Goal: Information Seeking & Learning: Learn about a topic

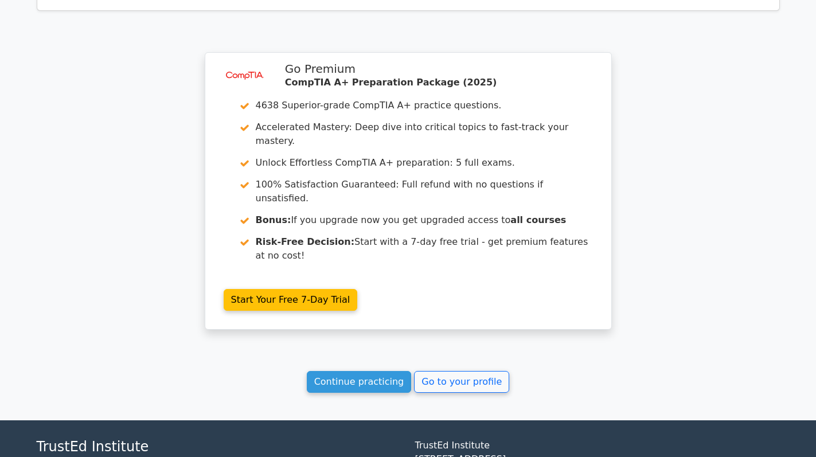
scroll to position [1956, 0]
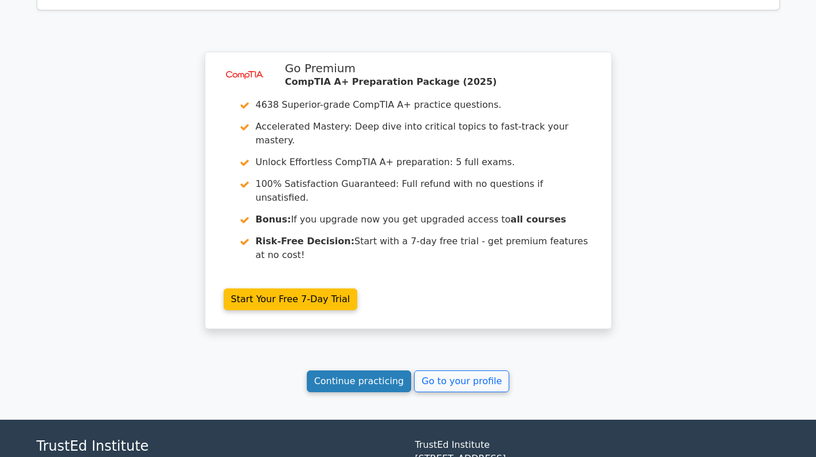
click at [372, 370] on link "Continue practicing" at bounding box center [359, 381] width 105 height 22
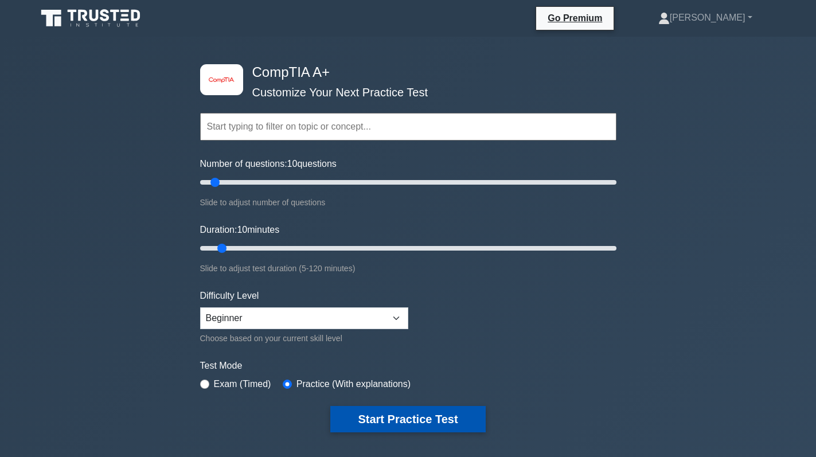
click at [398, 422] on button "Start Practice Test" at bounding box center [407, 419] width 155 height 26
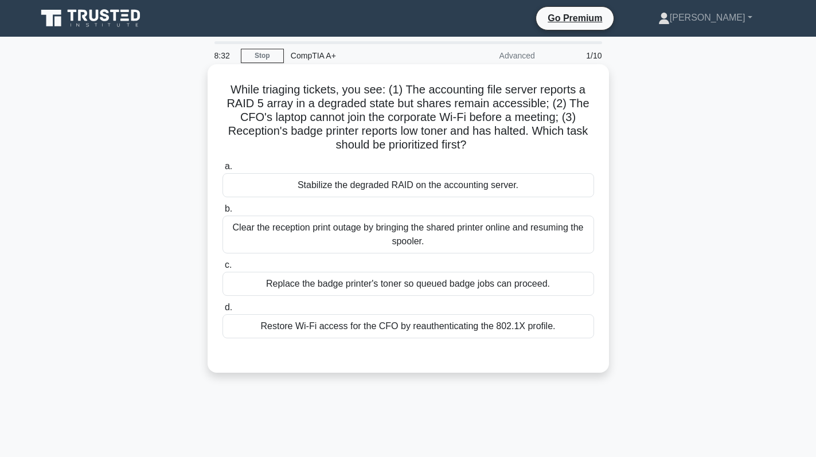
click at [438, 285] on div "Replace the badge printer's toner so queued badge jobs can proceed." at bounding box center [407, 284] width 371 height 24
click at [222, 269] on input "c. Replace the badge printer's toner so queued badge jobs can proceed." at bounding box center [222, 264] width 0 height 7
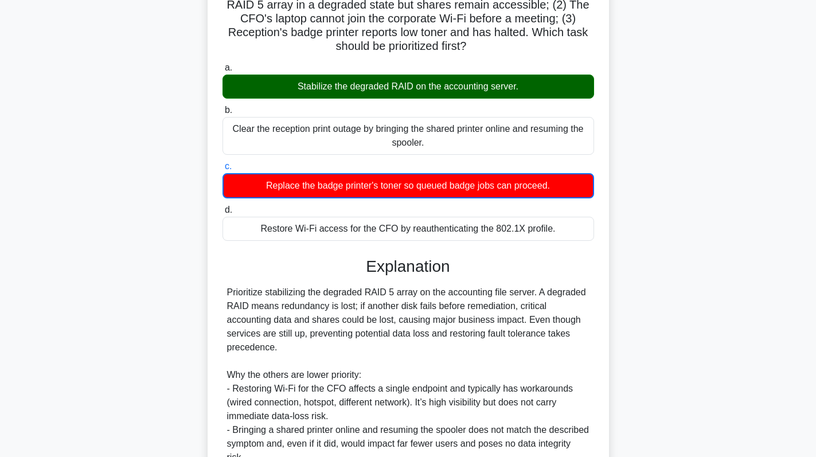
scroll to position [238, 0]
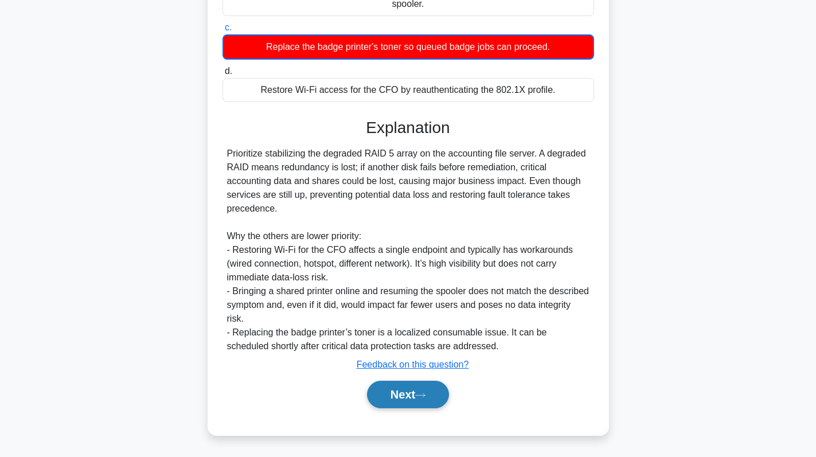
click at [393, 400] on button "Next" at bounding box center [408, 395] width 82 height 28
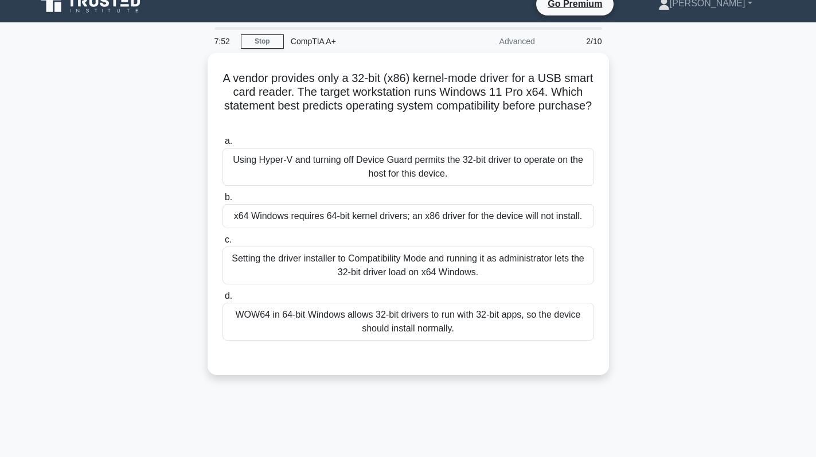
scroll to position [0, 0]
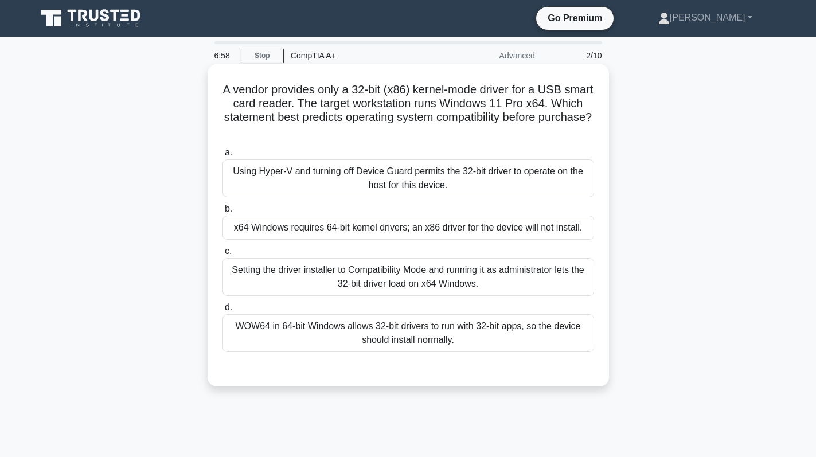
click at [425, 231] on div "x64 Windows requires 64-bit kernel drivers; an x86 driver for the device will n…" at bounding box center [407, 228] width 371 height 24
click at [222, 213] on input "b. x64 Windows requires 64-bit kernel drivers; an x86 driver for the device wil…" at bounding box center [222, 208] width 0 height 7
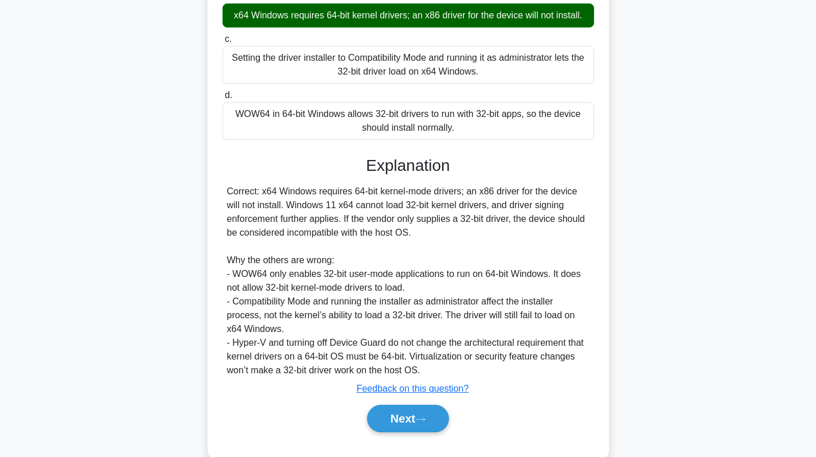
scroll to position [237, 0]
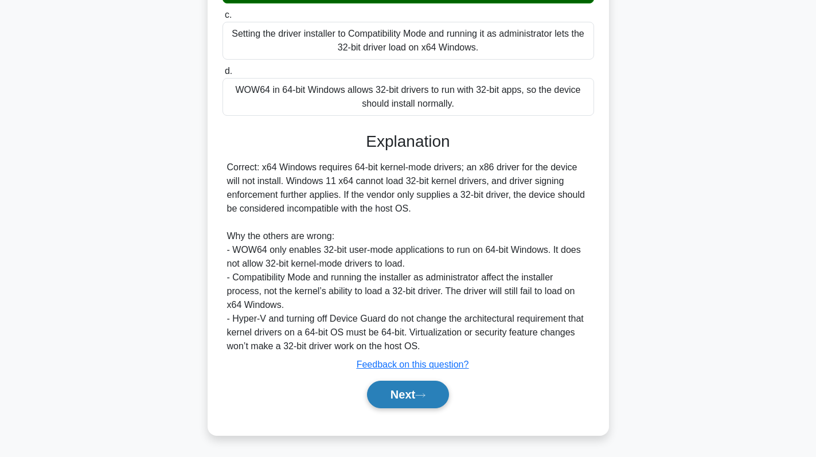
click at [388, 396] on button "Next" at bounding box center [408, 395] width 82 height 28
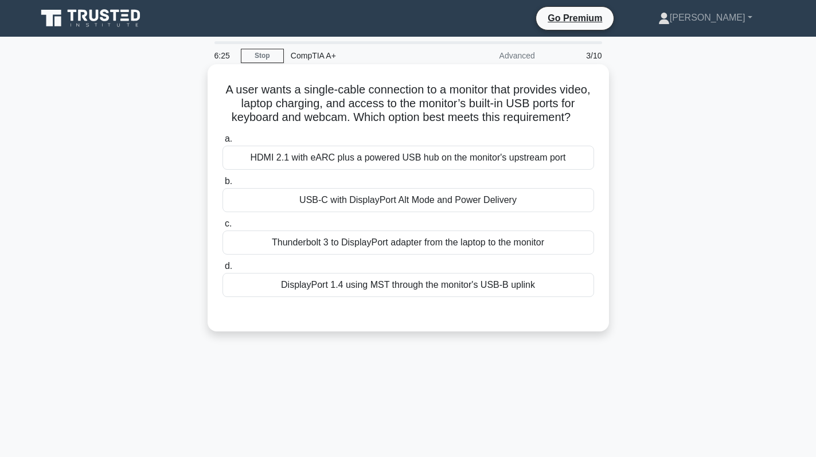
scroll to position [0, 0]
click at [562, 170] on div "HDMI 2.1 with eARC plus a powered USB hub on the monitor's upstream port" at bounding box center [407, 158] width 371 height 24
click at [222, 143] on input "a. HDMI 2.1 with eARC plus a powered USB hub on the monitor's upstream port" at bounding box center [222, 138] width 0 height 7
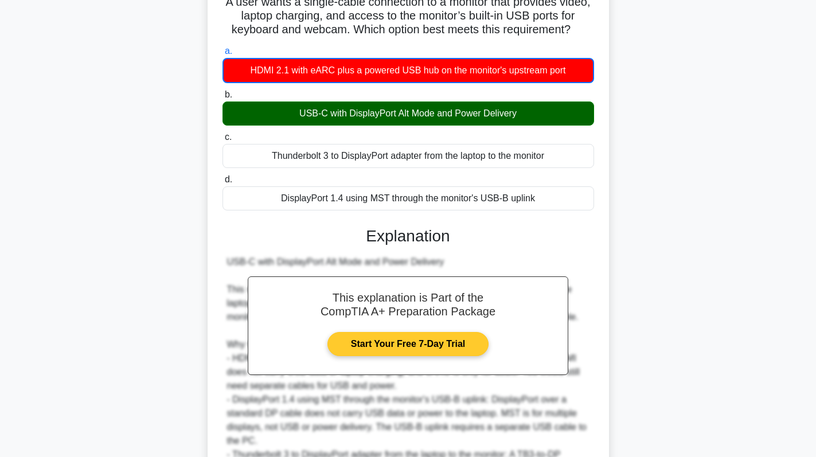
scroll to position [9, 0]
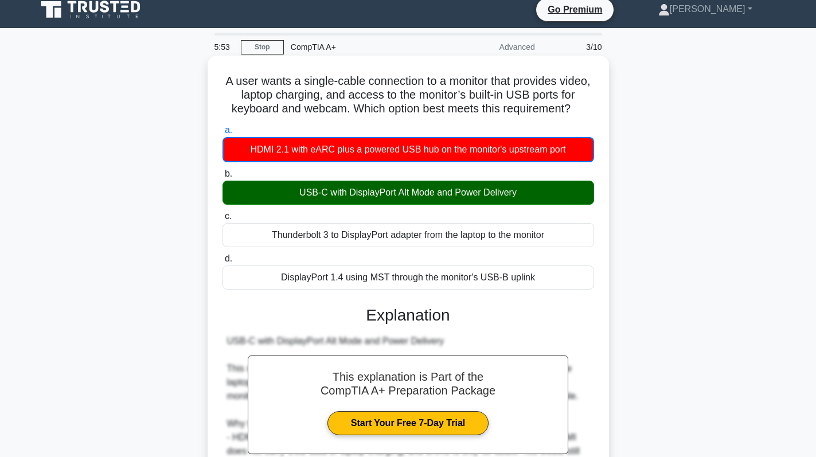
drag, startPoint x: 305, startPoint y: 201, endPoint x: 358, endPoint y: 203, distance: 52.8
click at [360, 203] on div "USB-C with DisplayPort Alt Mode and Power Delivery" at bounding box center [407, 193] width 371 height 24
drag, startPoint x: 293, startPoint y: 206, endPoint x: 528, endPoint y: 205, distance: 235.0
click at [528, 205] on div "USB-C with DisplayPort Alt Mode and Power Delivery" at bounding box center [407, 193] width 371 height 24
copy div "USB-C with DisplayPort Alt Mode and Power Delivery"
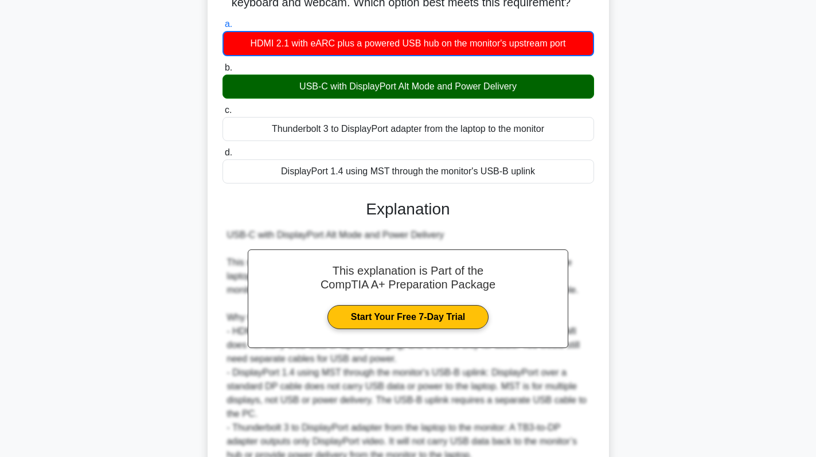
scroll to position [238, 0]
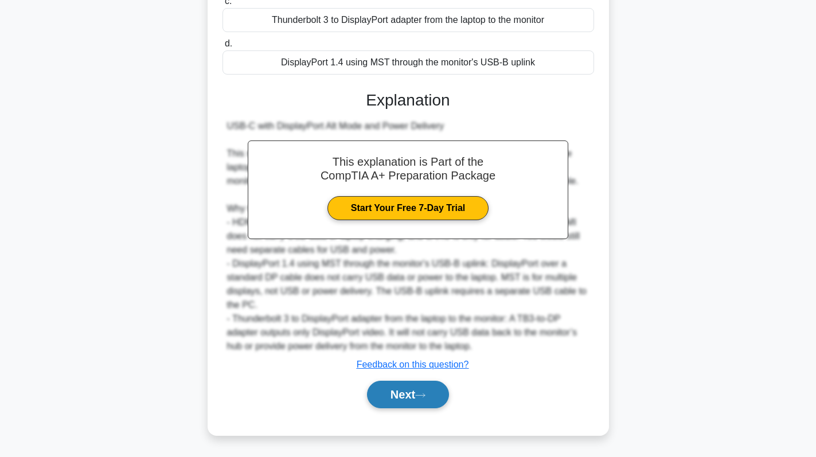
click at [399, 387] on button "Next" at bounding box center [408, 395] width 82 height 28
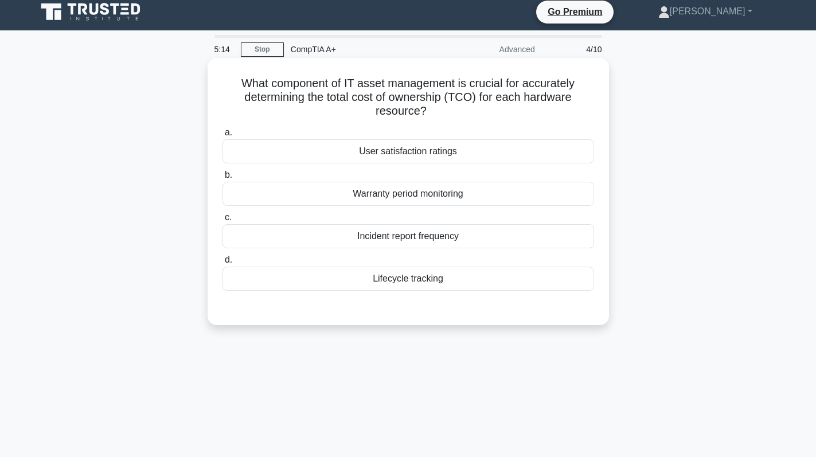
scroll to position [0, 0]
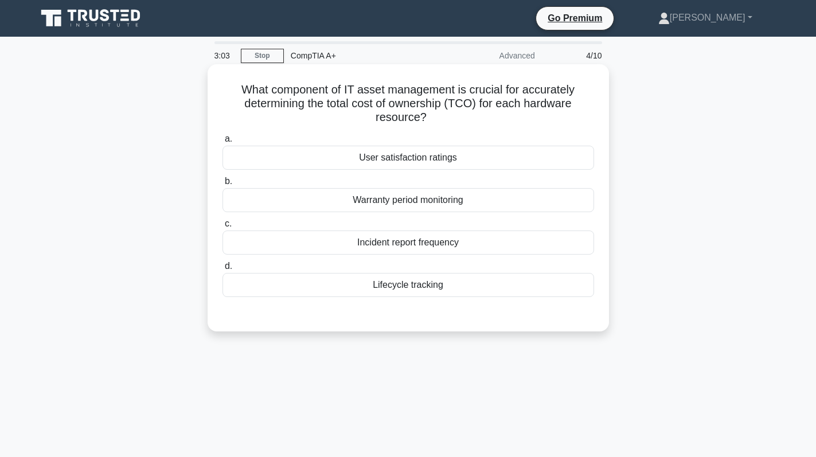
click at [461, 292] on div "Lifecycle tracking" at bounding box center [407, 285] width 371 height 24
click at [222, 270] on input "d. Lifecycle tracking" at bounding box center [222, 266] width 0 height 7
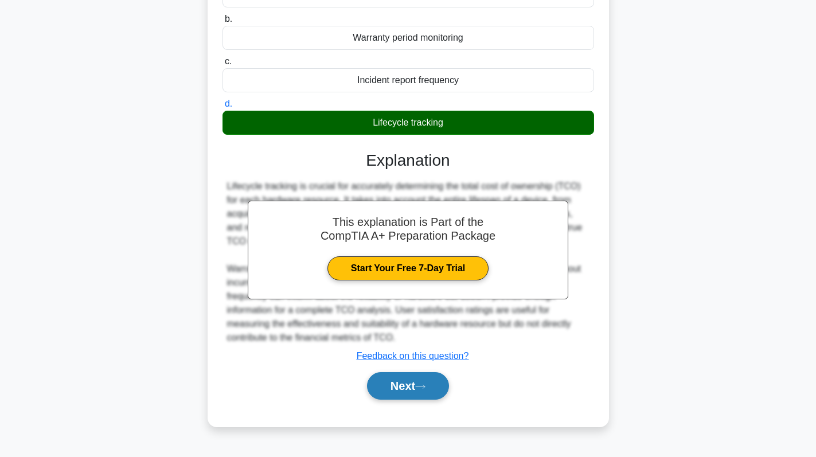
click at [414, 386] on button "Next" at bounding box center [408, 386] width 82 height 28
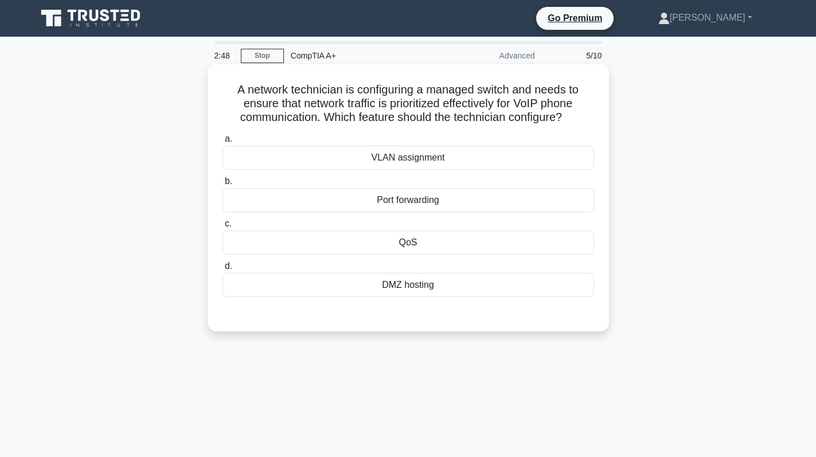
click at [428, 210] on div "Port forwarding" at bounding box center [407, 200] width 371 height 24
click at [222, 185] on input "b. Port forwarding" at bounding box center [222, 181] width 0 height 7
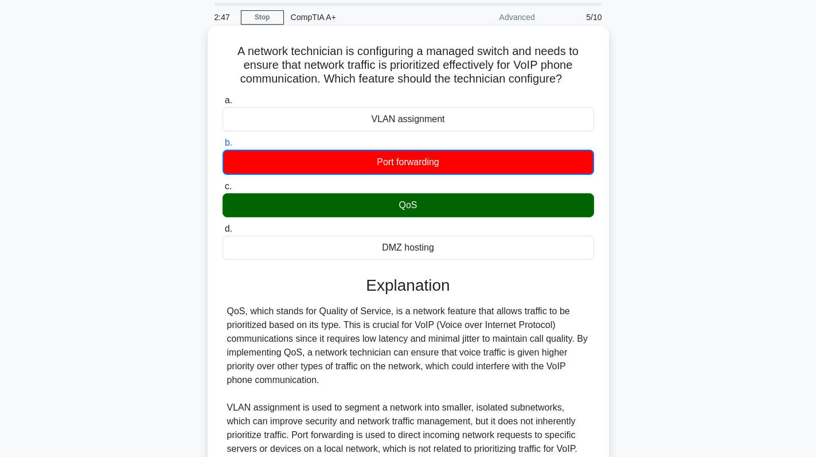
scroll to position [115, 0]
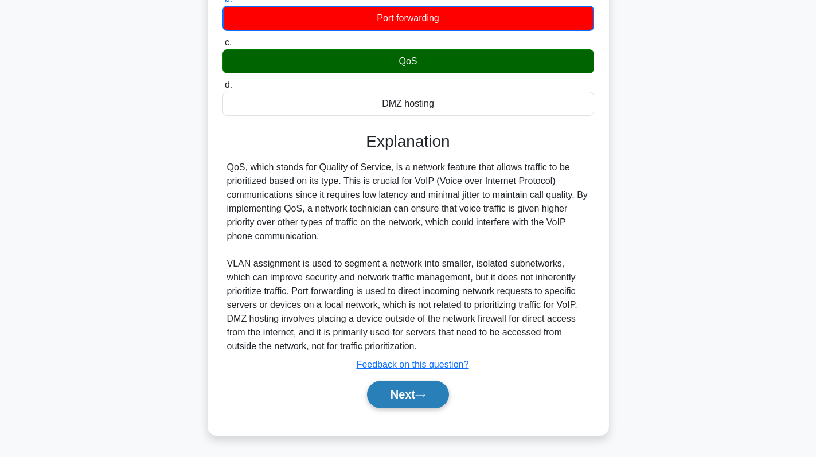
click at [405, 397] on button "Next" at bounding box center [408, 395] width 82 height 28
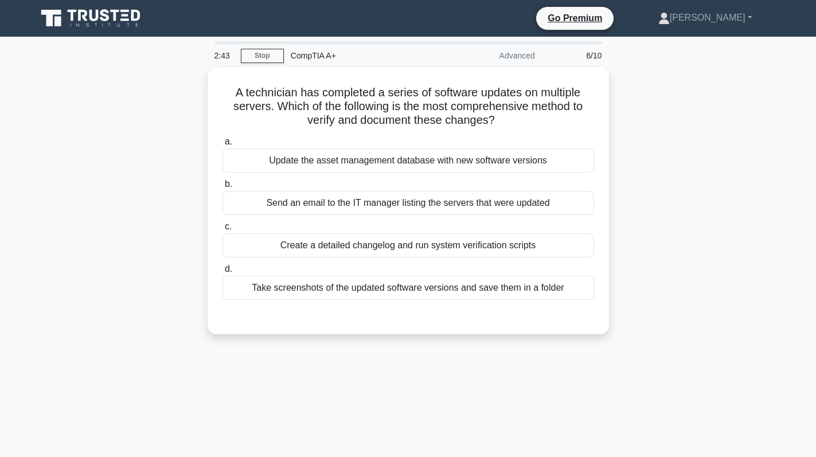
scroll to position [0, 0]
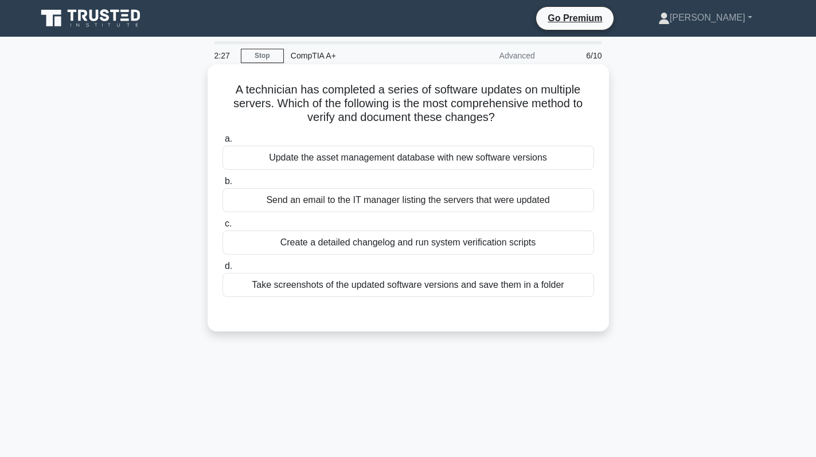
click at [446, 205] on div "Send an email to the IT manager listing the servers that were updated" at bounding box center [407, 200] width 371 height 24
click at [222, 185] on input "b. Send an email to the IT manager listing the servers that were updated" at bounding box center [222, 181] width 0 height 7
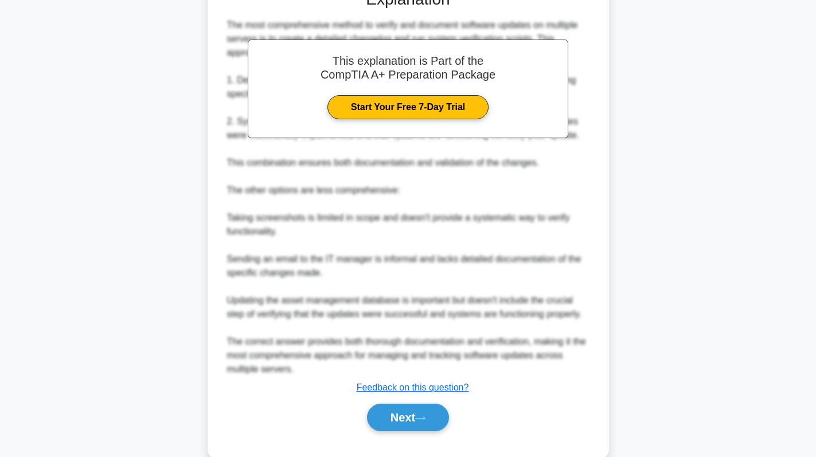
scroll to position [348, 0]
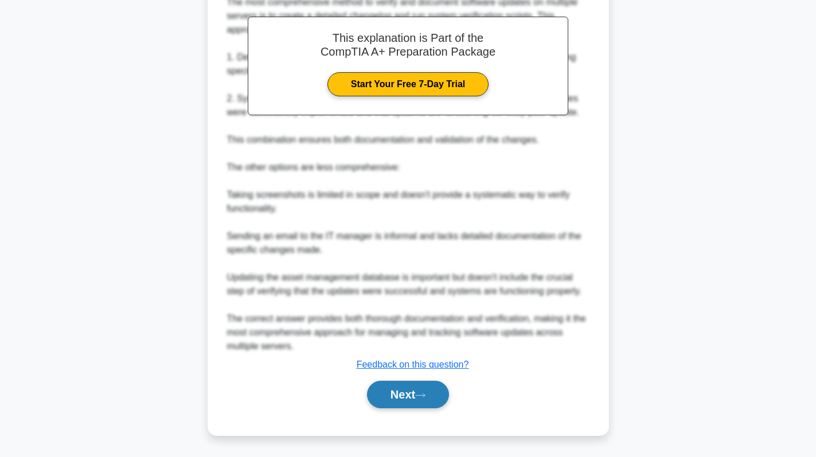
click at [408, 388] on button "Next" at bounding box center [408, 395] width 82 height 28
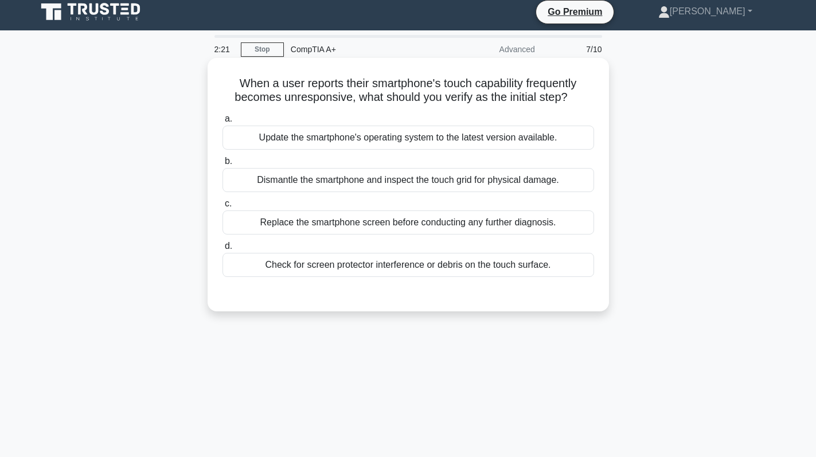
scroll to position [0, 0]
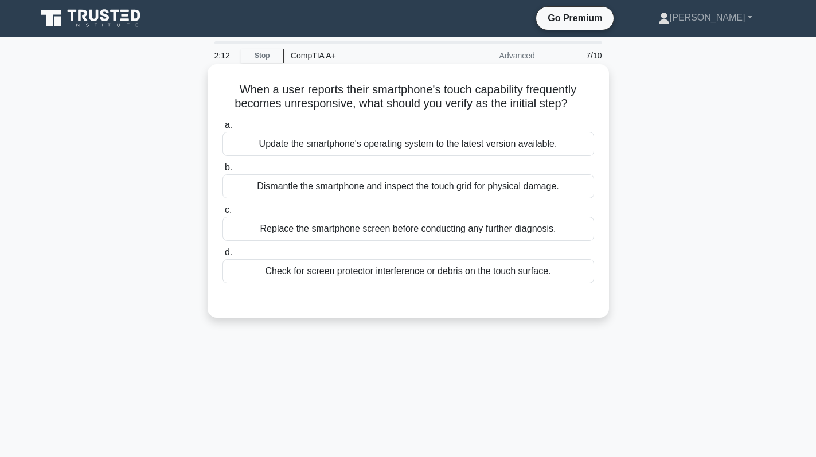
click at [415, 280] on div "Check for screen protector interference or debris on the touch surface." at bounding box center [407, 271] width 371 height 24
click at [222, 256] on input "d. Check for screen protector interference or debris on the touch surface." at bounding box center [222, 252] width 0 height 7
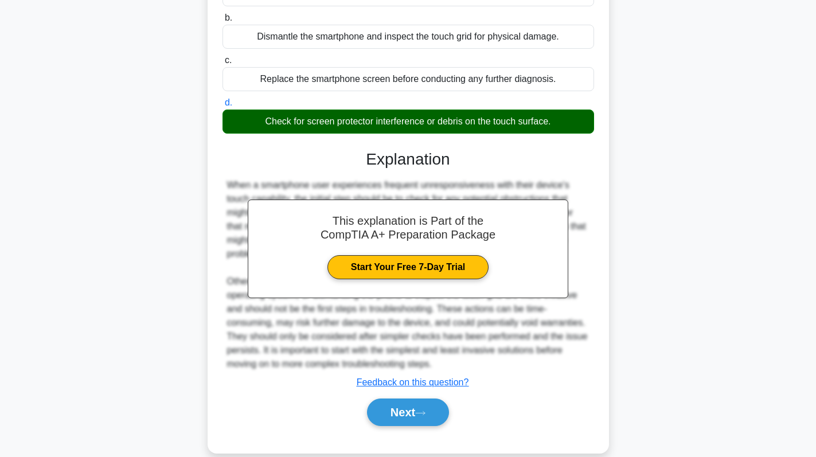
scroll to position [168, 0]
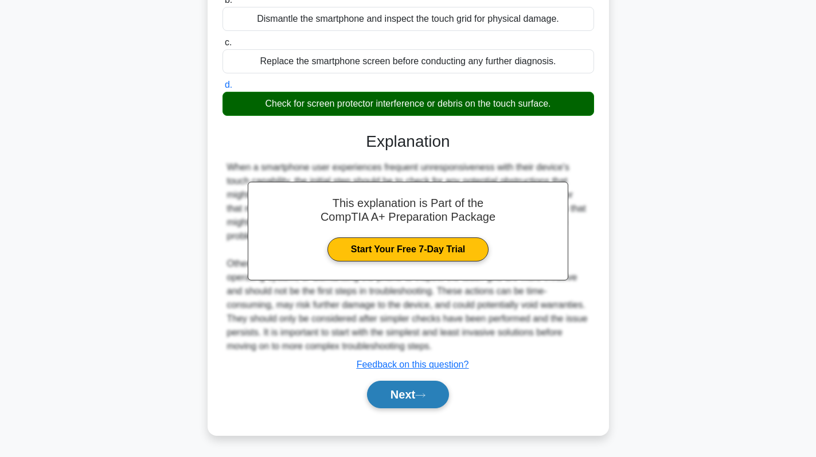
click at [400, 395] on button "Next" at bounding box center [408, 395] width 82 height 28
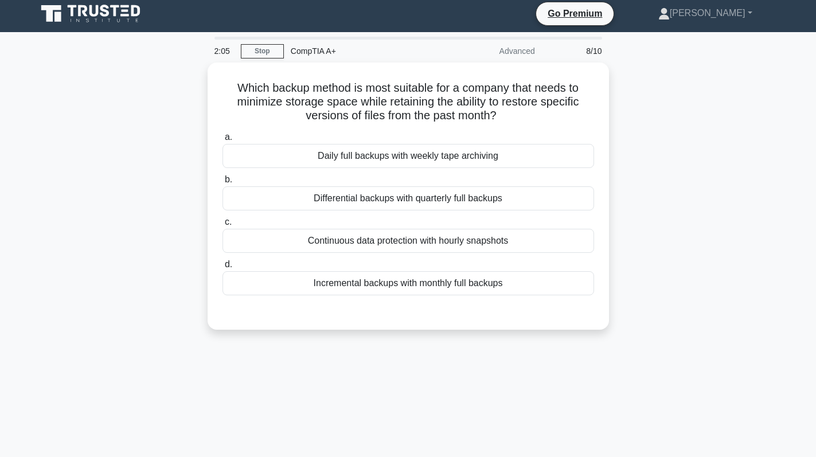
scroll to position [0, 0]
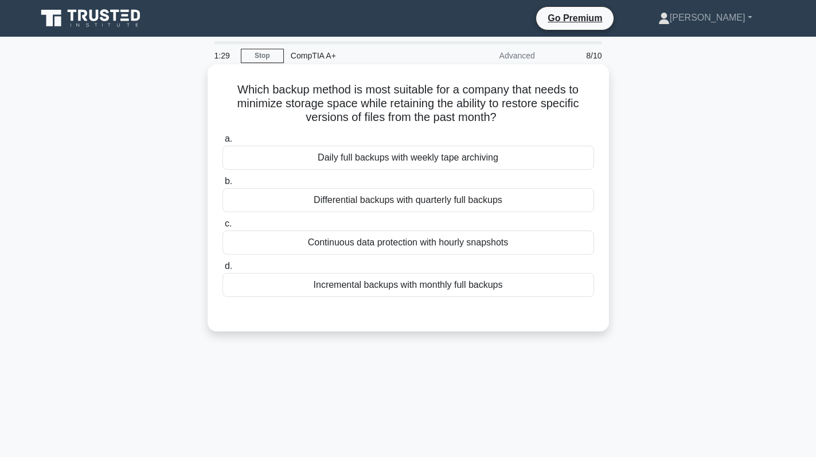
click at [469, 289] on div "Incremental backups with monthly full backups" at bounding box center [407, 285] width 371 height 24
click at [222, 270] on input "d. Incremental backups with monthly full backups" at bounding box center [222, 266] width 0 height 7
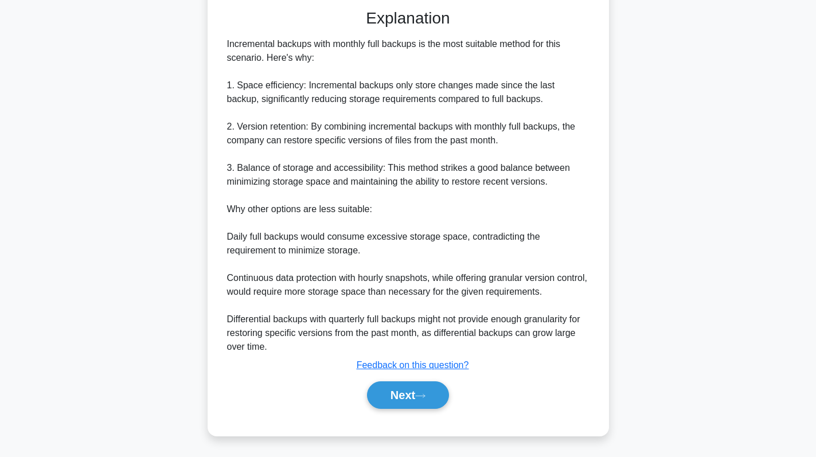
scroll to position [305, 0]
click at [409, 398] on button "Next" at bounding box center [408, 395] width 82 height 28
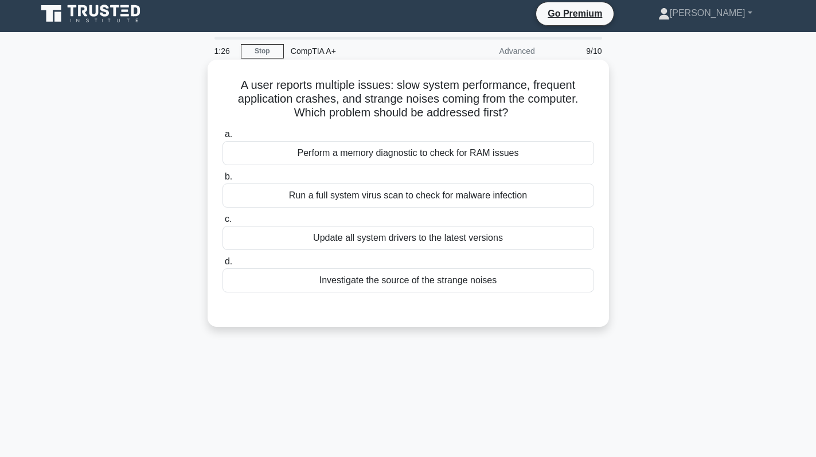
scroll to position [0, 0]
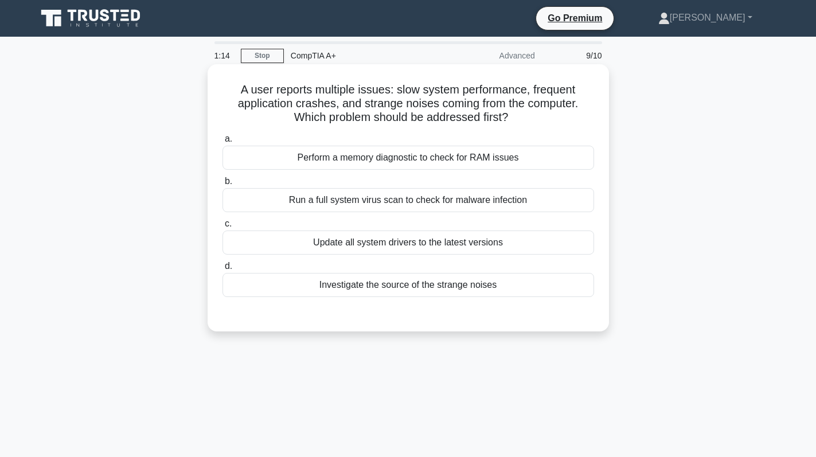
click at [456, 288] on div "Investigate the source of the strange noises" at bounding box center [407, 285] width 371 height 24
click at [222, 270] on input "d. Investigate the source of the strange noises" at bounding box center [222, 266] width 0 height 7
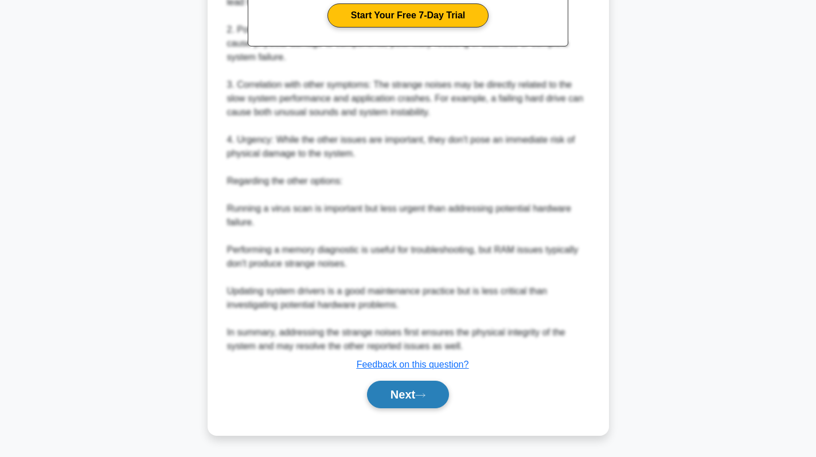
click at [423, 387] on button "Next" at bounding box center [408, 395] width 82 height 28
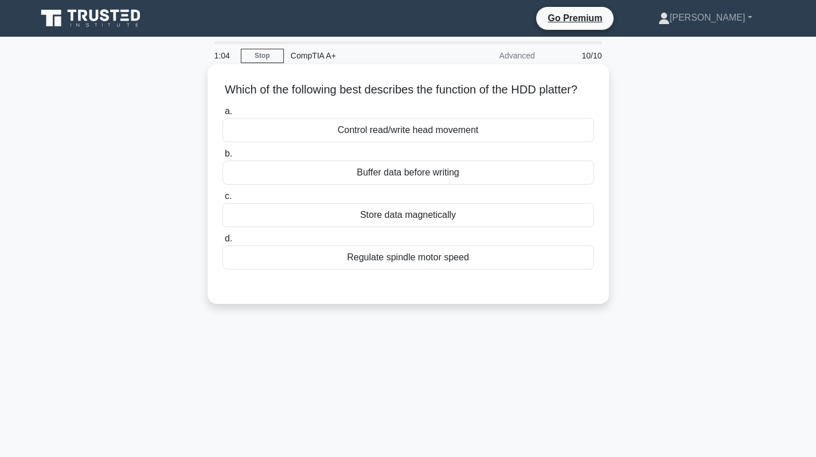
click at [456, 142] on div "Control read/write head movement" at bounding box center [407, 130] width 371 height 24
click at [222, 115] on input "a. Control read/write head movement" at bounding box center [222, 111] width 0 height 7
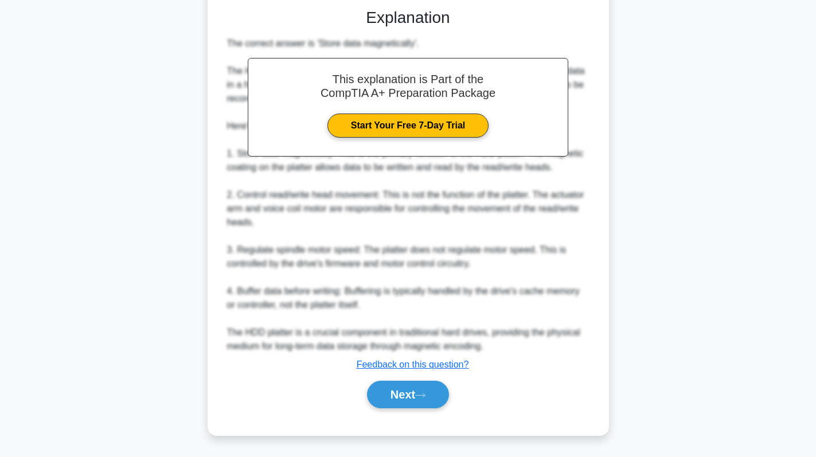
scroll to position [293, 0]
click at [414, 401] on button "Next" at bounding box center [408, 395] width 82 height 28
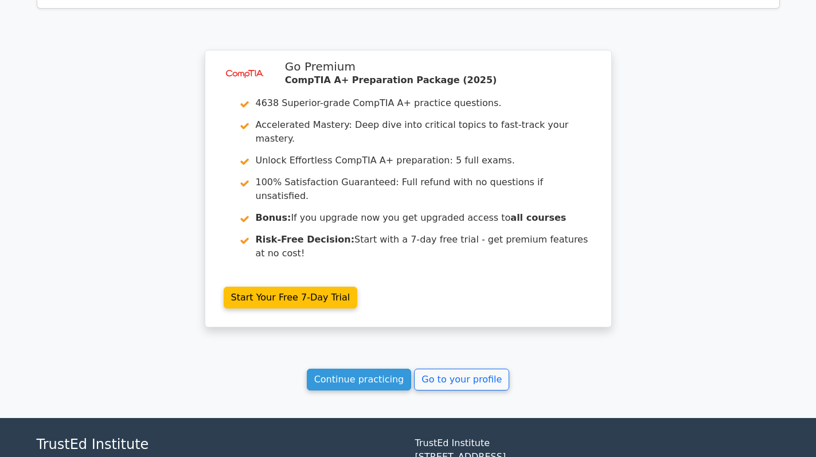
scroll to position [1899, 0]
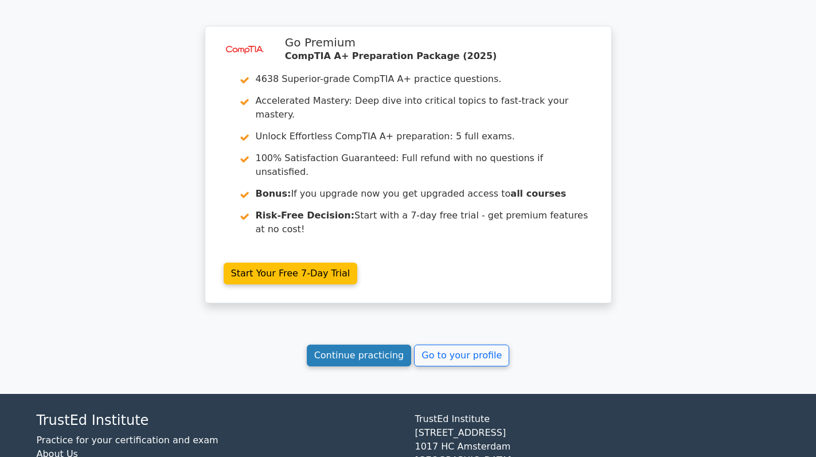
click at [365, 344] on link "Continue practicing" at bounding box center [359, 355] width 105 height 22
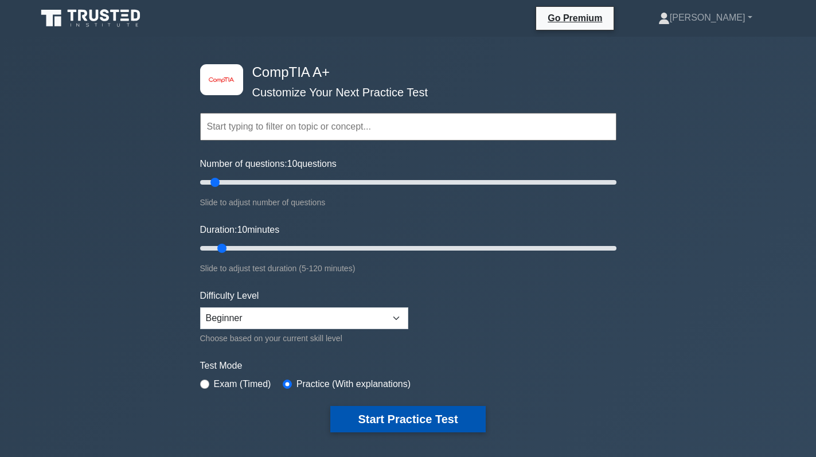
click at [415, 422] on button "Start Practice Test" at bounding box center [407, 419] width 155 height 26
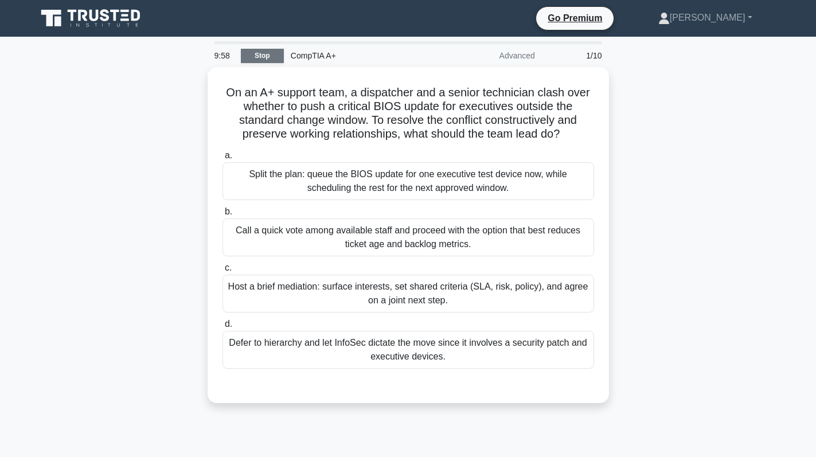
click at [276, 57] on link "Stop" at bounding box center [262, 56] width 43 height 14
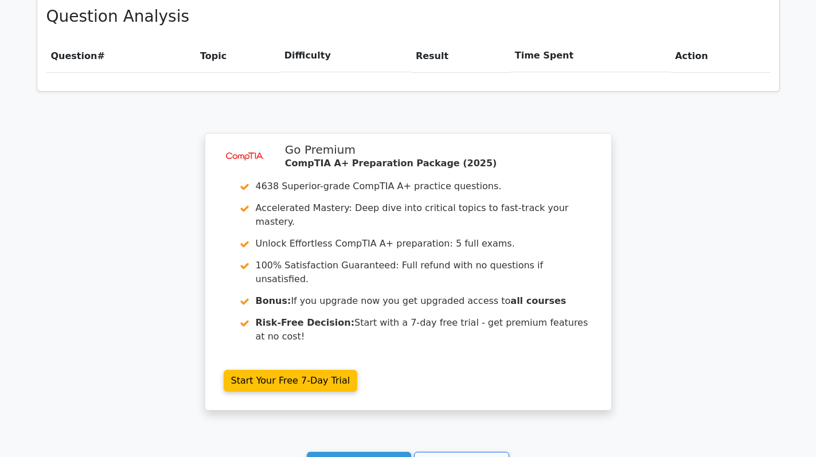
scroll to position [905, 0]
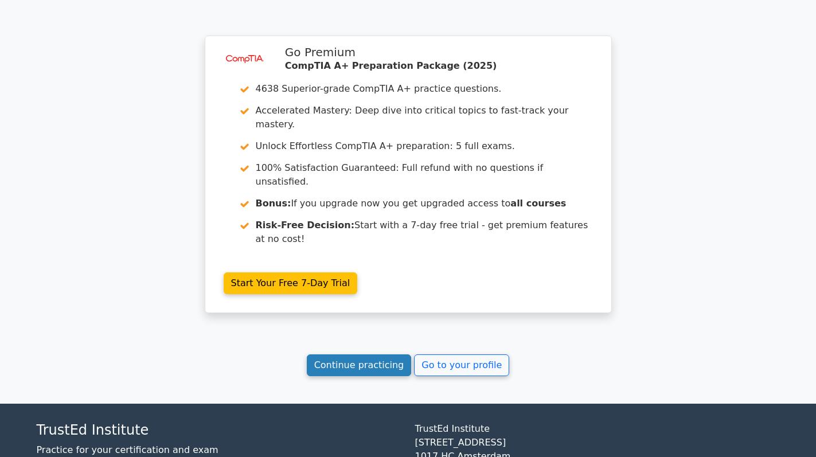
click at [345, 354] on link "Continue practicing" at bounding box center [359, 365] width 105 height 22
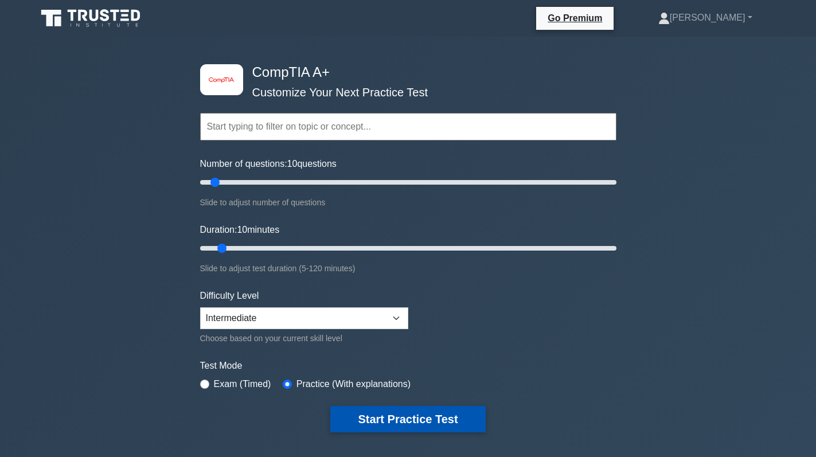
click at [406, 426] on button "Start Practice Test" at bounding box center [407, 419] width 155 height 26
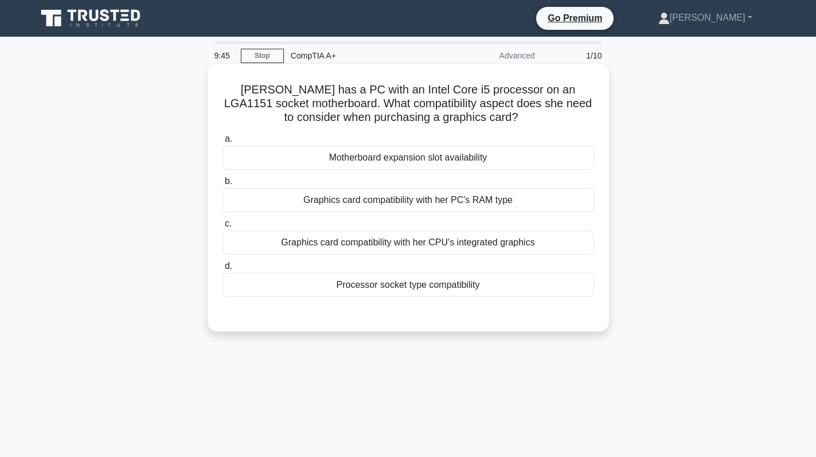
click at [521, 164] on div "Motherboard expansion slot availability" at bounding box center [407, 158] width 371 height 24
click at [222, 143] on input "a. Motherboard expansion slot availability" at bounding box center [222, 138] width 0 height 7
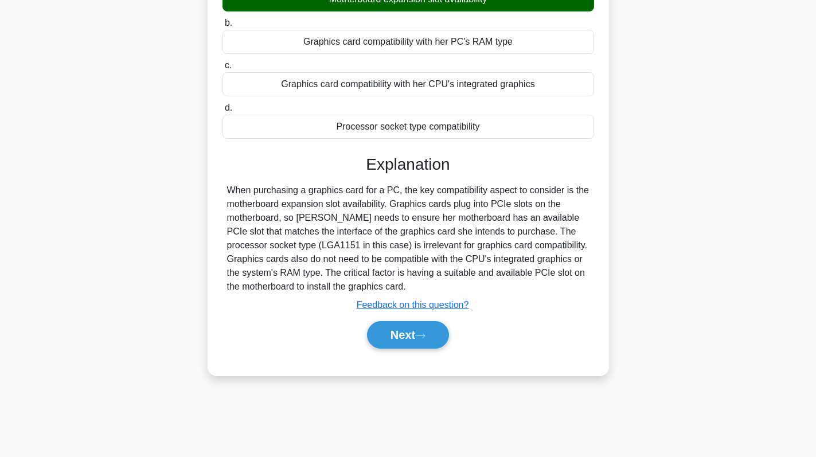
scroll to position [162, 0]
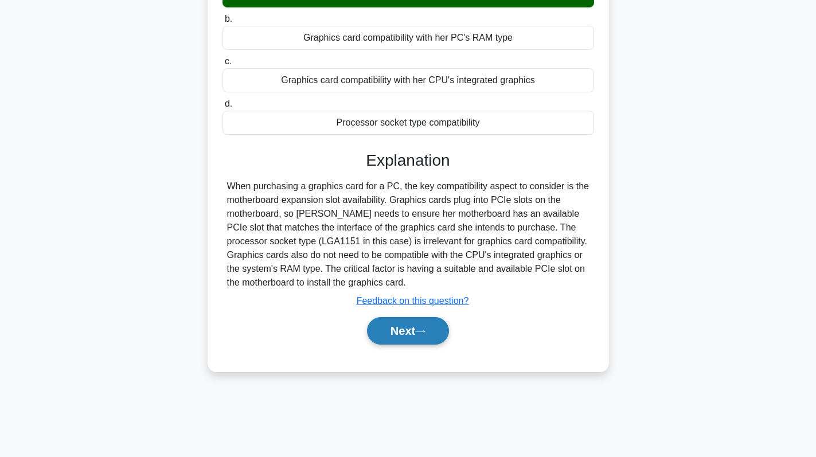
click at [408, 326] on button "Next" at bounding box center [408, 331] width 82 height 28
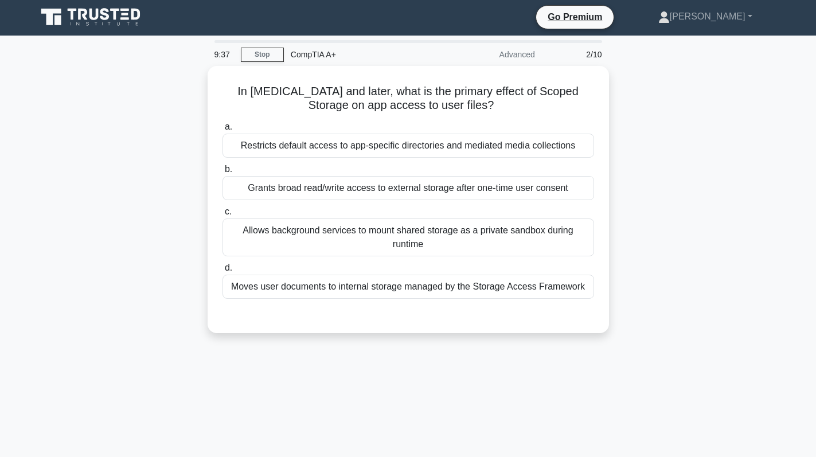
scroll to position [0, 0]
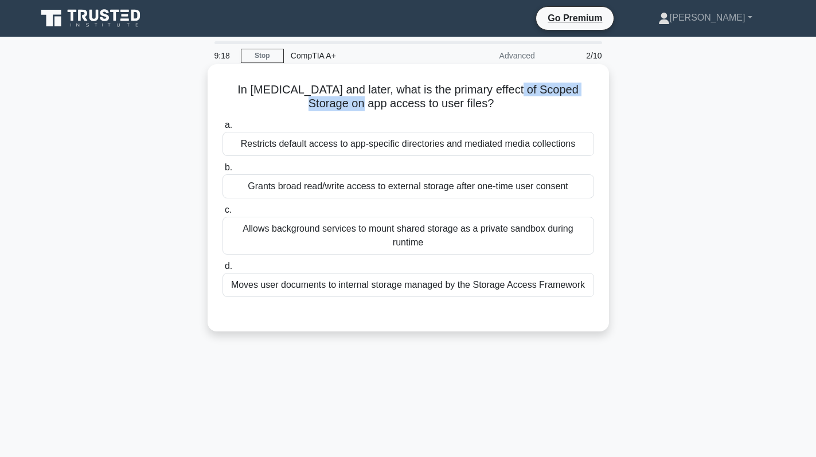
drag, startPoint x: 507, startPoint y: 87, endPoint x: 363, endPoint y: 108, distance: 145.3
click at [363, 108] on h5 "In [MEDICAL_DATA] and later, what is the primary effect of Scoped Storage on ap…" at bounding box center [408, 97] width 374 height 29
copy h5 "Scoped Storage on app"
click at [468, 147] on div "Restricts default access to app-specific directories and mediated media collect…" at bounding box center [407, 144] width 371 height 24
click at [222, 129] on input "a. Restricts default access to app-specific directories and mediated media coll…" at bounding box center [222, 125] width 0 height 7
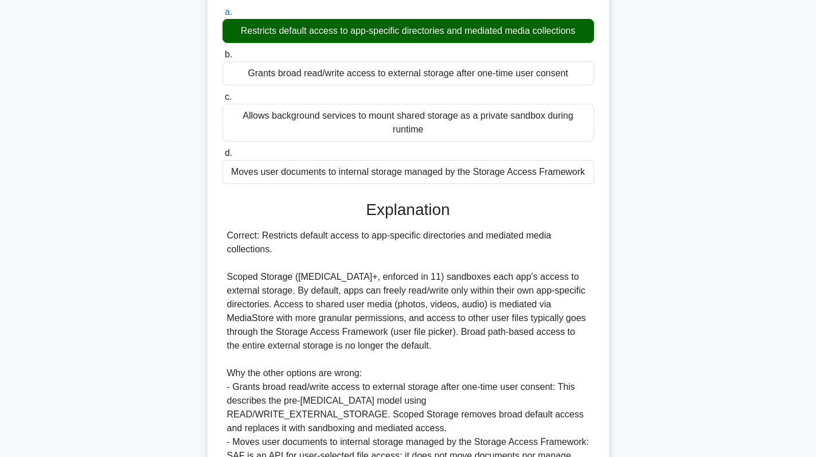
scroll to position [292, 0]
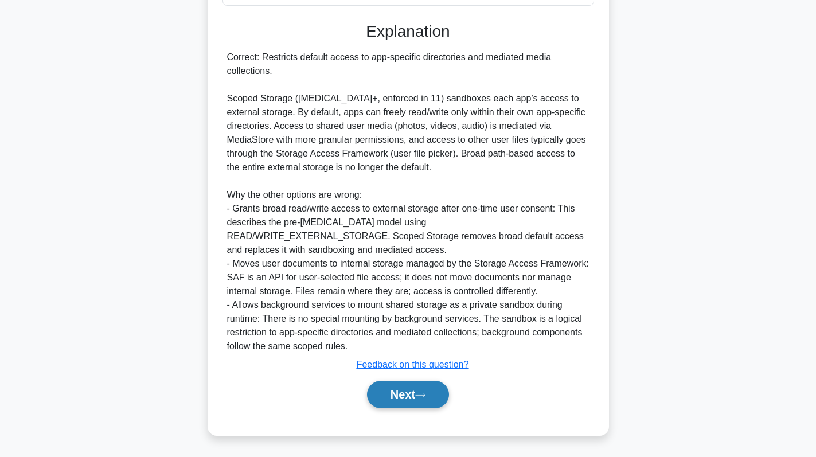
click at [392, 397] on button "Next" at bounding box center [408, 395] width 82 height 28
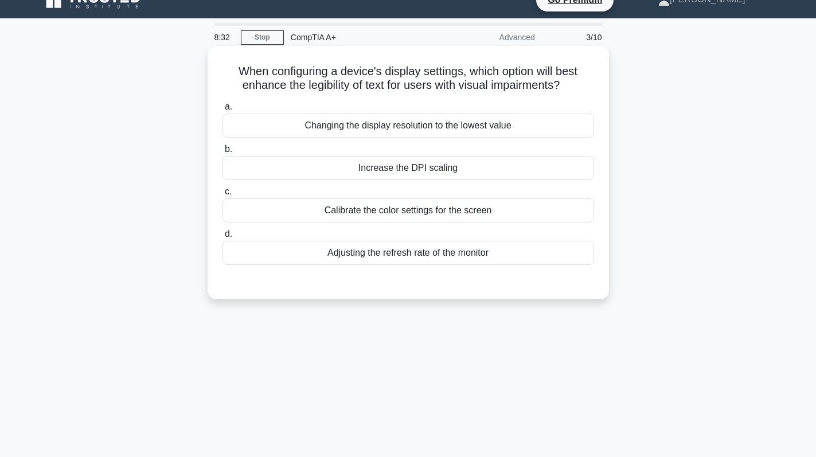
scroll to position [0, 0]
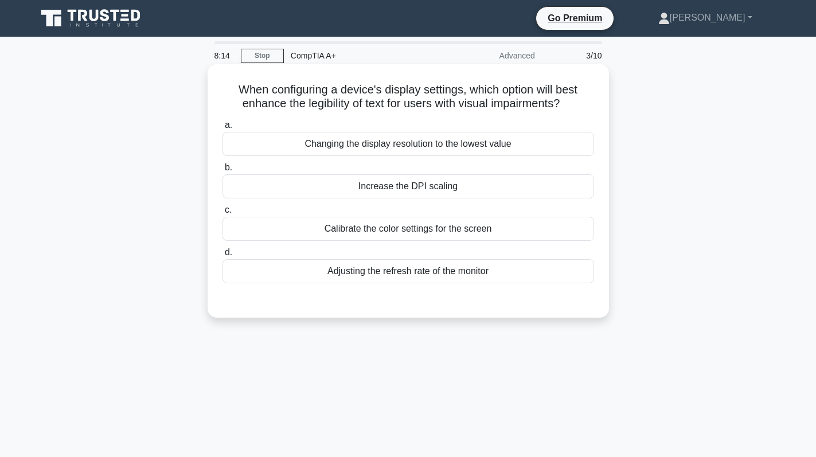
click at [492, 189] on div "Increase the DPI scaling" at bounding box center [407, 186] width 371 height 24
click at [222, 171] on input "b. Increase the DPI scaling" at bounding box center [222, 167] width 0 height 7
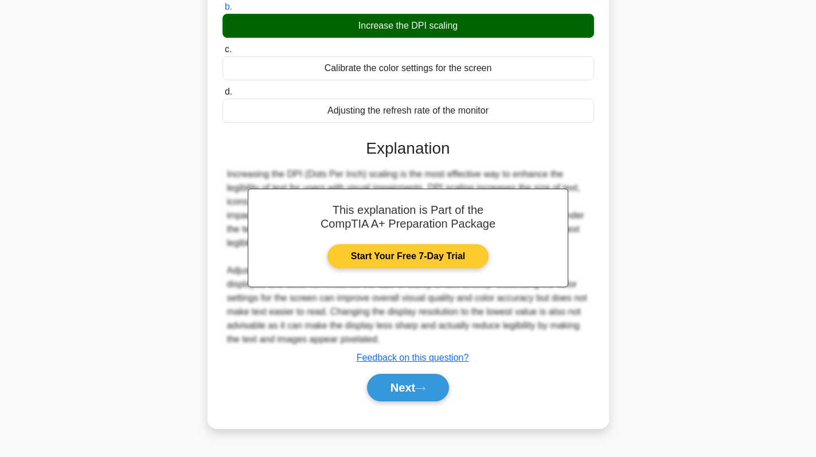
scroll to position [162, 0]
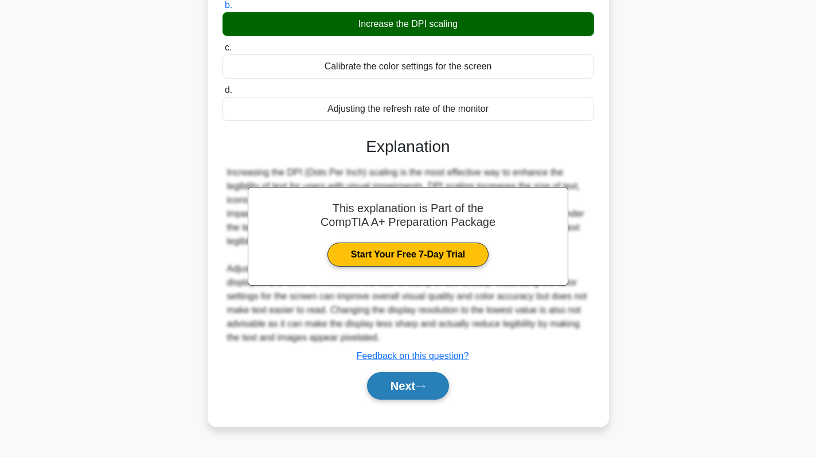
drag, startPoint x: 402, startPoint y: 393, endPoint x: 402, endPoint y: 382, distance: 10.9
click at [402, 392] on button "Next" at bounding box center [408, 386] width 82 height 28
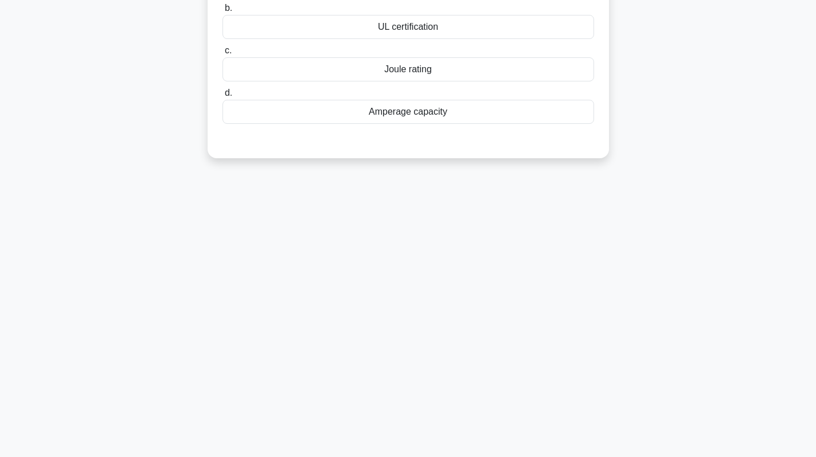
scroll to position [0, 0]
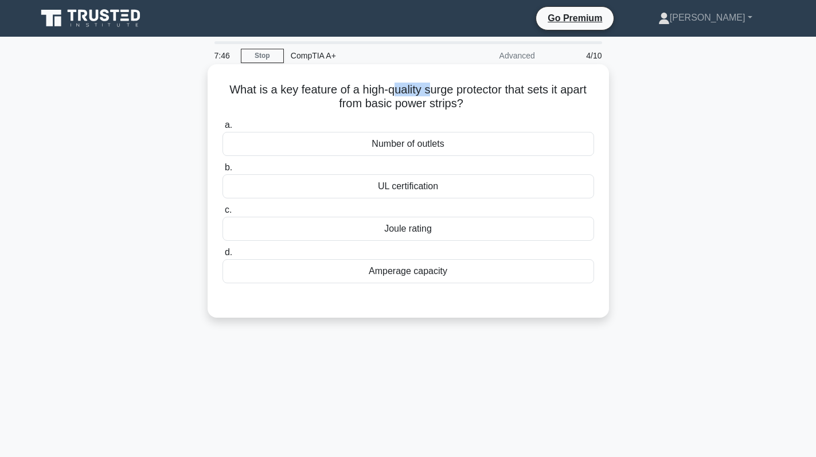
drag, startPoint x: 409, startPoint y: 87, endPoint x: 428, endPoint y: 77, distance: 21.5
click at [428, 77] on div "What is a key feature of a high-quality surge protector that sets it apart from…" at bounding box center [408, 191] width 392 height 244
drag, startPoint x: 357, startPoint y: 88, endPoint x: 420, endPoint y: 93, distance: 63.8
click at [420, 93] on h5 "What is a key feature of a high-quality surge protector that sets it apart from…" at bounding box center [408, 97] width 374 height 29
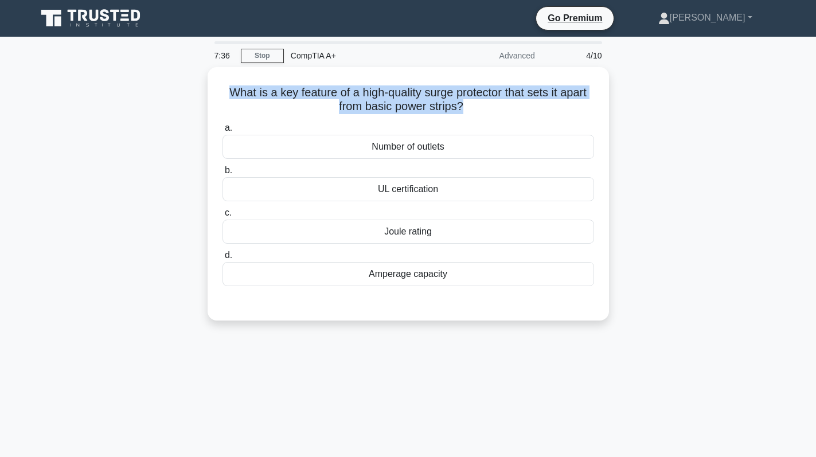
drag, startPoint x: 461, startPoint y: 105, endPoint x: 204, endPoint y: 91, distance: 257.2
click at [204, 91] on div "What is a key feature of a high-quality surge protector that sets it apart from…" at bounding box center [408, 200] width 757 height 267
copy h5 "What is a key feature of a high-quality surge protector that sets it apart from…"
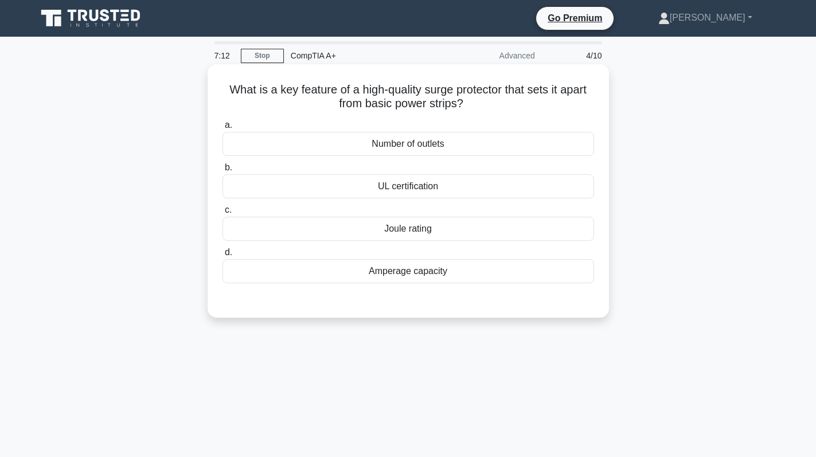
click at [410, 273] on div "Amperage capacity" at bounding box center [407, 271] width 371 height 24
click at [222, 256] on input "d. Amperage capacity" at bounding box center [222, 252] width 0 height 7
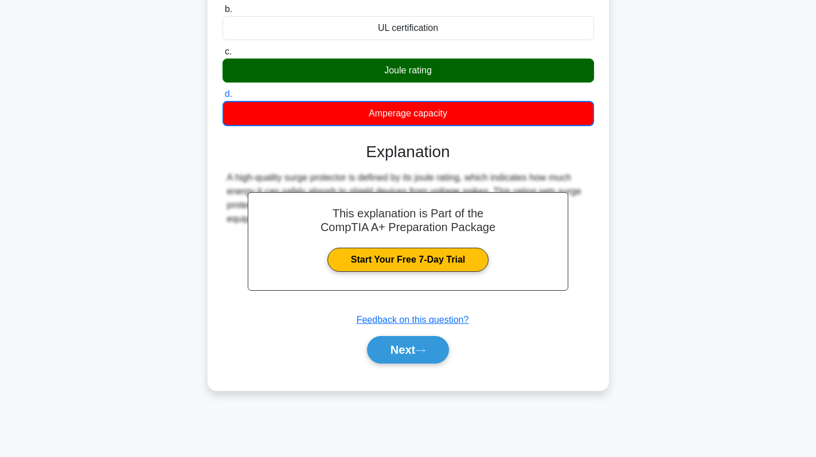
scroll to position [162, 0]
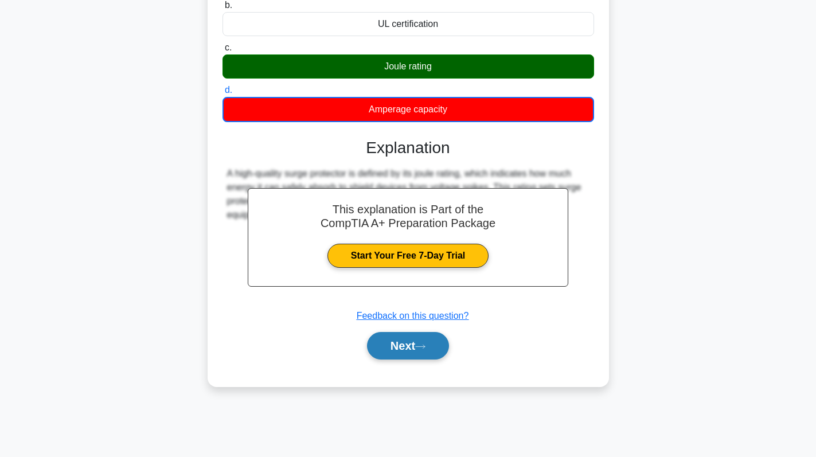
click at [411, 340] on button "Next" at bounding box center [408, 346] width 82 height 28
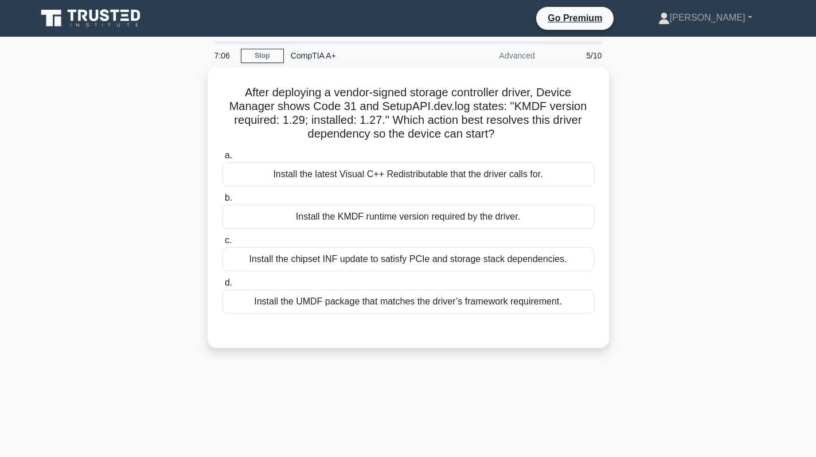
scroll to position [0, 0]
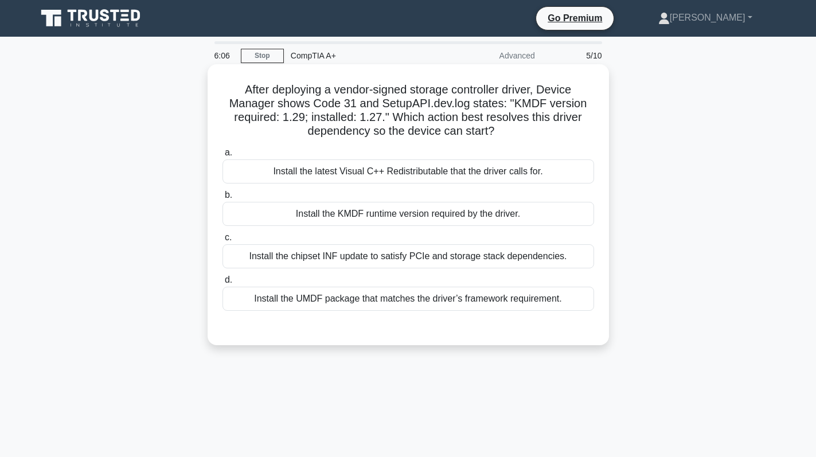
click at [494, 263] on div "Install the chipset INF update to satisfy PCIe and storage stack dependencies." at bounding box center [407, 256] width 371 height 24
click at [222, 241] on input "c. Install the chipset INF update to satisfy PCIe and storage stack dependencie…" at bounding box center [222, 237] width 0 height 7
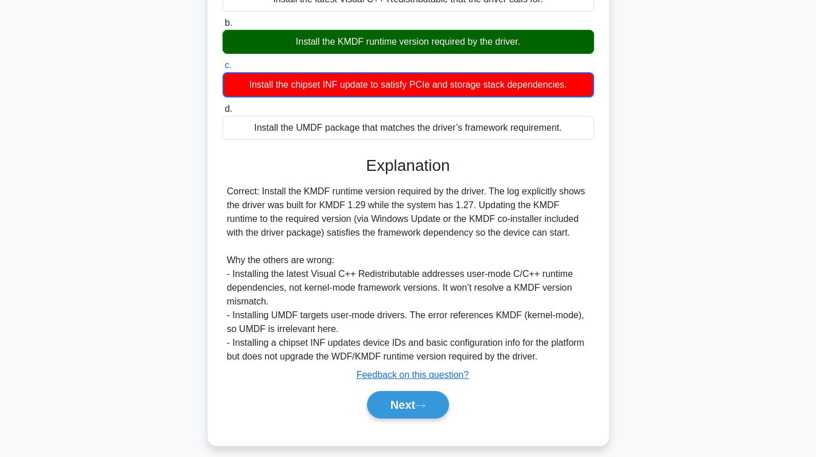
scroll to position [183, 0]
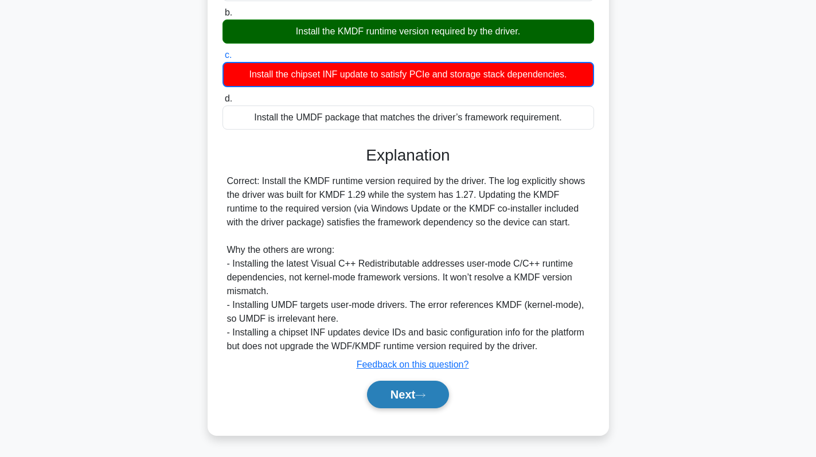
click at [395, 396] on button "Next" at bounding box center [408, 395] width 82 height 28
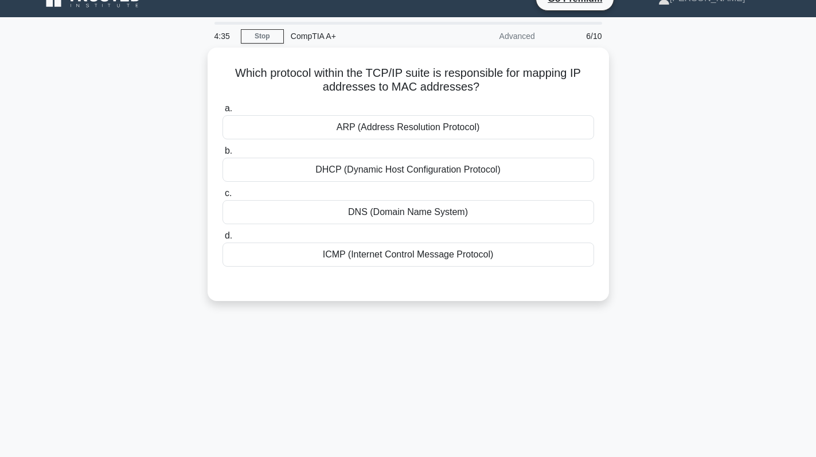
scroll to position [0, 0]
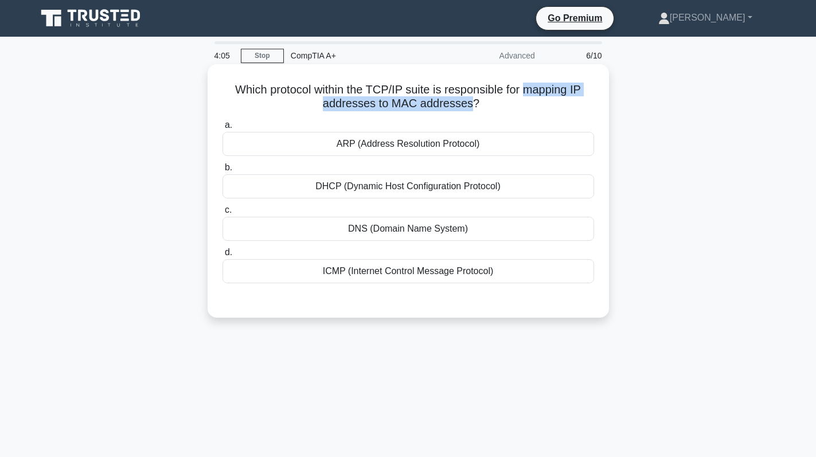
drag, startPoint x: 525, startPoint y: 89, endPoint x: 469, endPoint y: 100, distance: 56.7
click at [469, 100] on h5 "Which protocol within the TCP/IP suite is responsible for mapping IP addresses …" at bounding box center [408, 97] width 374 height 29
copy h5 "mapping IP addresses to MAC addresses"
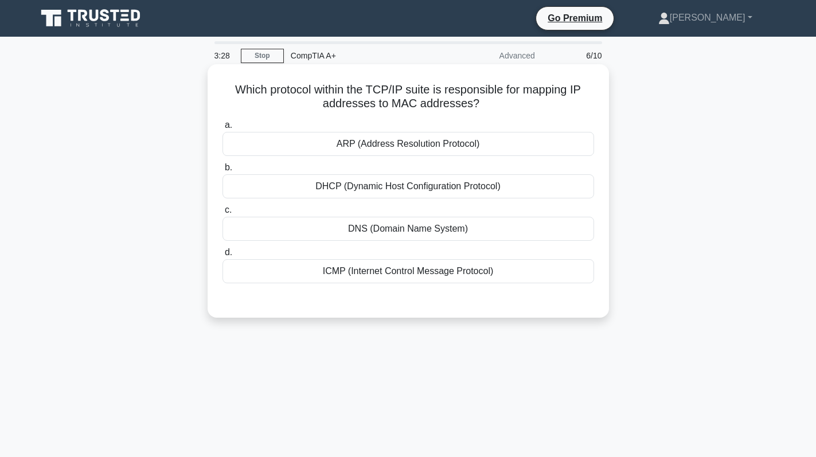
click at [410, 143] on div "ARP (Address Resolution Protocol)" at bounding box center [407, 144] width 371 height 24
click at [222, 129] on input "a. ARP (Address Resolution Protocol)" at bounding box center [222, 125] width 0 height 7
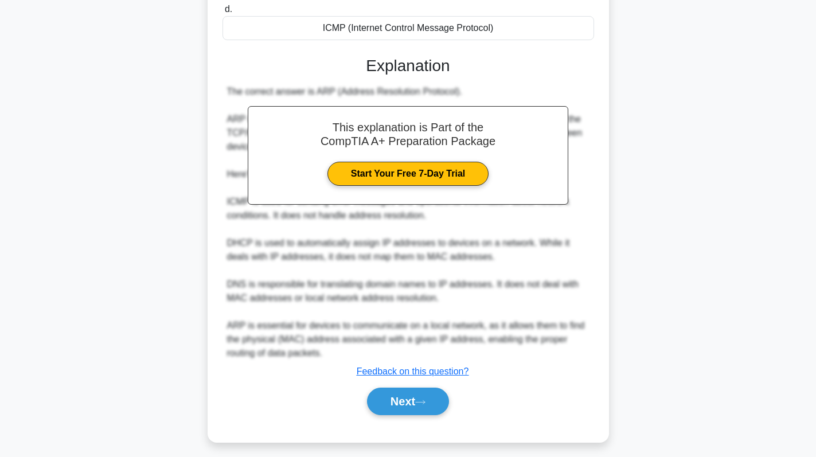
scroll to position [250, 0]
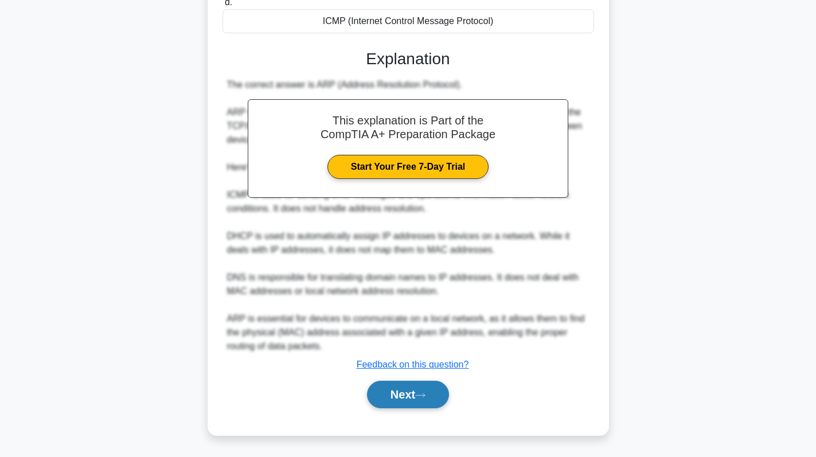
click at [398, 383] on button "Next" at bounding box center [408, 395] width 82 height 28
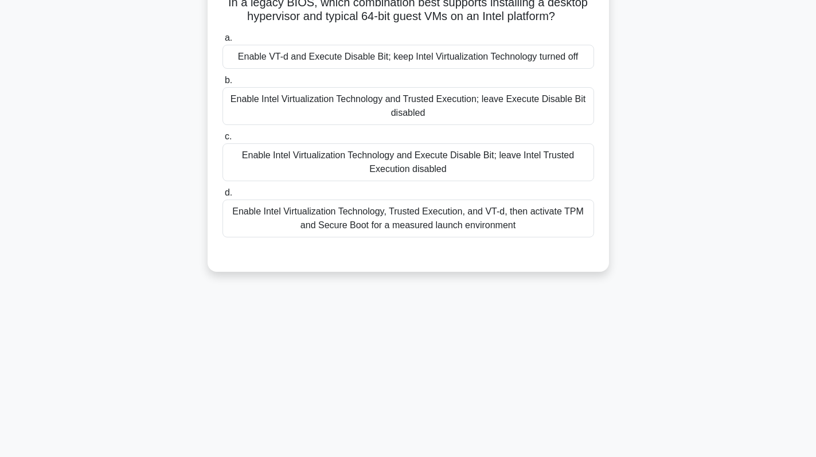
scroll to position [0, 0]
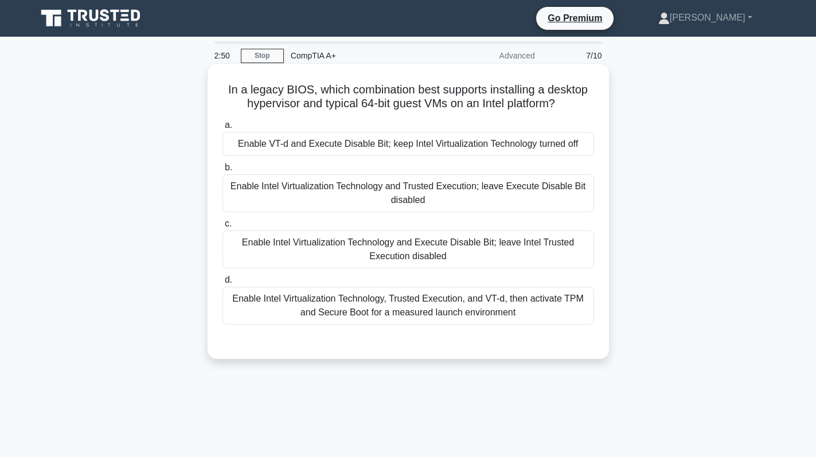
click at [424, 246] on div "Enable Intel Virtualization Technology and Execute Disable Bit; leave Intel Tru…" at bounding box center [407, 249] width 371 height 38
click at [222, 228] on input "c. Enable Intel Virtualization Technology and Execute Disable Bit; leave Intel …" at bounding box center [222, 223] width 0 height 7
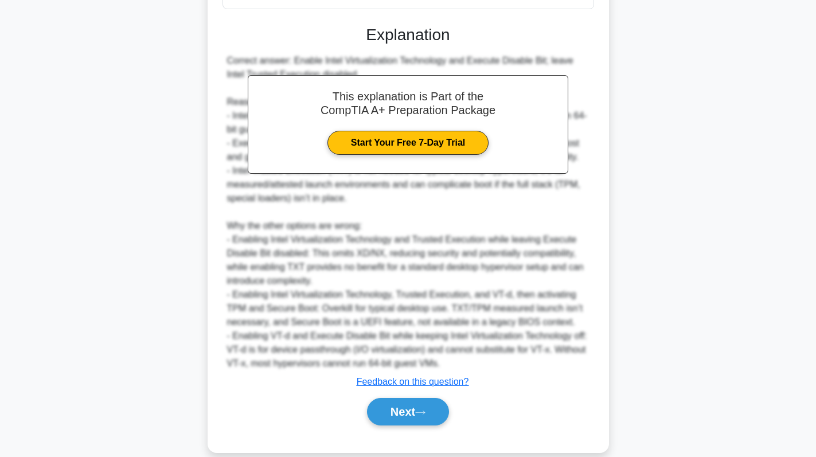
scroll to position [276, 0]
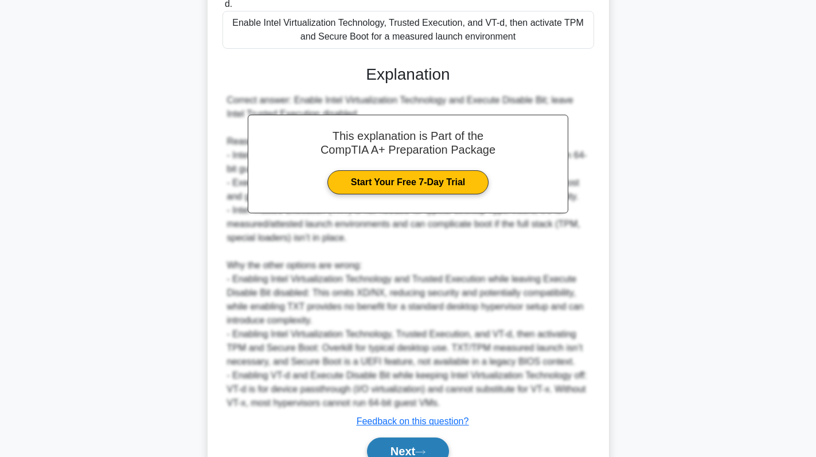
click at [410, 452] on button "Next" at bounding box center [408, 451] width 82 height 28
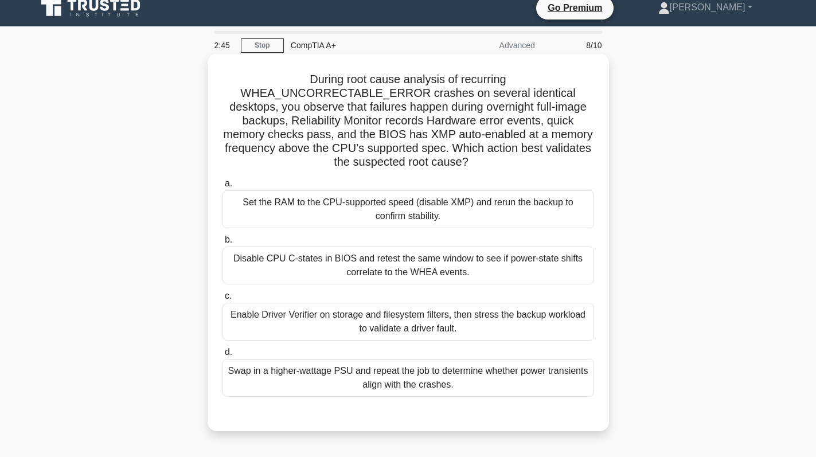
scroll to position [0, 0]
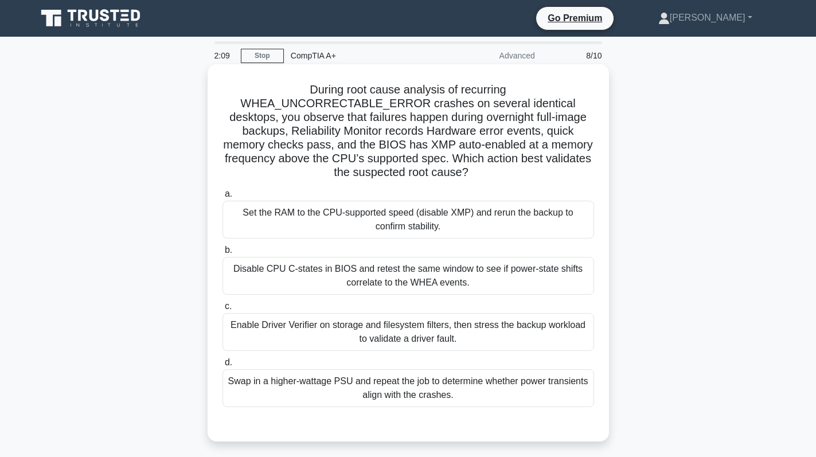
click at [535, 223] on div "Set the RAM to the CPU-supported speed (disable XMP) and rerun the backup to co…" at bounding box center [407, 220] width 371 height 38
click at [222, 198] on input "a. Set the RAM to the CPU-supported speed (disable XMP) and rerun the backup to…" at bounding box center [222, 193] width 0 height 7
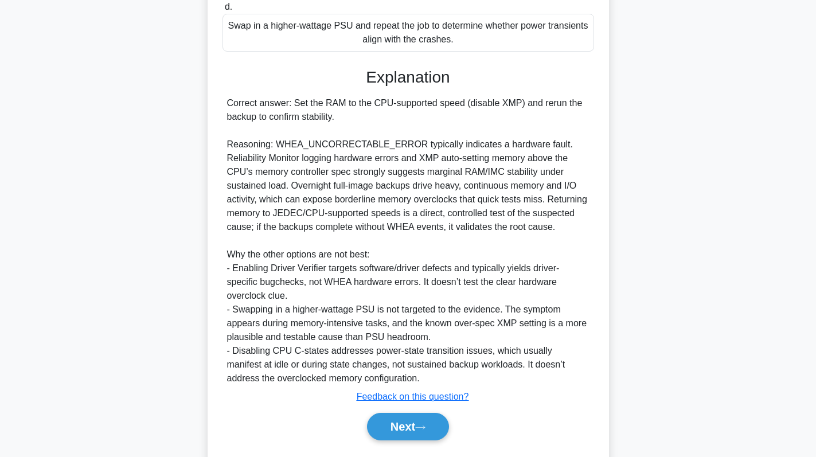
scroll to position [374, 0]
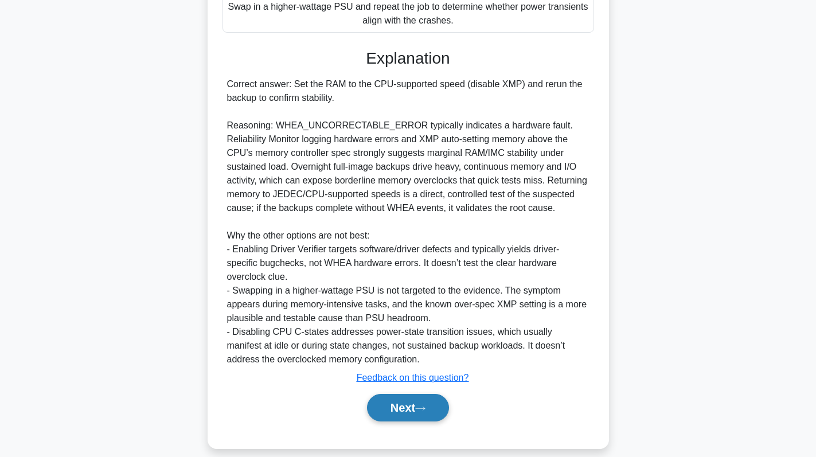
click at [381, 394] on button "Next" at bounding box center [408, 408] width 82 height 28
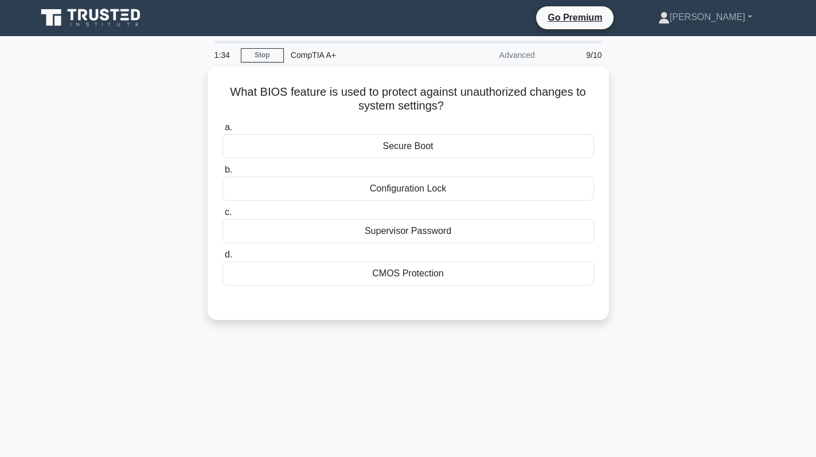
scroll to position [0, 0]
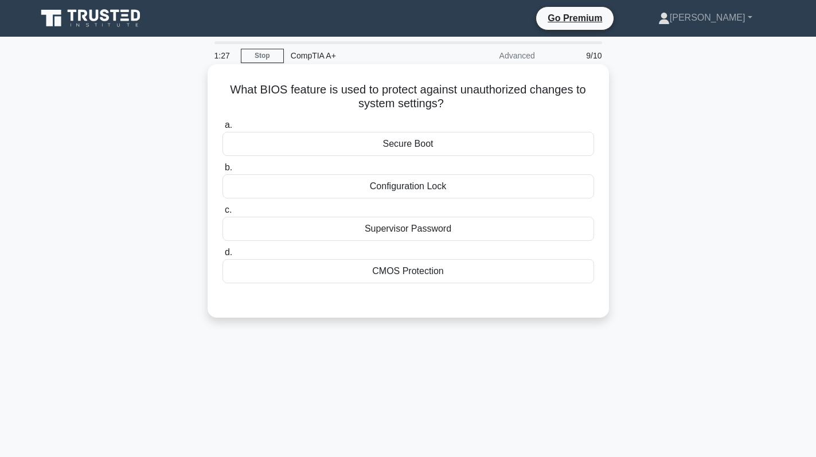
click at [465, 232] on div "Supervisor Password" at bounding box center [407, 229] width 371 height 24
click at [222, 214] on input "c. Supervisor Password" at bounding box center [222, 209] width 0 height 7
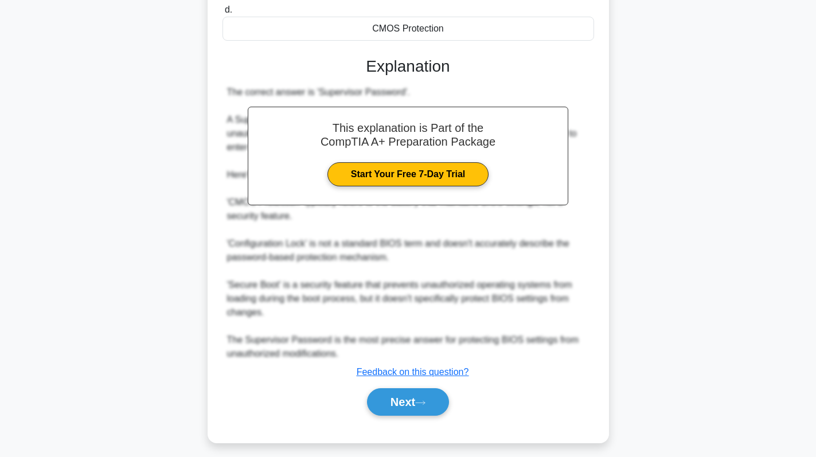
scroll to position [250, 0]
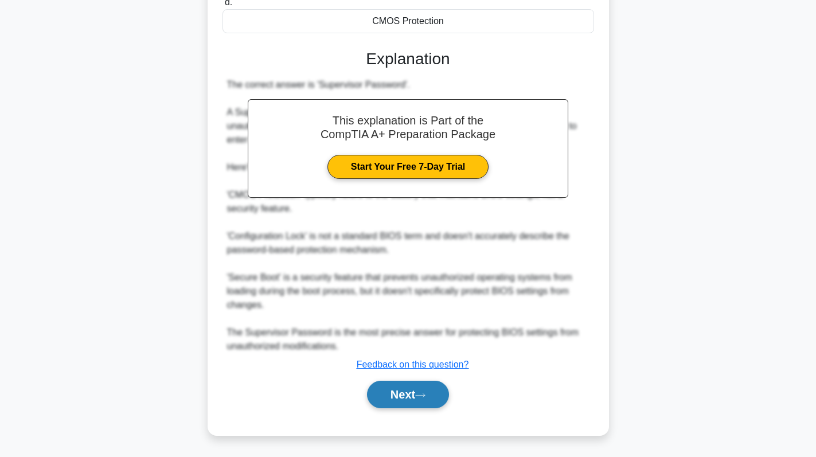
click at [400, 393] on button "Next" at bounding box center [408, 395] width 82 height 28
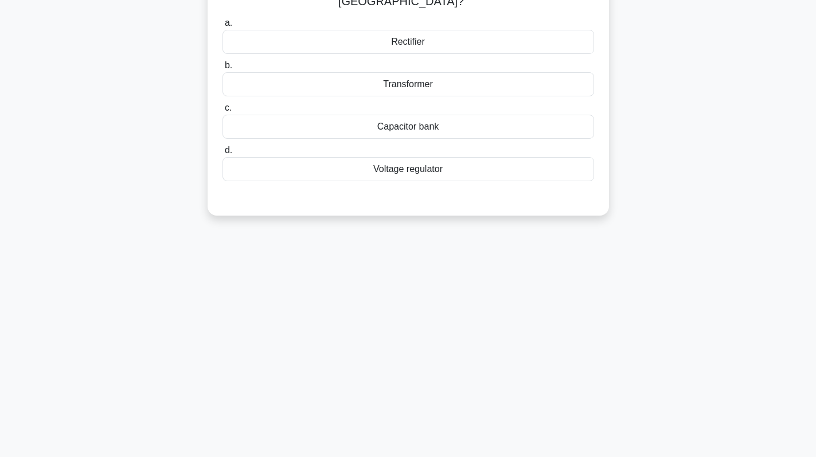
scroll to position [0, 0]
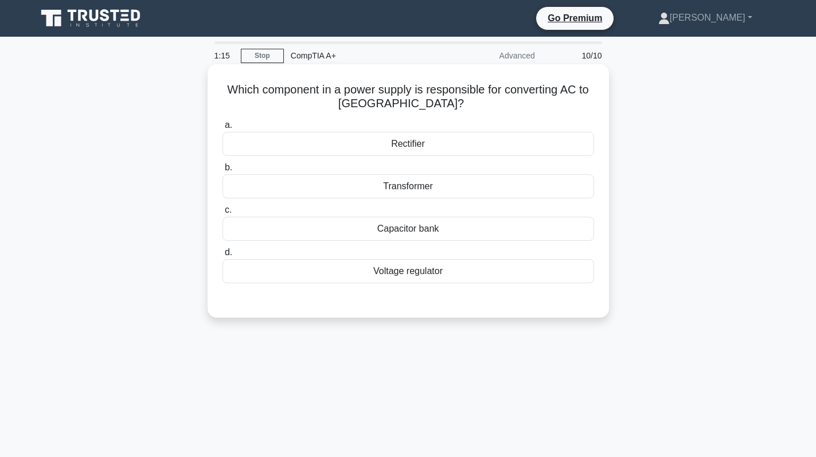
click at [452, 191] on div "Transformer" at bounding box center [407, 186] width 371 height 24
click at [222, 171] on input "b. Transformer" at bounding box center [222, 167] width 0 height 7
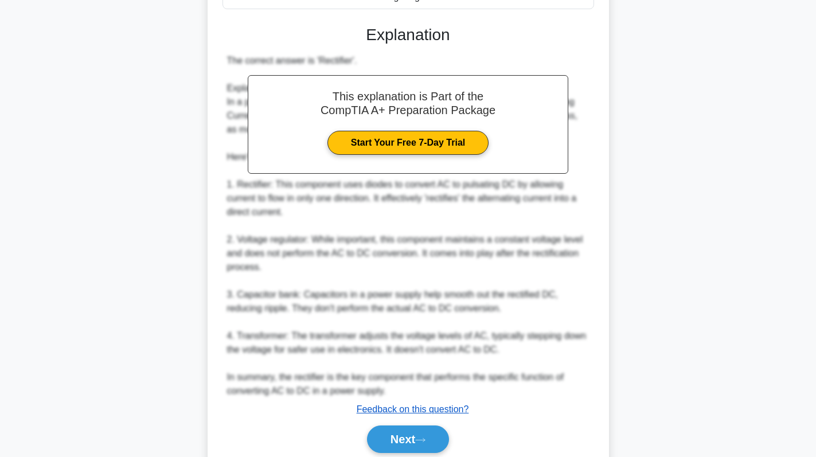
scroll to position [320, 0]
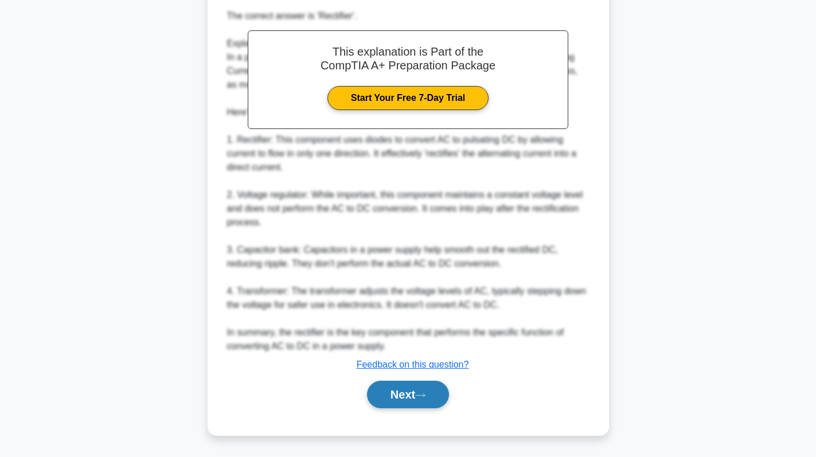
click at [396, 392] on button "Next" at bounding box center [408, 395] width 82 height 28
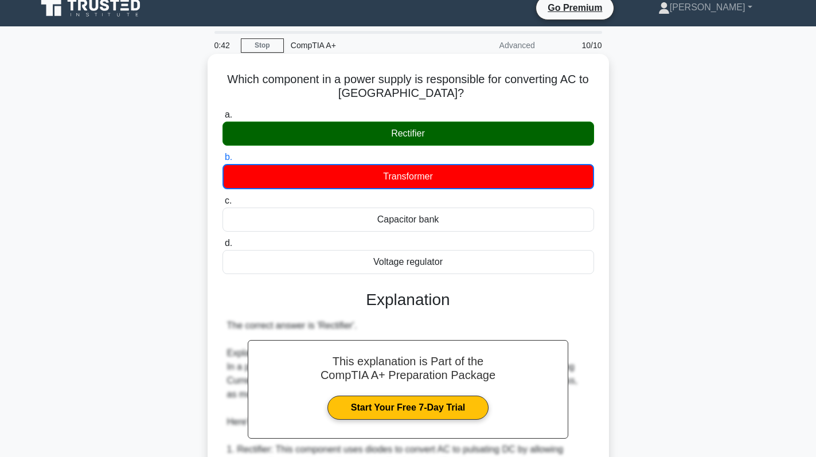
scroll to position [0, 0]
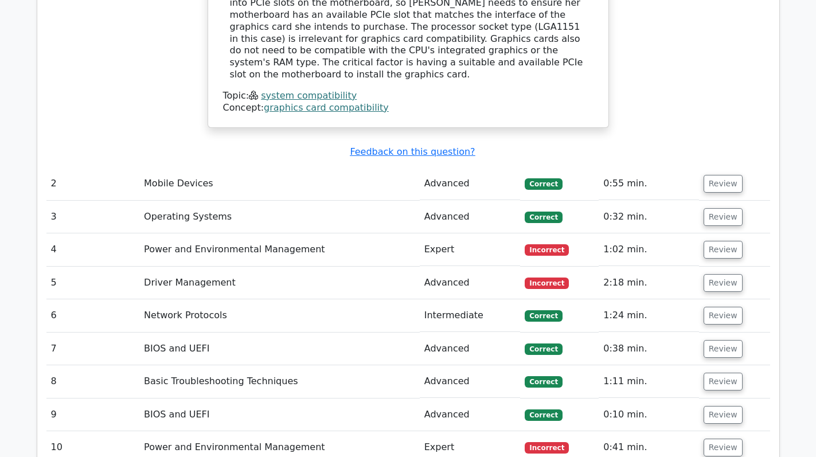
scroll to position [1318, 0]
click at [716, 438] on button "Review" at bounding box center [722, 447] width 39 height 18
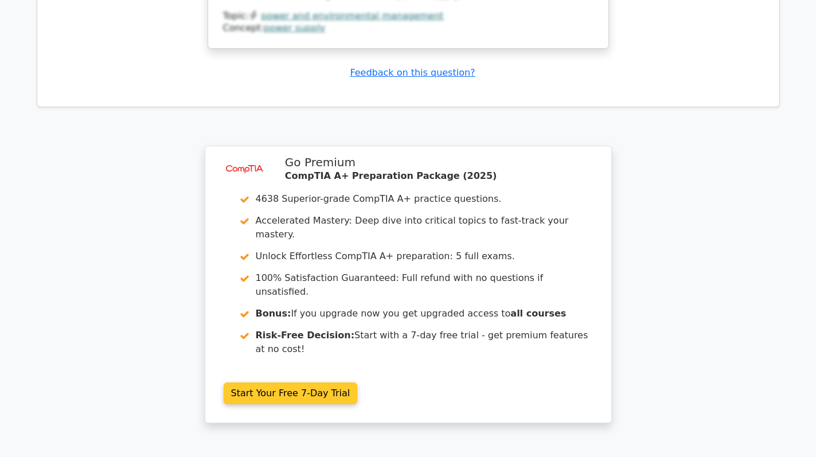
scroll to position [2440, 0]
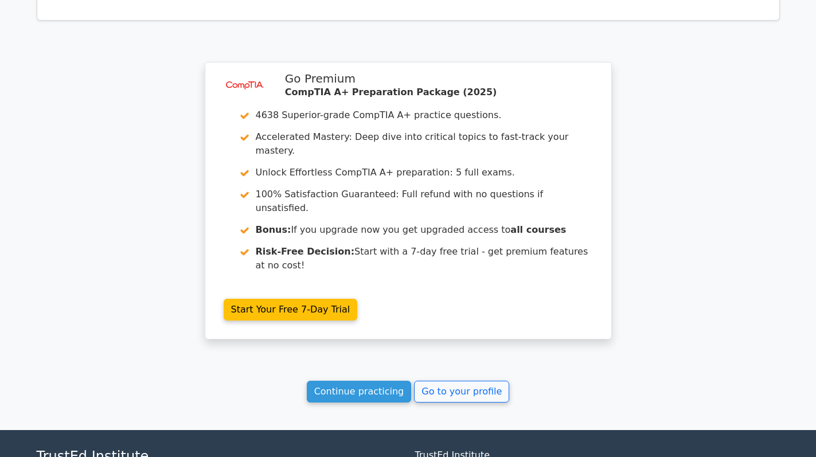
click at [368, 381] on link "Continue practicing" at bounding box center [359, 392] width 105 height 22
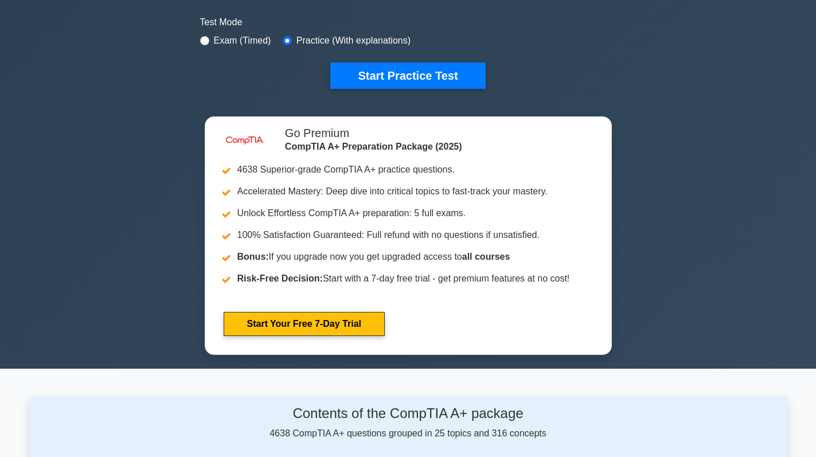
scroll to position [287, 0]
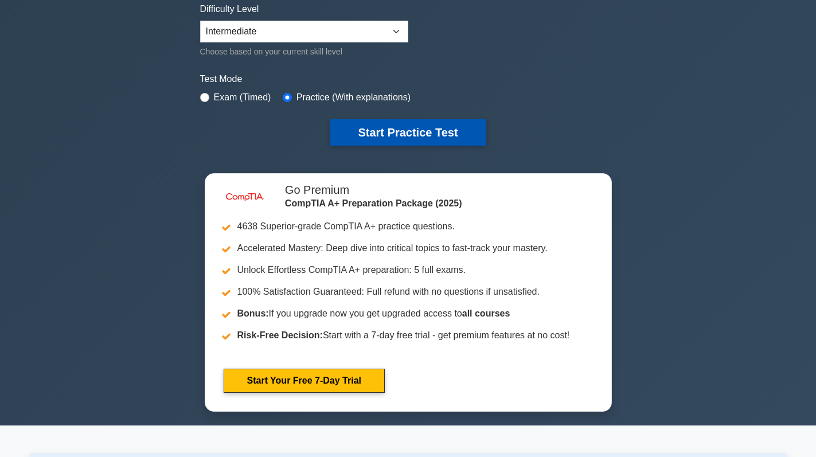
click at [413, 139] on button "Start Practice Test" at bounding box center [407, 132] width 155 height 26
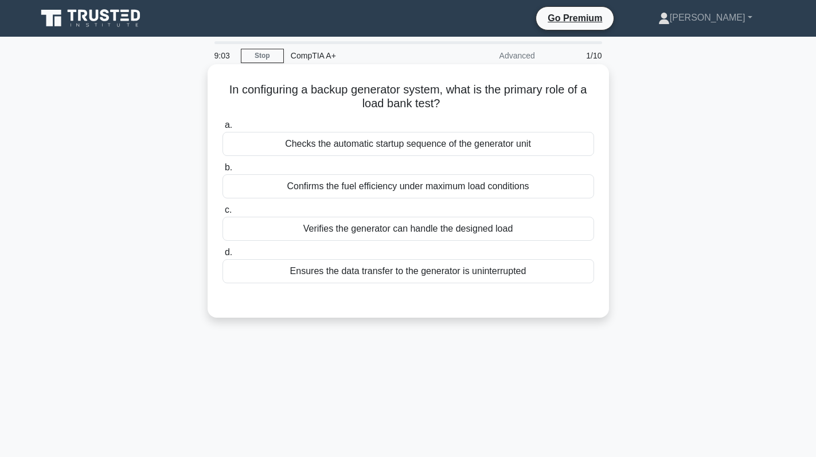
click at [461, 274] on div "Ensures the data transfer to the generator is uninterrupted" at bounding box center [407, 271] width 371 height 24
click at [222, 256] on input "d. Ensures the data transfer to the generator is uninterrupted" at bounding box center [222, 252] width 0 height 7
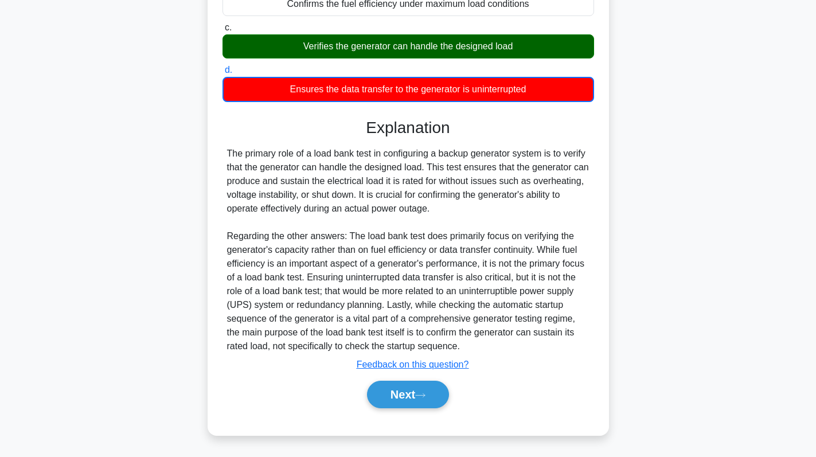
scroll to position [183, 0]
click at [413, 397] on button "Next" at bounding box center [408, 395] width 82 height 28
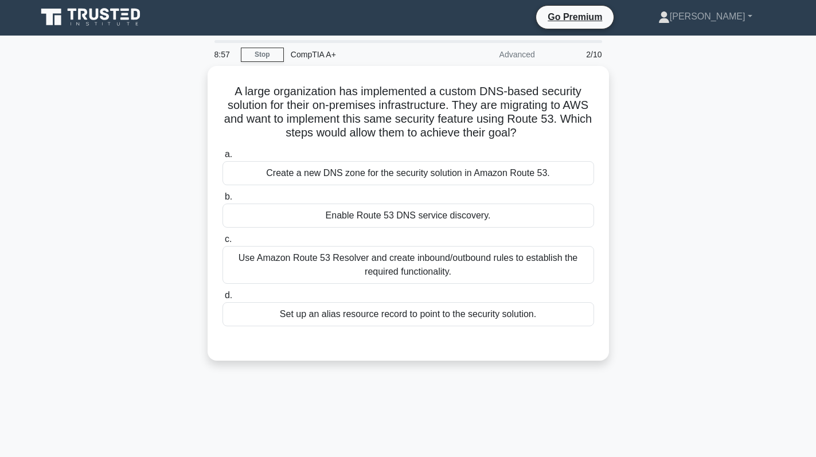
scroll to position [0, 0]
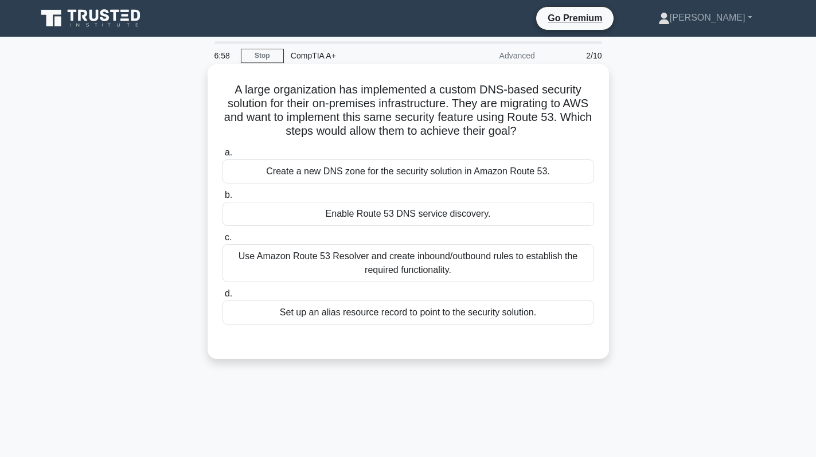
click at [446, 269] on div "Use Amazon Route 53 Resolver and create inbound/outbound rules to establish the…" at bounding box center [407, 263] width 371 height 38
click at [222, 241] on input "c. Use Amazon Route 53 Resolver and create inbound/outbound rules to establish …" at bounding box center [222, 237] width 0 height 7
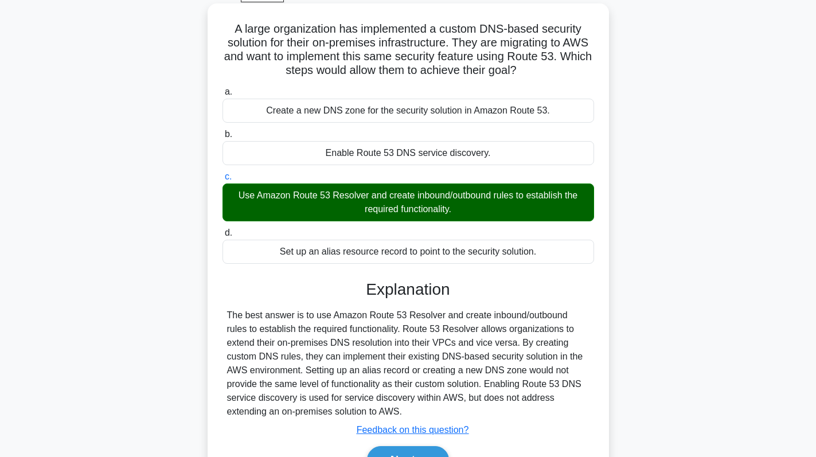
scroll to position [115, 0]
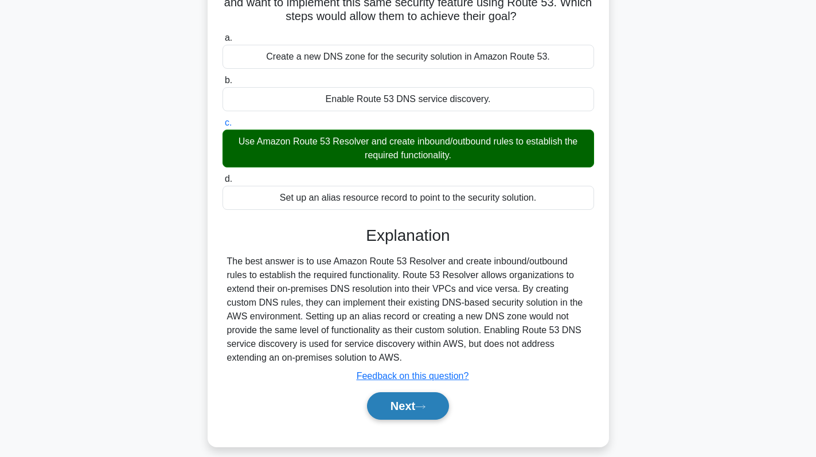
click at [386, 404] on button "Next" at bounding box center [408, 406] width 82 height 28
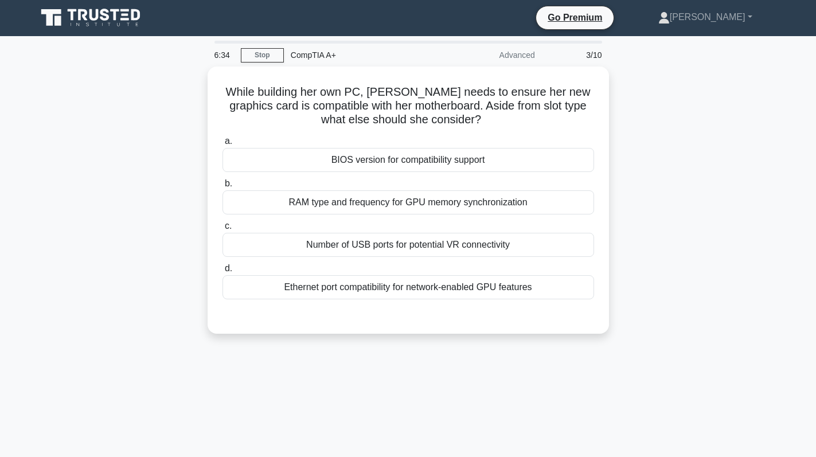
scroll to position [0, 0]
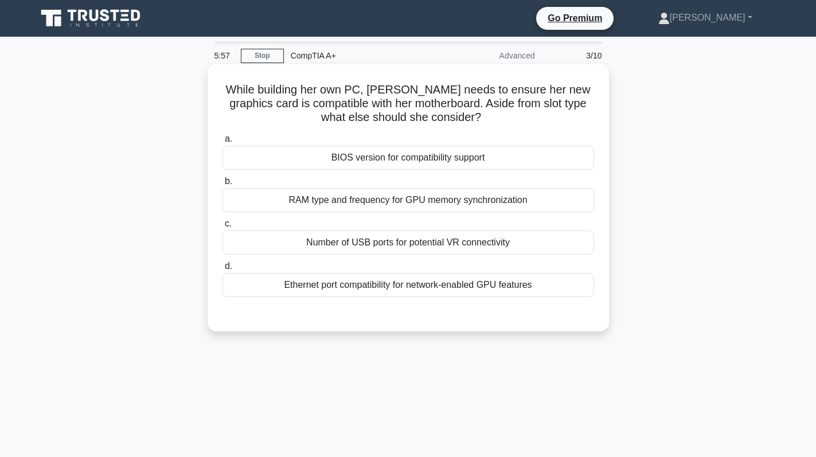
click at [425, 158] on div "BIOS version for compatibility support" at bounding box center [407, 158] width 371 height 24
click at [222, 143] on input "a. BIOS version for compatibility support" at bounding box center [222, 138] width 0 height 7
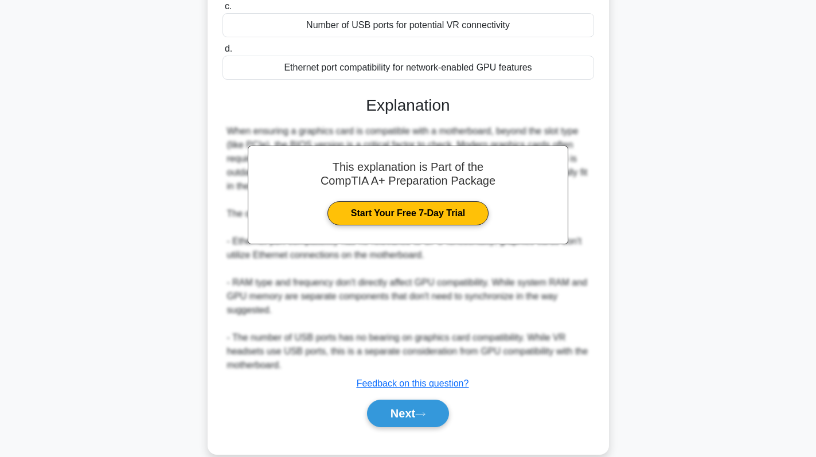
scroll to position [237, 0]
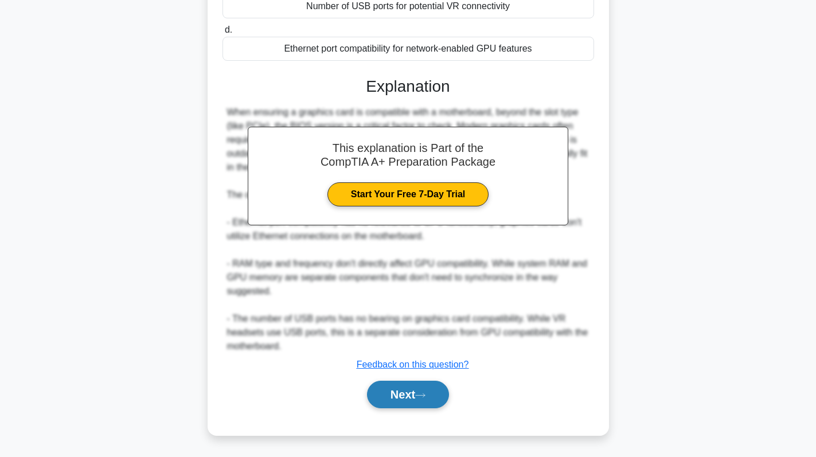
click at [402, 390] on button "Next" at bounding box center [408, 395] width 82 height 28
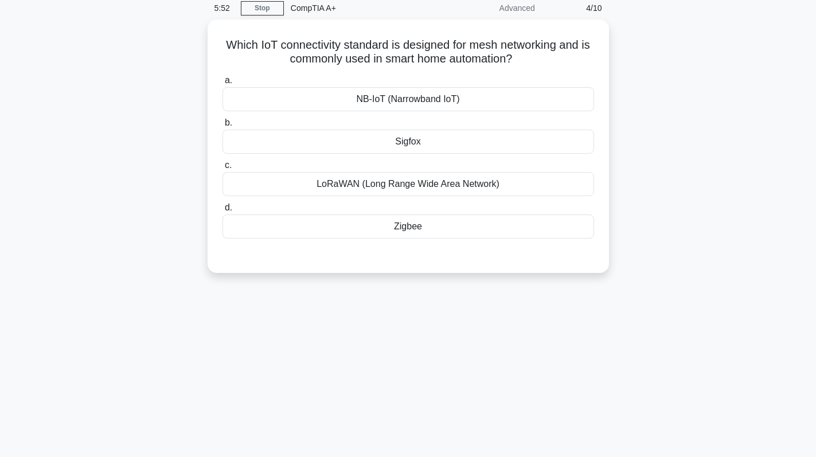
scroll to position [0, 0]
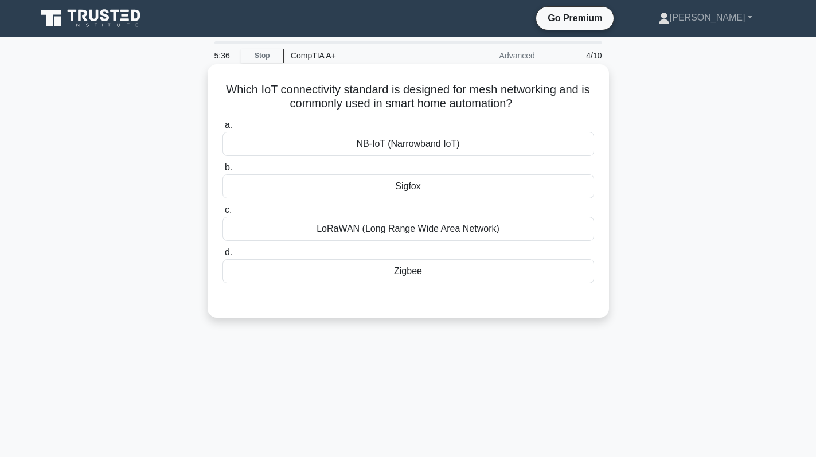
click at [461, 271] on div "Zigbee" at bounding box center [407, 271] width 371 height 24
click at [222, 256] on input "d. Zigbee" at bounding box center [222, 252] width 0 height 7
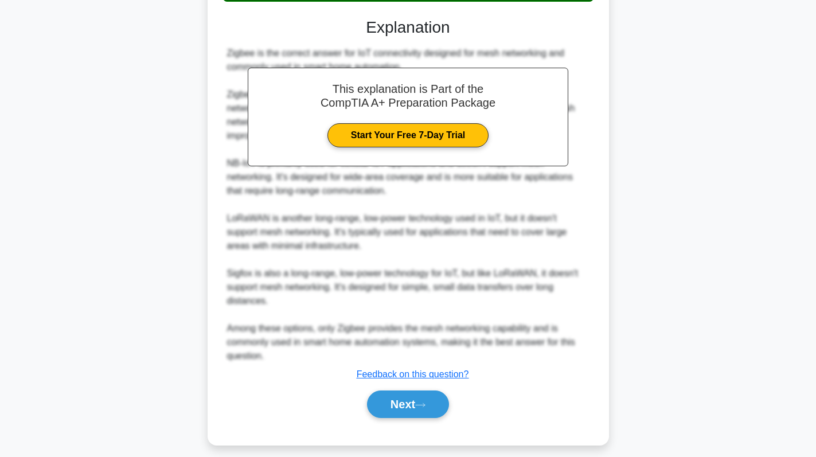
scroll to position [292, 0]
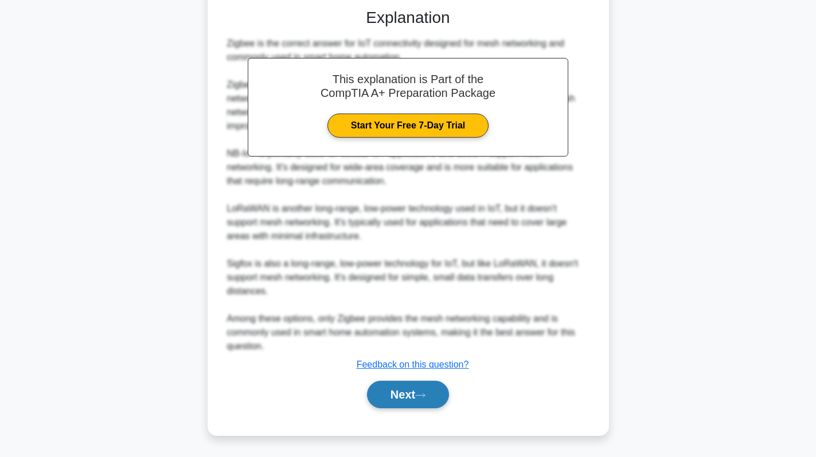
click at [394, 385] on button "Next" at bounding box center [408, 395] width 82 height 28
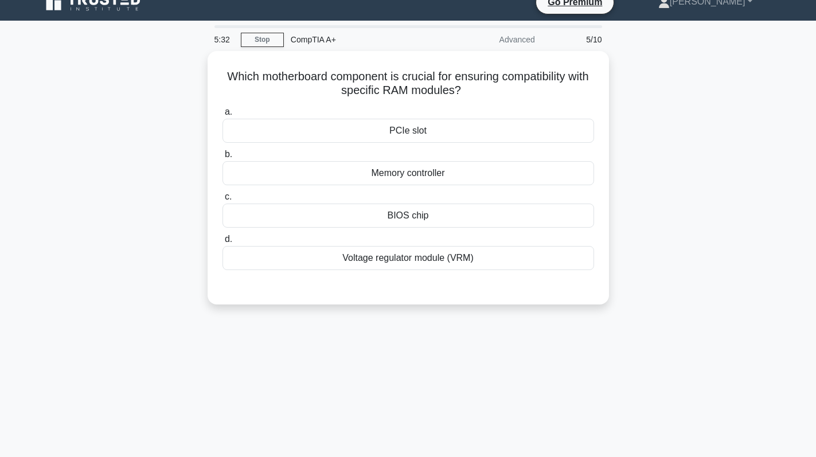
scroll to position [0, 0]
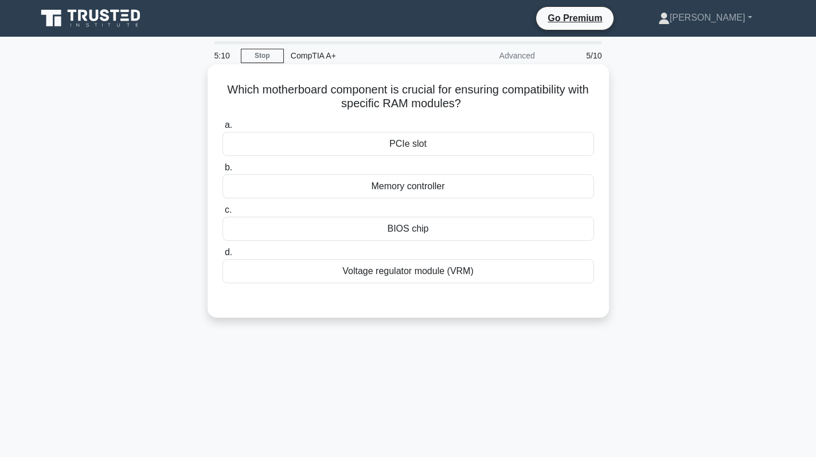
click at [440, 265] on div "Voltage regulator module (VRM)" at bounding box center [407, 271] width 371 height 24
click at [222, 256] on input "d. Voltage regulator module (VRM)" at bounding box center [222, 252] width 0 height 7
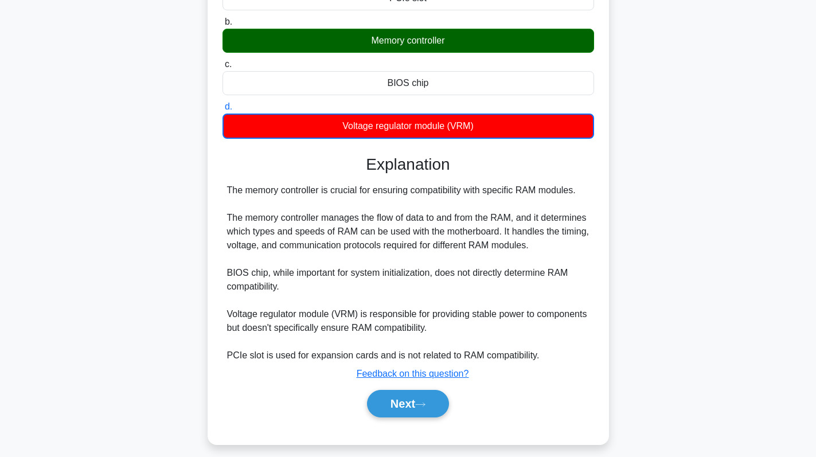
scroll to position [162, 0]
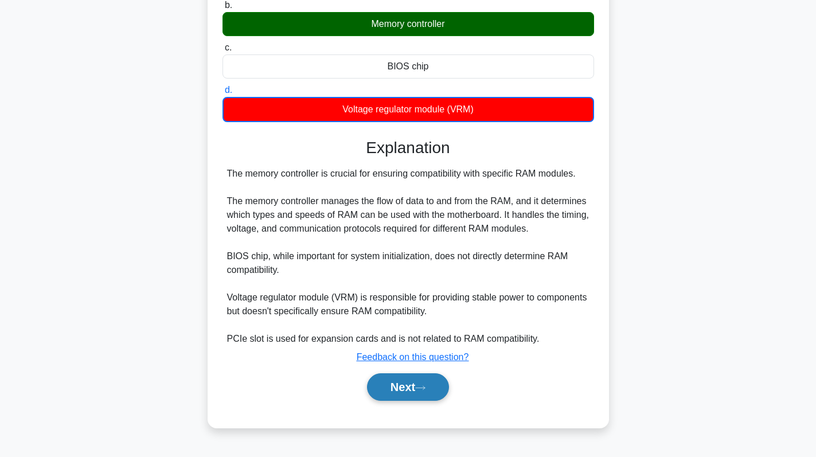
click at [418, 396] on button "Next" at bounding box center [408, 387] width 82 height 28
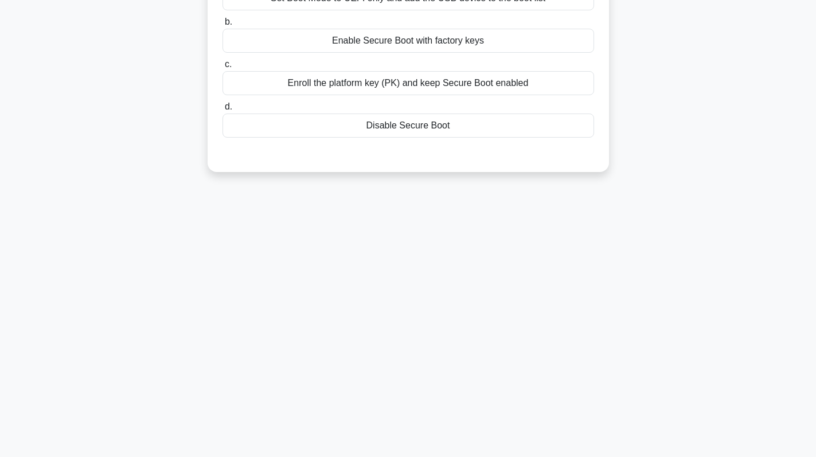
scroll to position [0, 0]
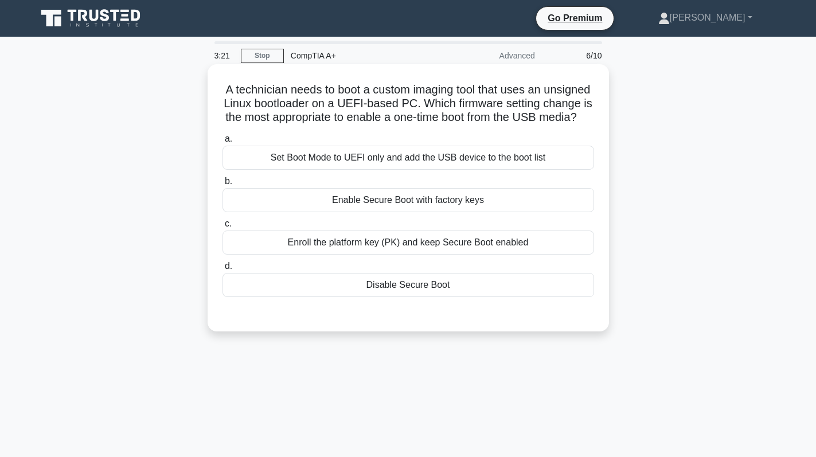
click at [450, 169] on div "Set Boot Mode to UEFI only and add the USB device to the boot list" at bounding box center [407, 158] width 371 height 24
click at [222, 143] on input "a. Set Boot Mode to UEFI only and add the USB device to the boot list" at bounding box center [222, 138] width 0 height 7
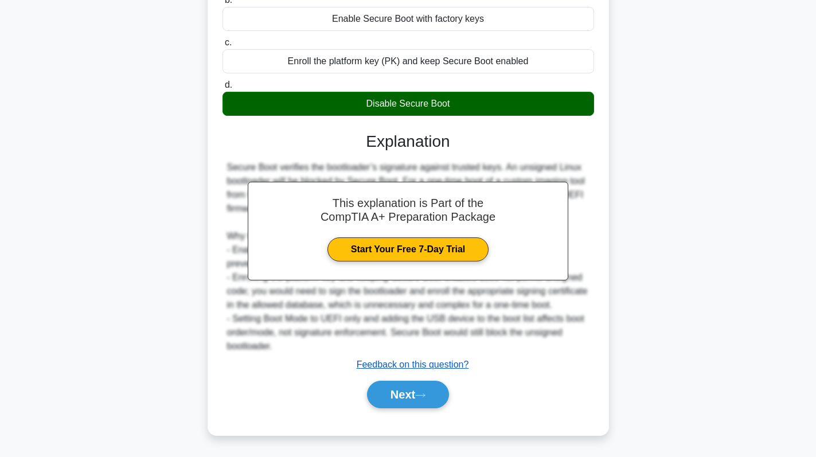
scroll to position [210, 0]
click at [419, 402] on button "Next" at bounding box center [408, 395] width 82 height 28
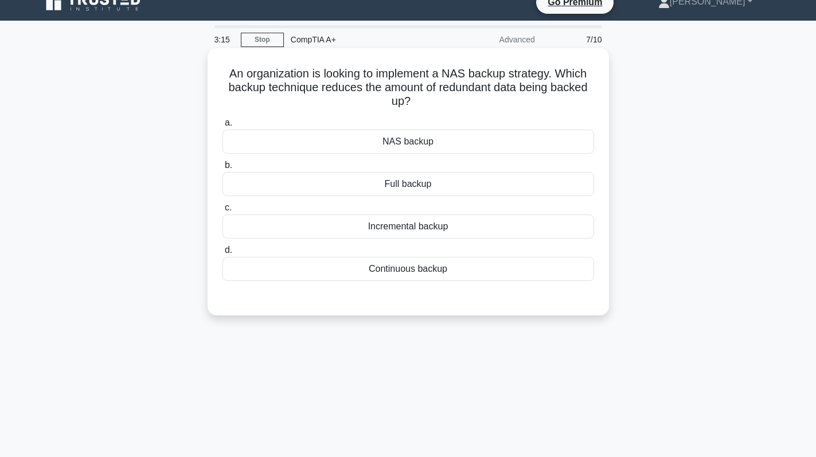
scroll to position [0, 0]
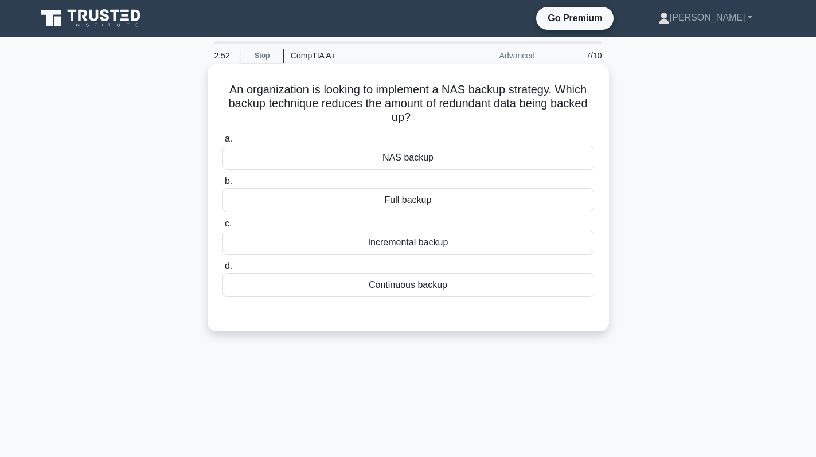
click at [434, 165] on div "NAS backup" at bounding box center [407, 158] width 371 height 24
click at [222, 143] on input "a. NAS backup" at bounding box center [222, 138] width 0 height 7
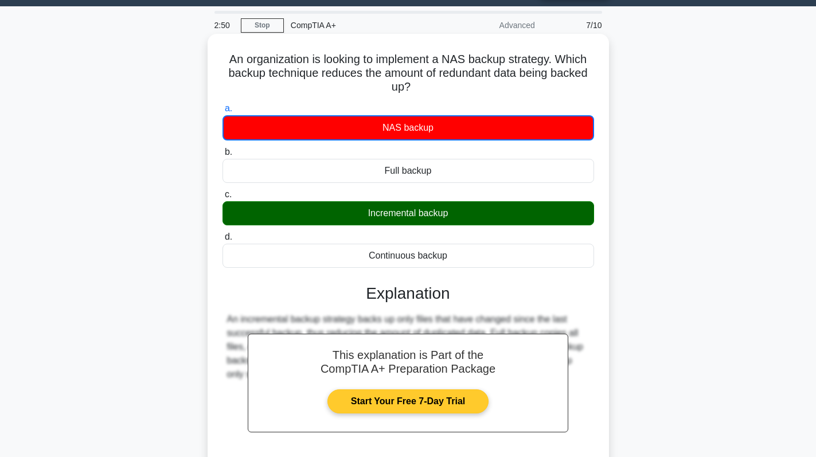
scroll to position [162, 0]
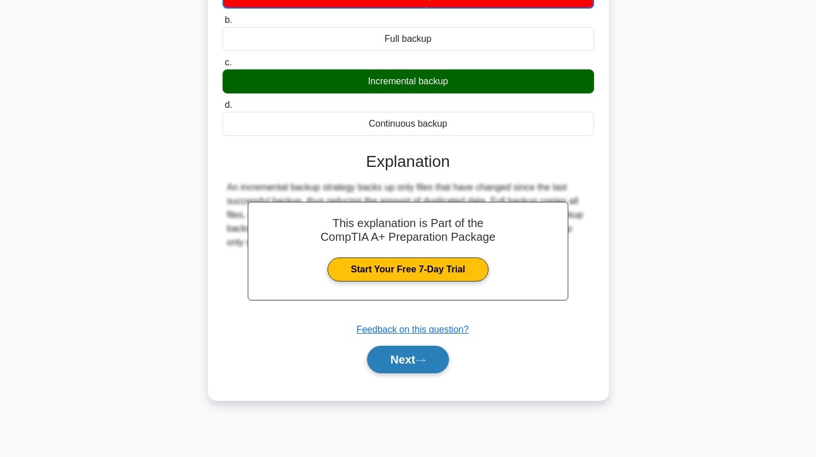
click at [385, 371] on button "Next" at bounding box center [408, 360] width 82 height 28
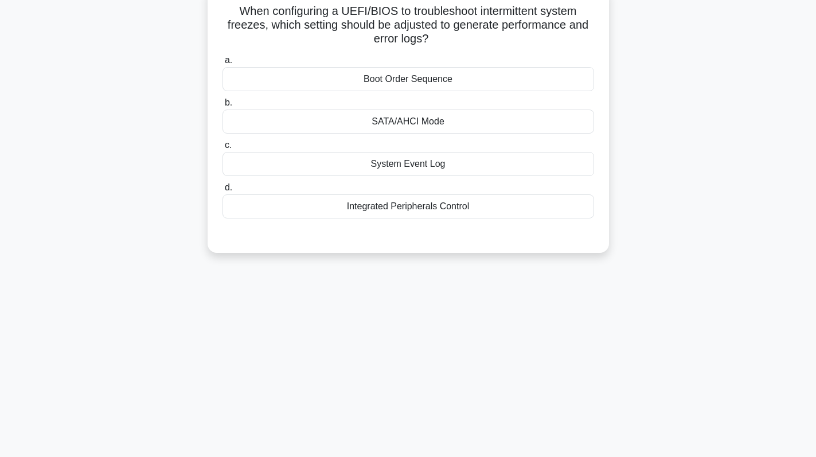
scroll to position [0, 0]
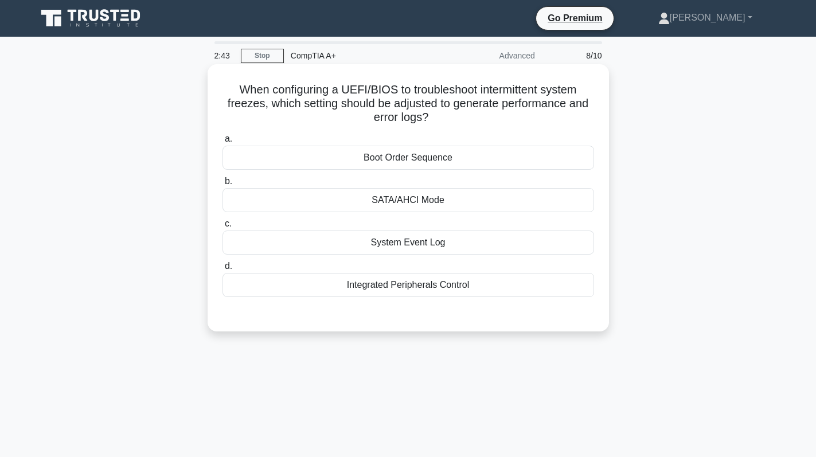
click at [477, 207] on div "SATA/AHCI Mode" at bounding box center [407, 200] width 371 height 24
click at [222, 185] on input "b. SATA/AHCI Mode" at bounding box center [222, 181] width 0 height 7
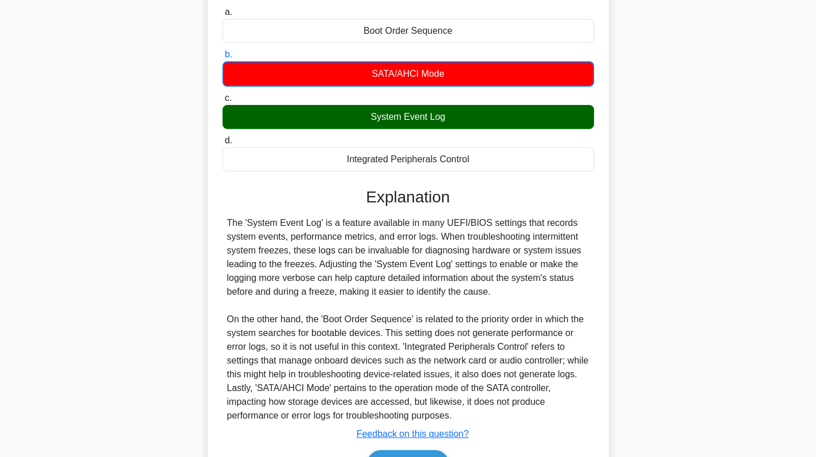
scroll to position [197, 0]
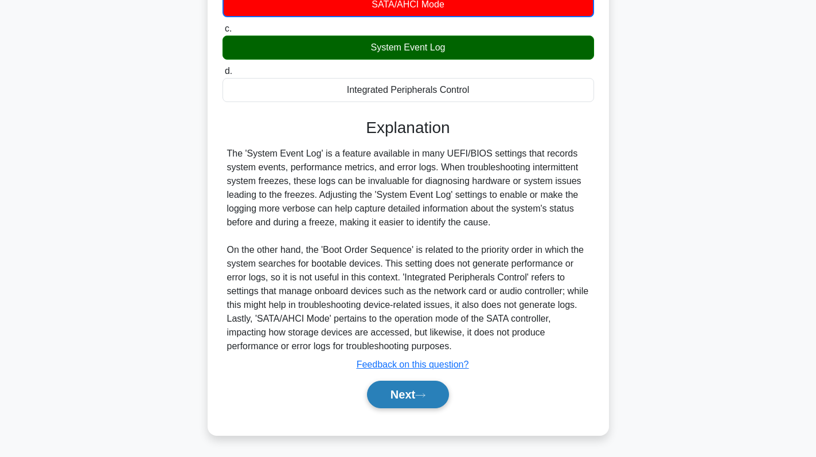
click at [401, 393] on button "Next" at bounding box center [408, 395] width 82 height 28
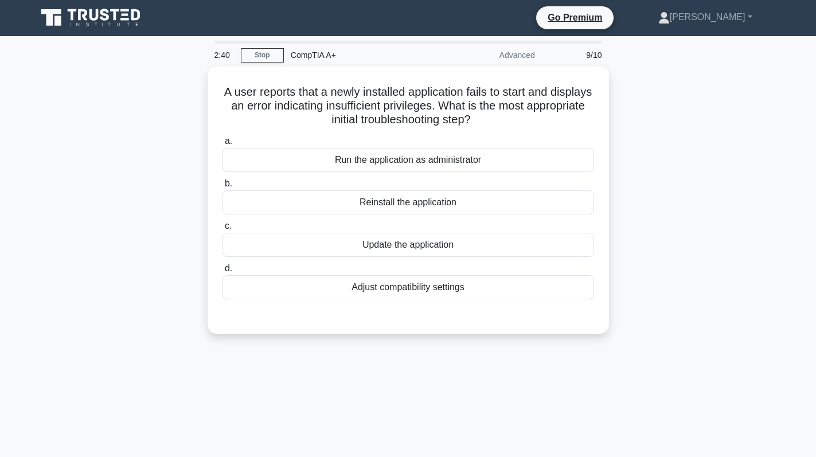
scroll to position [0, 0]
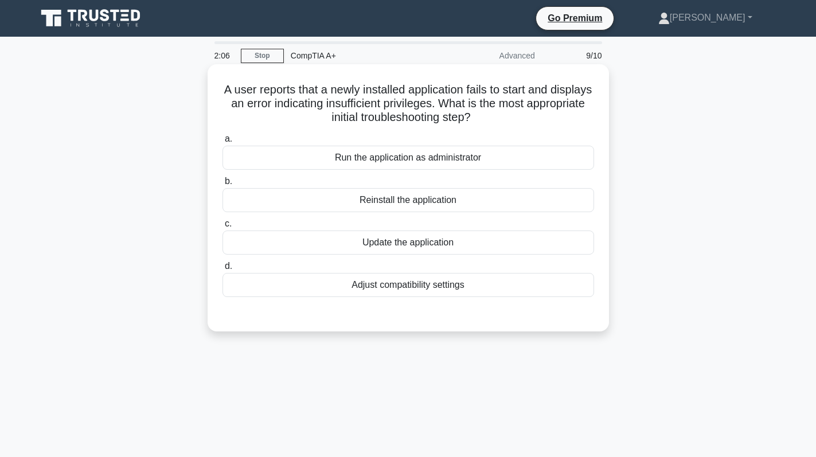
click at [440, 154] on div "Run the application as administrator" at bounding box center [407, 158] width 371 height 24
click at [222, 143] on input "a. Run the application as administrator" at bounding box center [222, 138] width 0 height 7
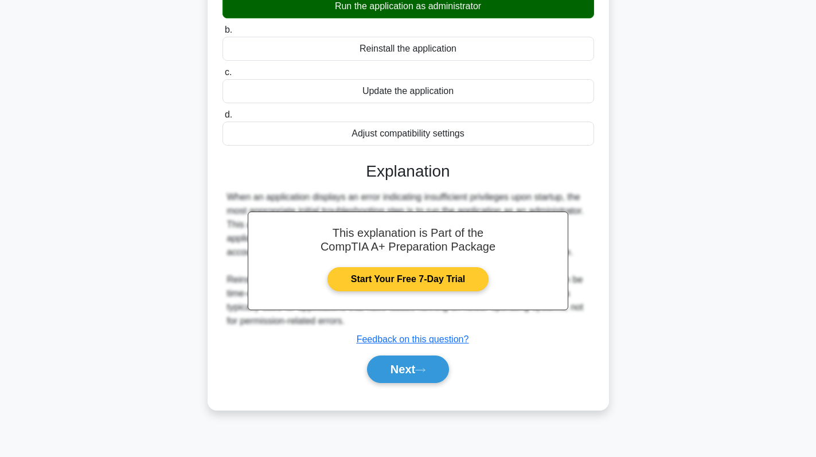
scroll to position [105, 0]
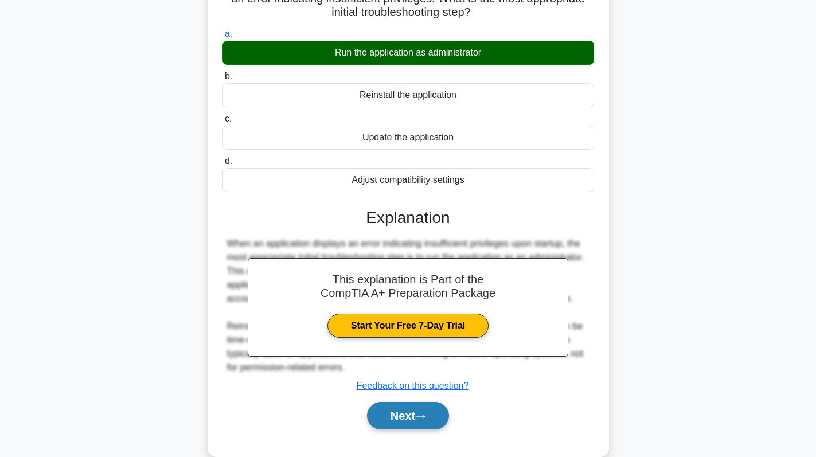
click at [389, 417] on button "Next" at bounding box center [408, 416] width 82 height 28
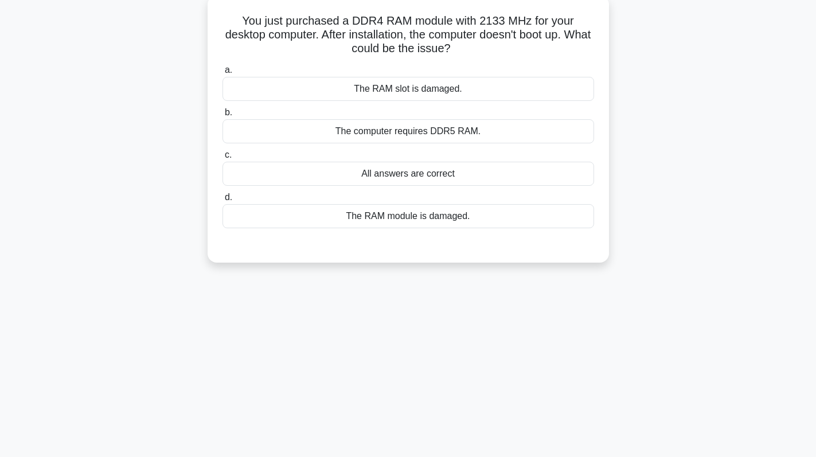
scroll to position [0, 0]
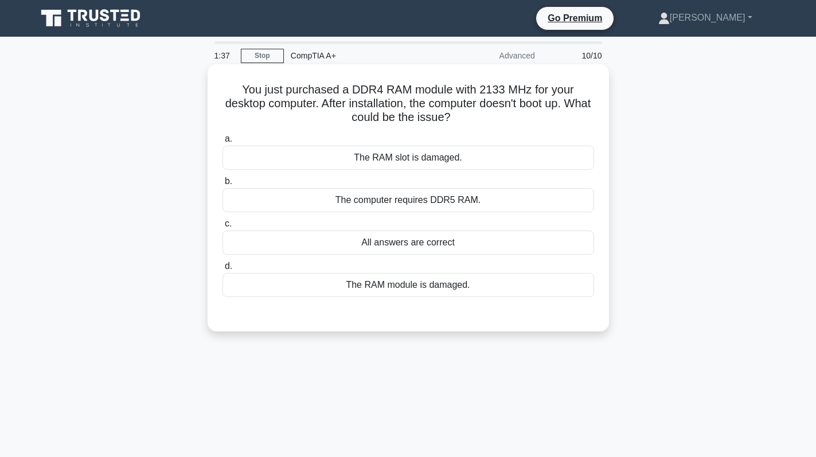
click at [418, 249] on div "All answers are correct" at bounding box center [407, 242] width 371 height 24
click at [222, 228] on input "c. All answers are correct" at bounding box center [222, 223] width 0 height 7
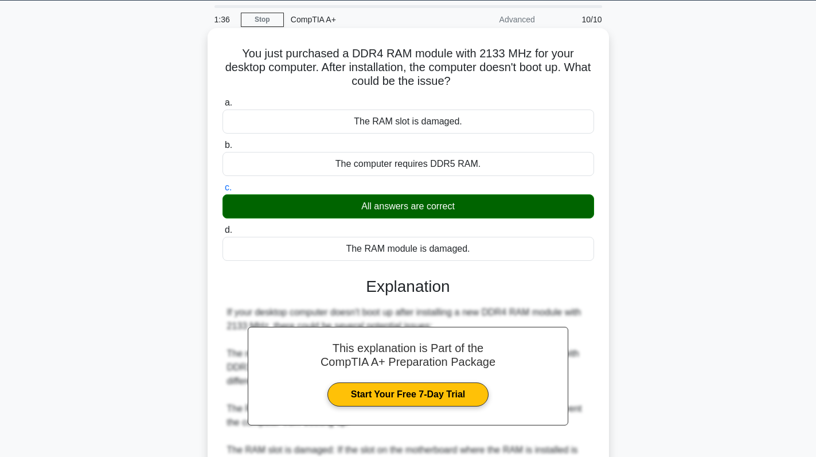
scroll to position [278, 0]
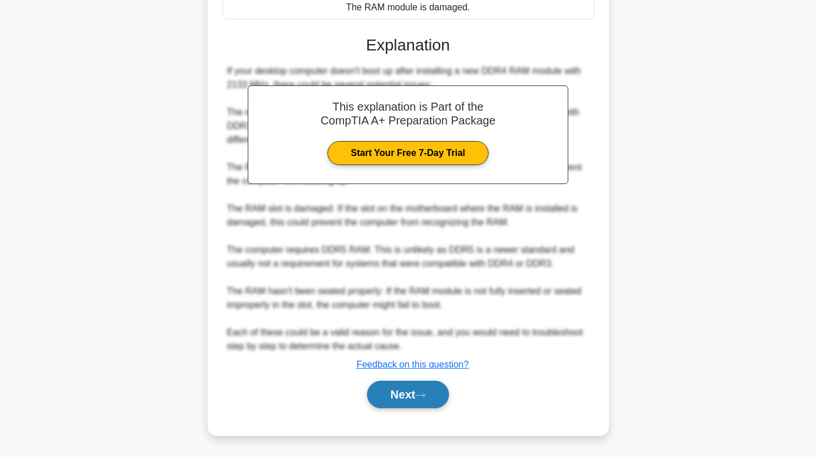
click at [409, 398] on button "Next" at bounding box center [408, 395] width 82 height 28
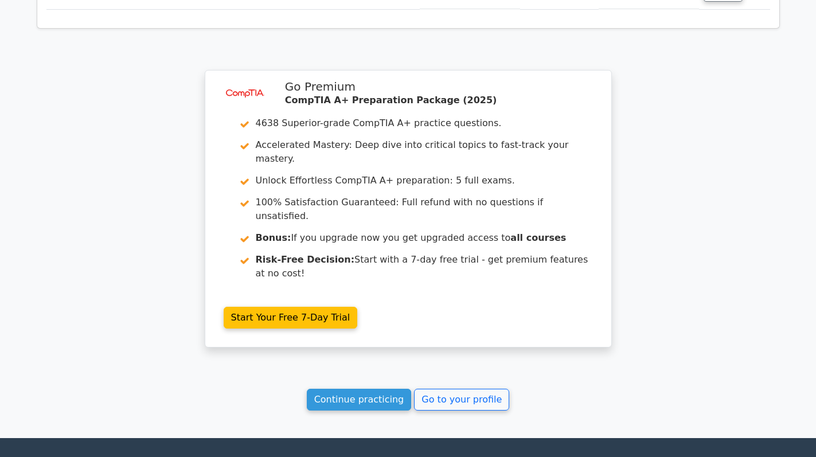
scroll to position [1846, 0]
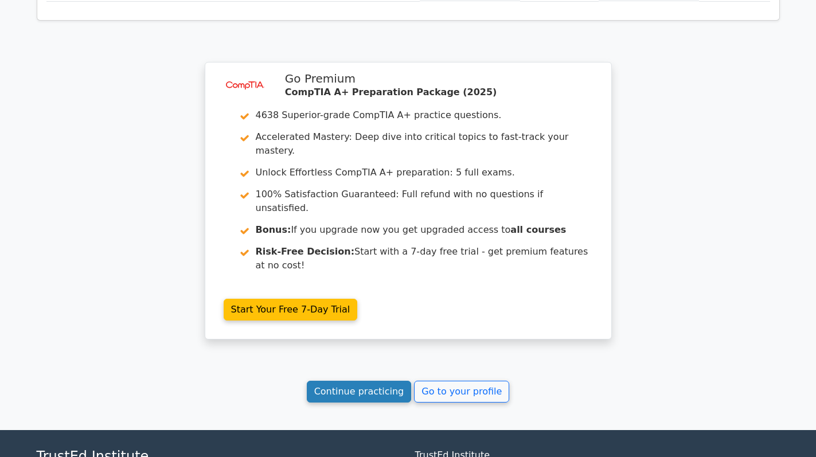
click at [339, 381] on link "Continue practicing" at bounding box center [359, 392] width 105 height 22
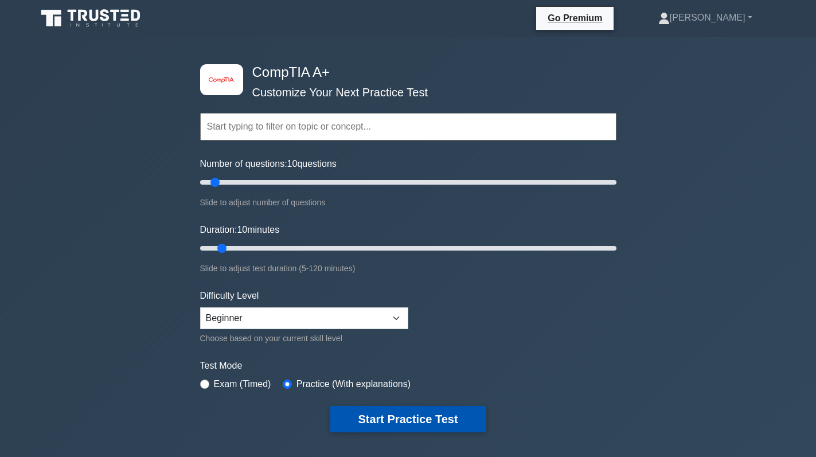
click at [418, 426] on button "Start Practice Test" at bounding box center [407, 419] width 155 height 26
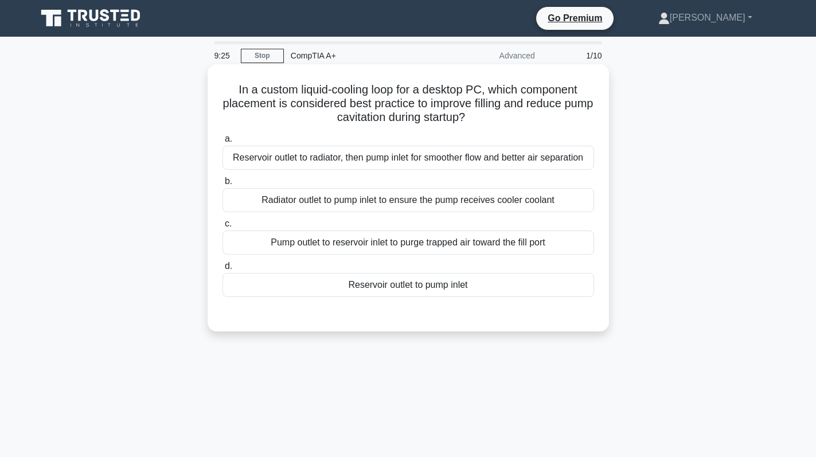
click at [419, 248] on div "Pump outlet to reservoir inlet to purge trapped air toward the fill port" at bounding box center [407, 242] width 371 height 24
click at [222, 228] on input "c. [GEOGRAPHIC_DATA] to reservoir inlet to purge trapped air toward the fill po…" at bounding box center [222, 223] width 0 height 7
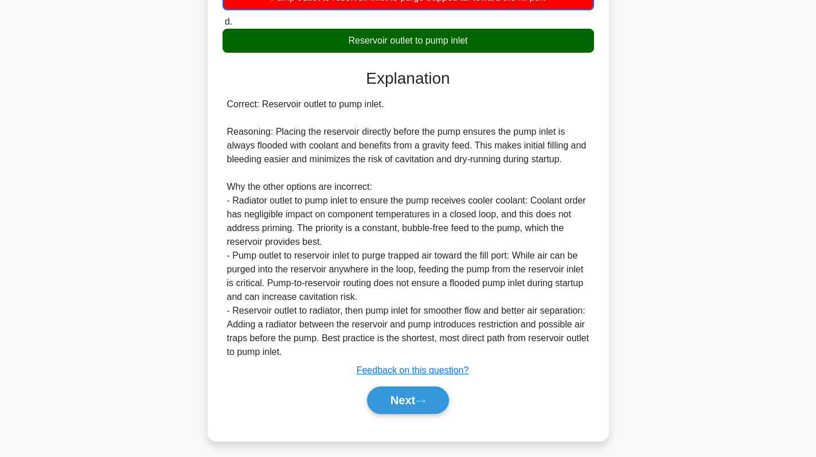
scroll to position [252, 0]
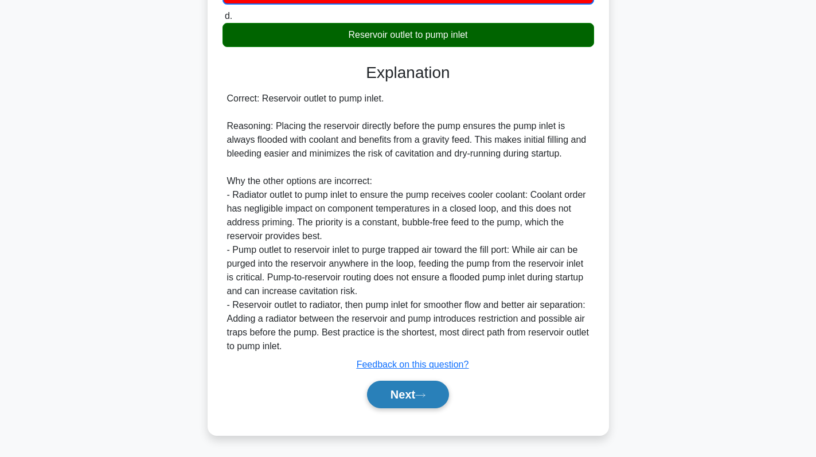
click at [415, 396] on button "Next" at bounding box center [408, 395] width 82 height 28
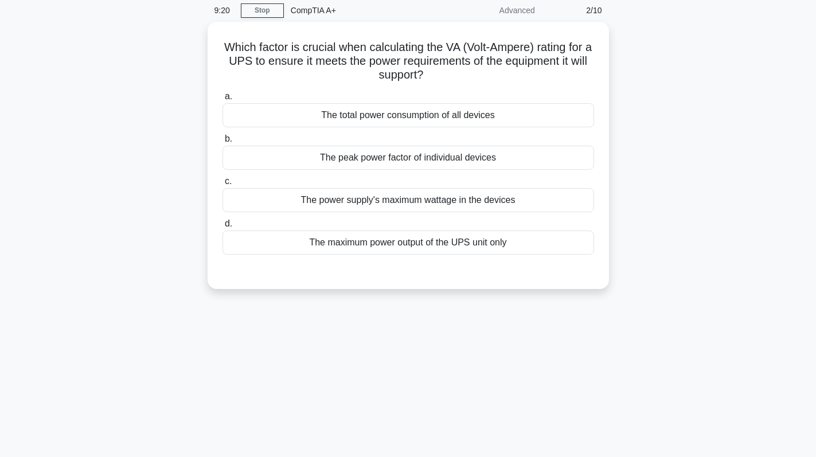
scroll to position [0, 0]
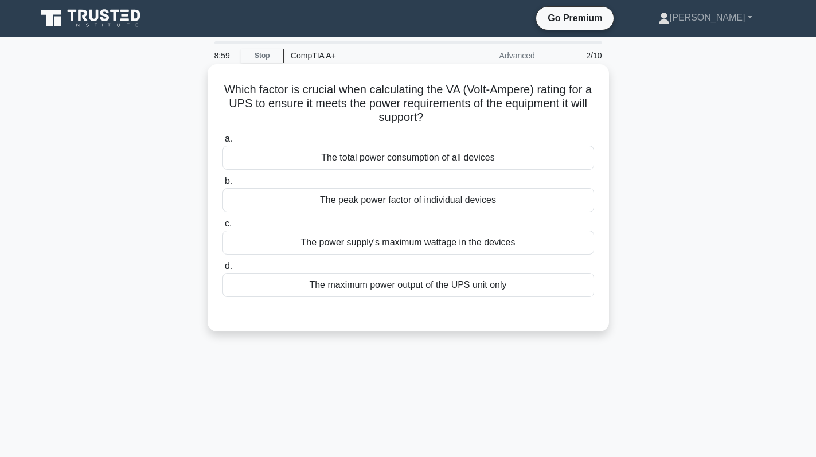
click at [418, 244] on div "The power supply's maximum wattage in the devices" at bounding box center [407, 242] width 371 height 24
click at [222, 228] on input "c. The power supply's maximum wattage in the devices" at bounding box center [222, 223] width 0 height 7
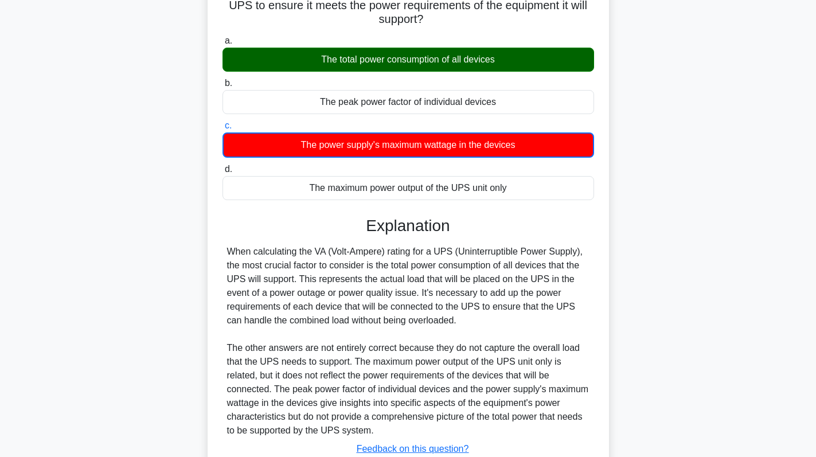
scroll to position [183, 0]
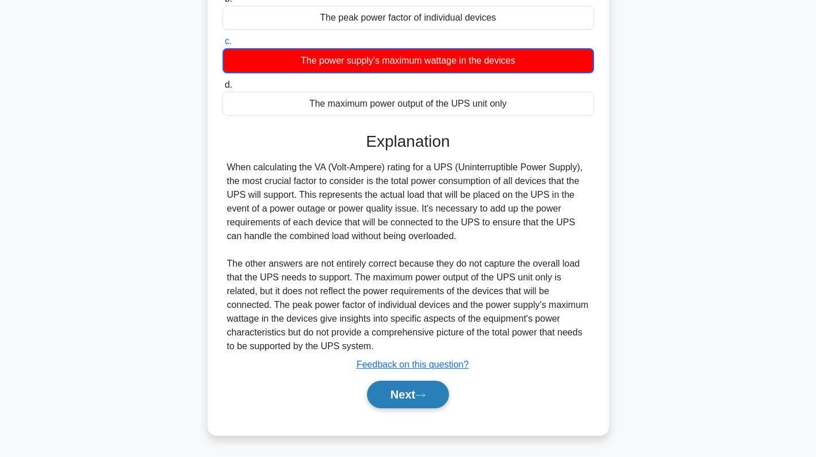
click at [415, 387] on button "Next" at bounding box center [408, 395] width 82 height 28
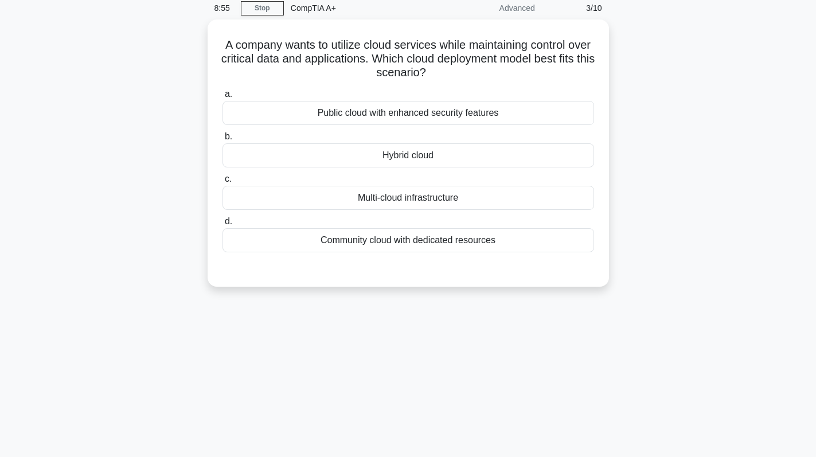
scroll to position [0, 0]
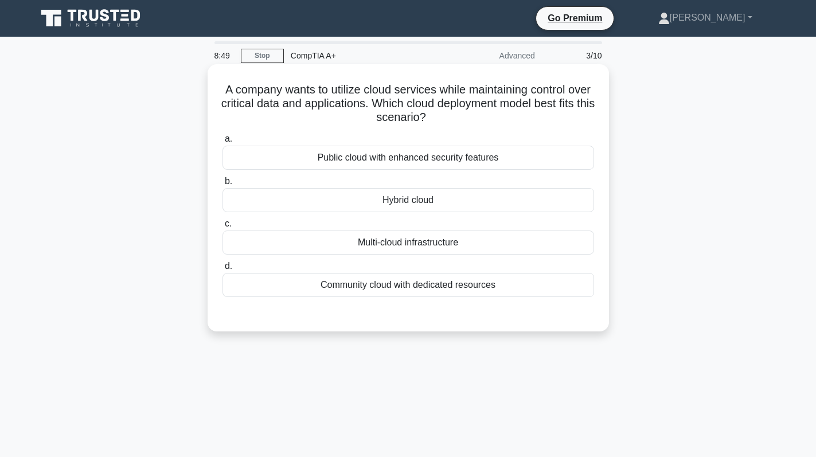
click at [433, 199] on div "Hybrid cloud" at bounding box center [407, 200] width 371 height 24
click at [222, 185] on input "b. Hybrid cloud" at bounding box center [222, 181] width 0 height 7
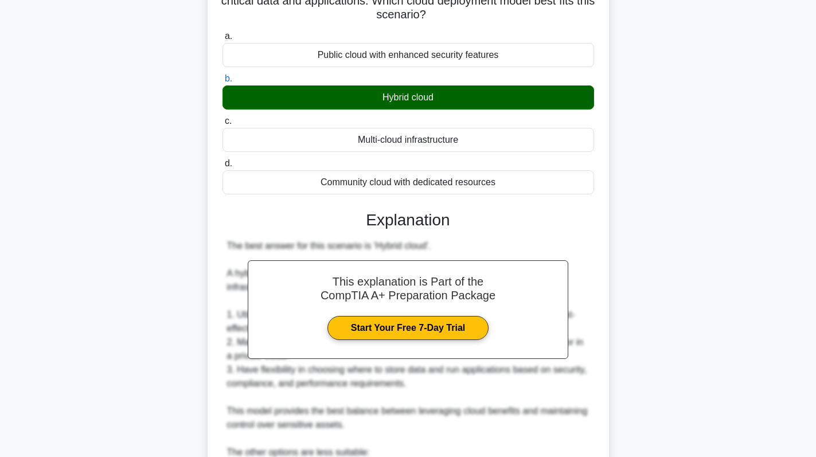
scroll to position [287, 0]
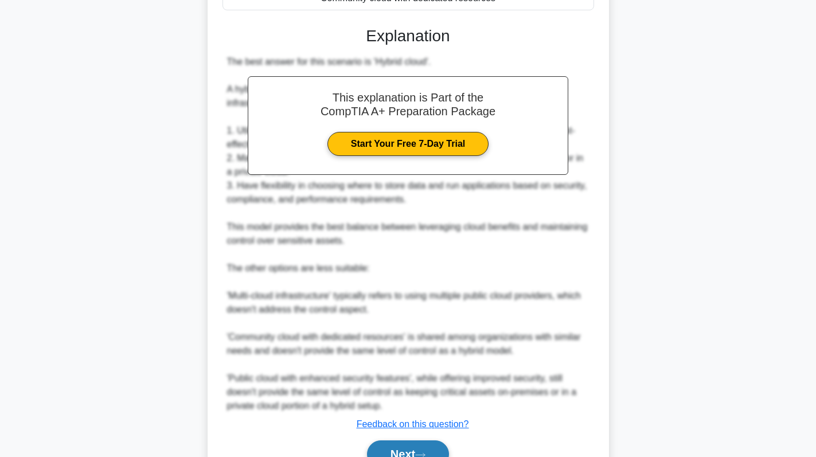
click at [417, 443] on button "Next" at bounding box center [408, 454] width 82 height 28
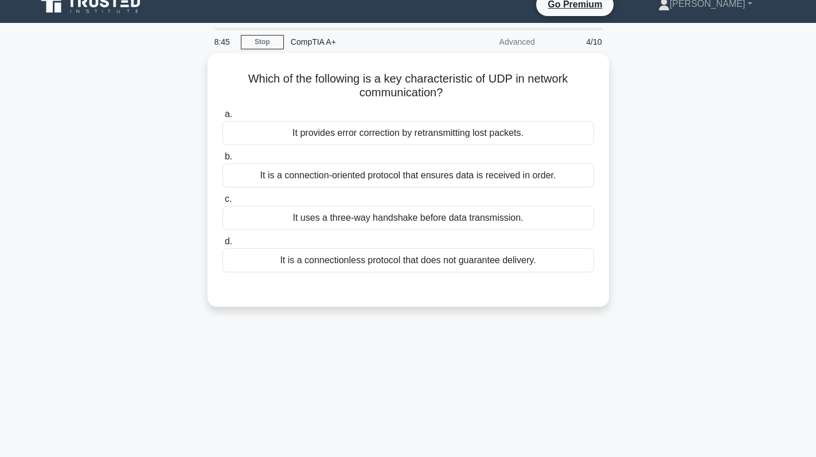
scroll to position [0, 0]
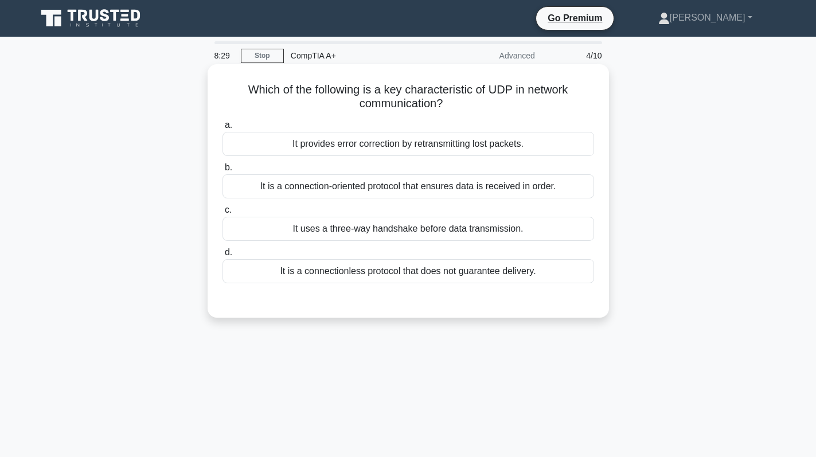
click at [456, 272] on div "It is a connectionless protocol that does not guarantee delivery." at bounding box center [407, 271] width 371 height 24
click at [222, 256] on input "d. It is a connectionless protocol that does not guarantee delivery." at bounding box center [222, 252] width 0 height 7
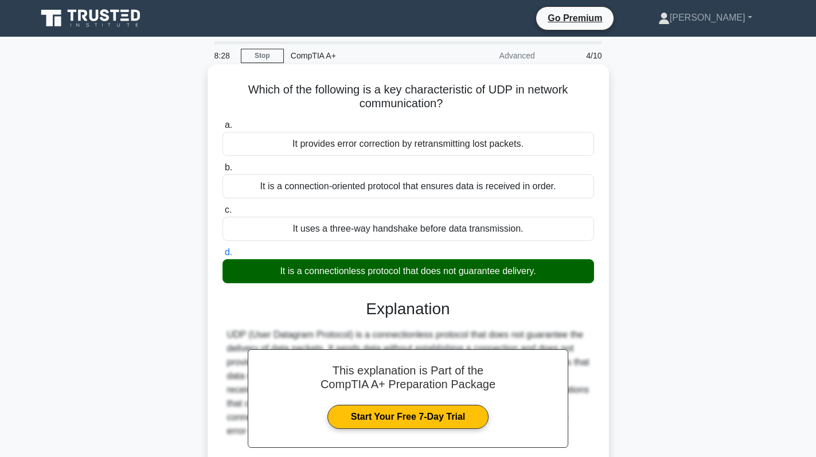
scroll to position [162, 0]
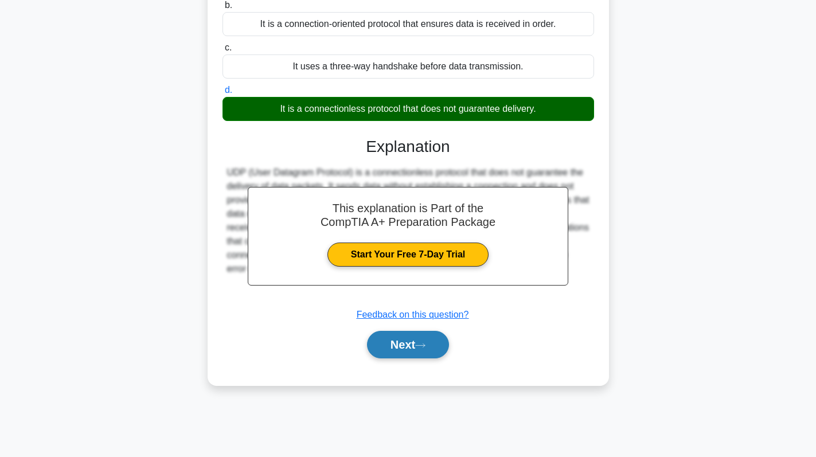
click at [436, 348] on button "Next" at bounding box center [408, 345] width 82 height 28
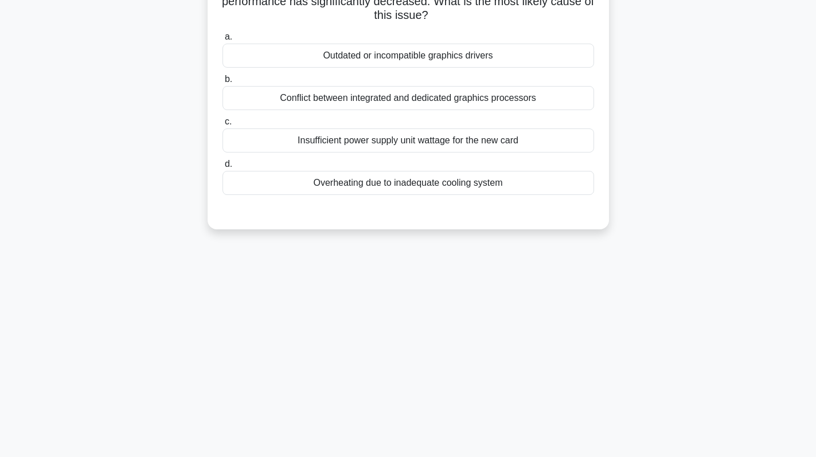
scroll to position [0, 0]
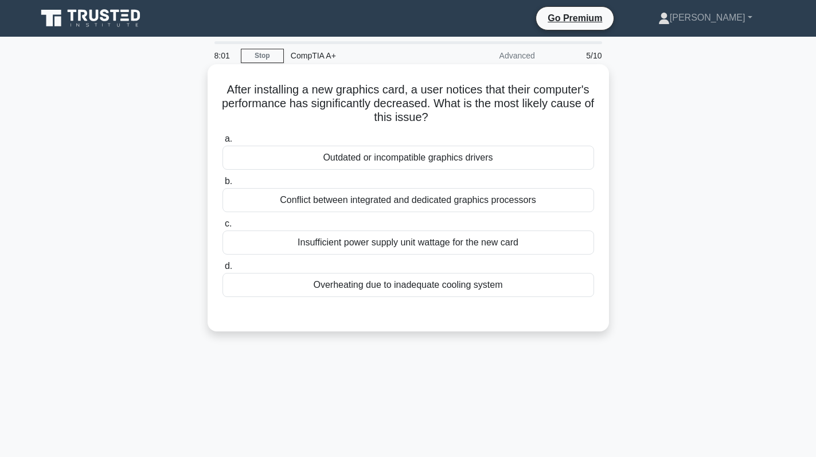
click at [499, 140] on label "a. Outdated or incompatible graphics drivers" at bounding box center [407, 151] width 371 height 38
click at [222, 140] on input "a. Outdated or incompatible graphics drivers" at bounding box center [222, 138] width 0 height 7
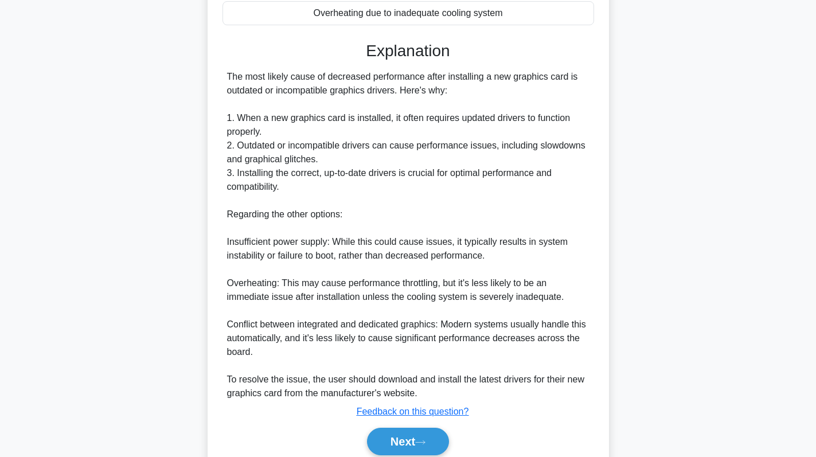
scroll to position [319, 0]
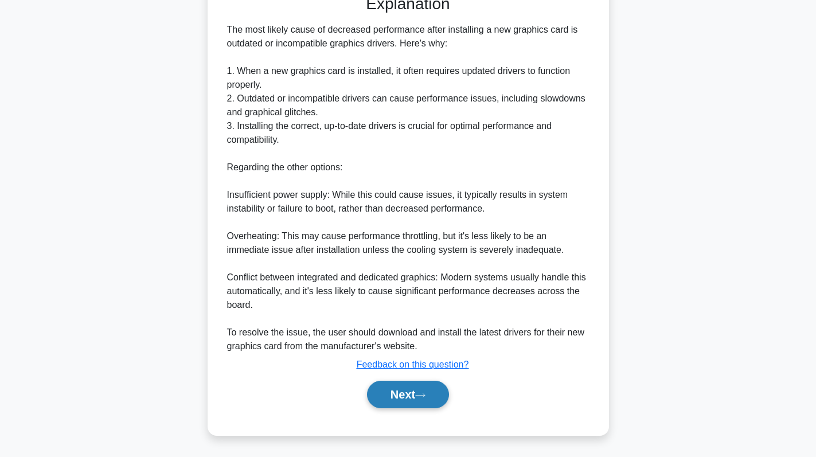
click at [420, 392] on icon at bounding box center [420, 395] width 10 height 6
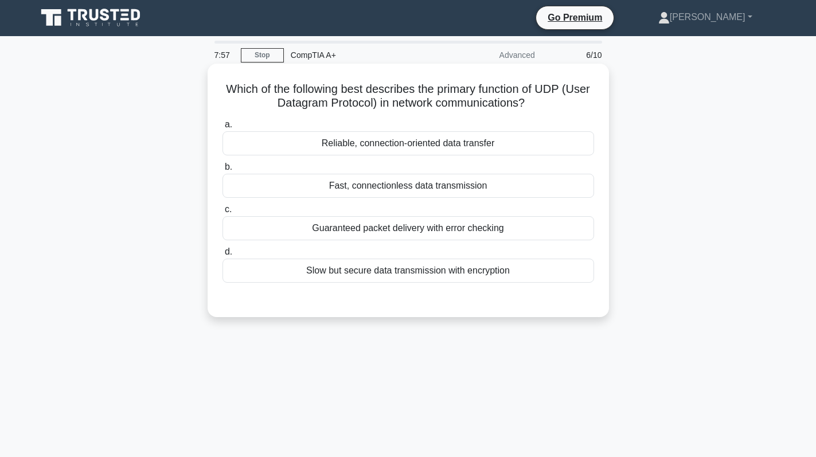
scroll to position [0, 0]
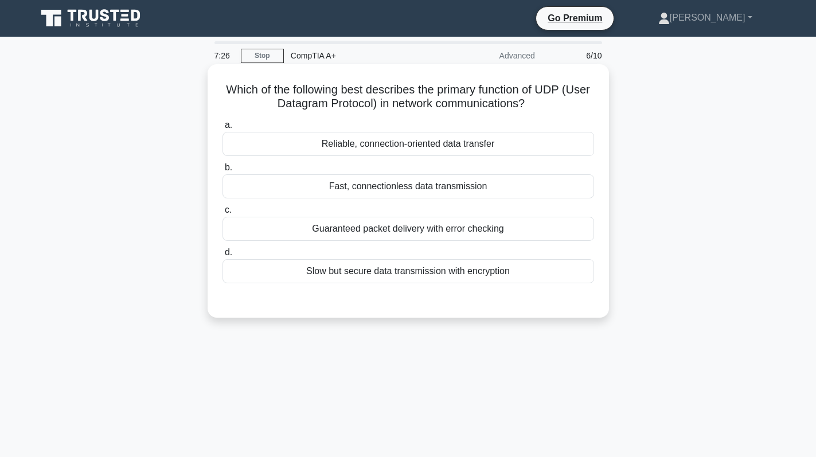
click at [455, 185] on div "Fast, connectionless data transmission" at bounding box center [407, 186] width 371 height 24
click at [222, 171] on input "b. Fast, connectionless data transmission" at bounding box center [222, 167] width 0 height 7
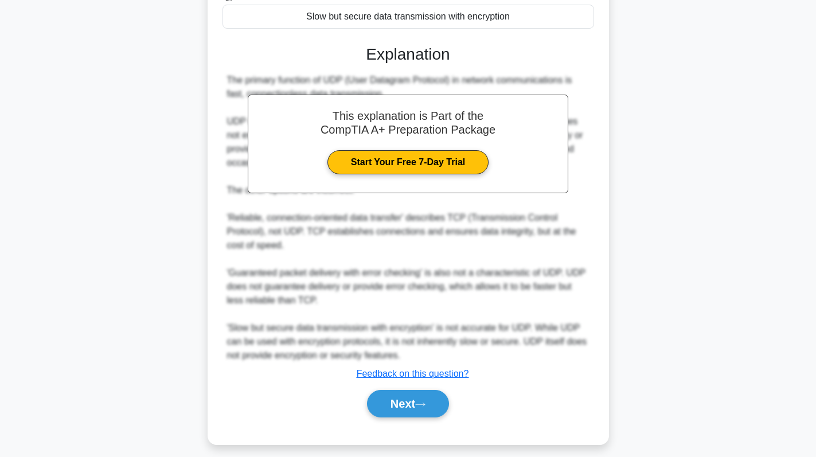
scroll to position [264, 0]
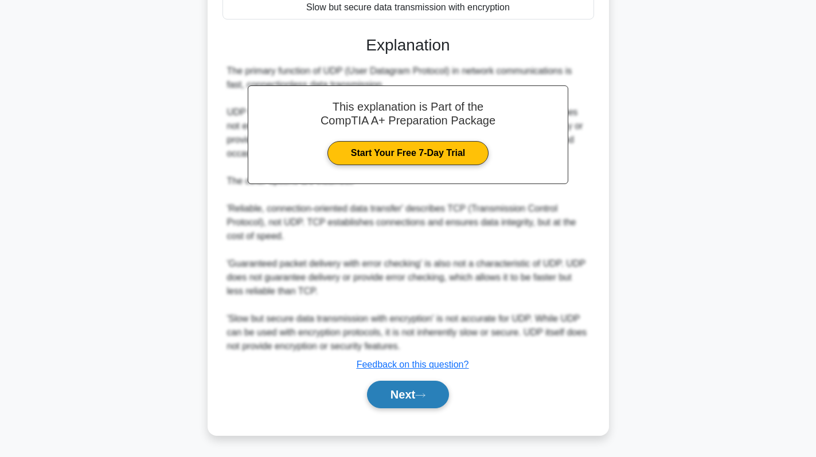
click at [417, 389] on button "Next" at bounding box center [408, 395] width 82 height 28
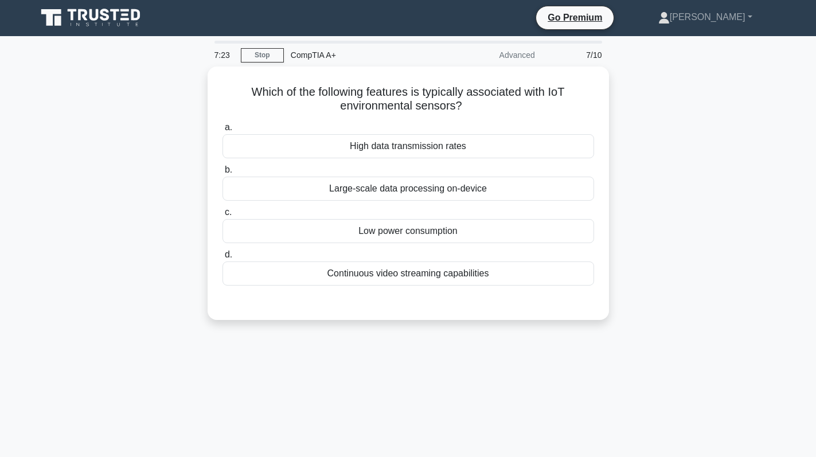
scroll to position [0, 0]
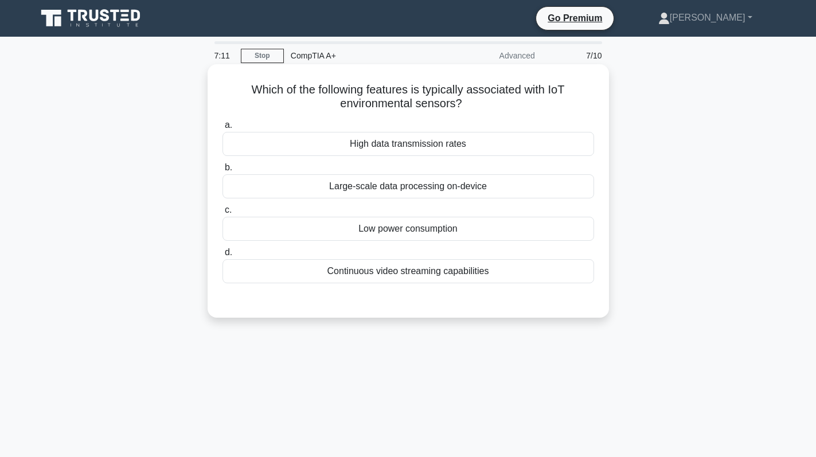
click at [500, 229] on div "Low power consumption" at bounding box center [407, 229] width 371 height 24
click at [222, 214] on input "c. Low power consumption" at bounding box center [222, 209] width 0 height 7
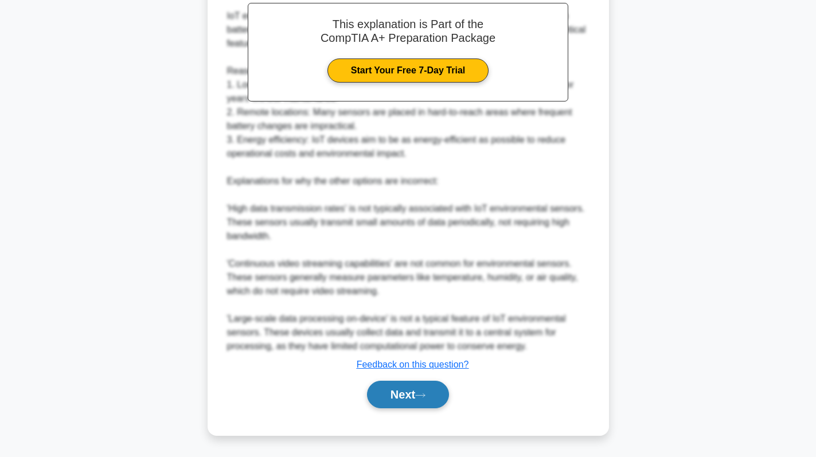
click at [414, 393] on button "Next" at bounding box center [408, 395] width 82 height 28
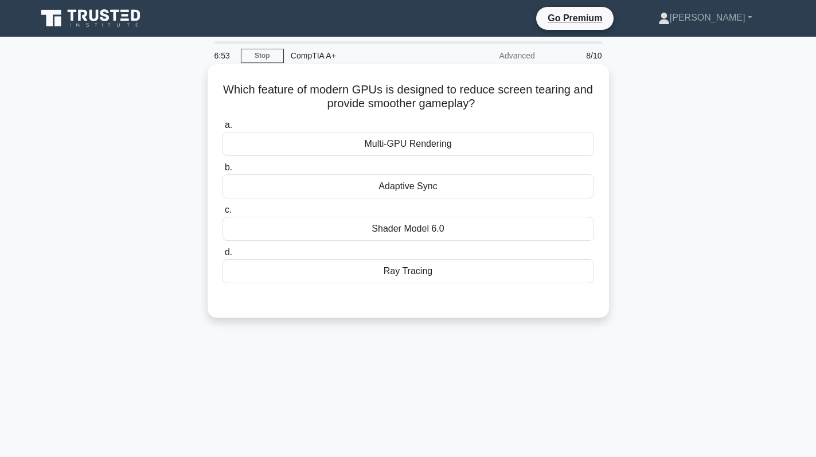
click at [463, 187] on div "Adaptive Sync" at bounding box center [407, 186] width 371 height 24
click at [222, 171] on input "b. Adaptive Sync" at bounding box center [222, 167] width 0 height 7
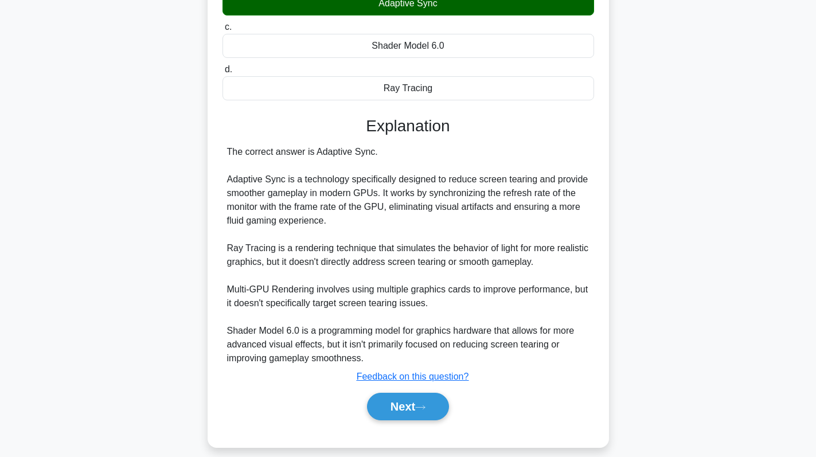
scroll to position [195, 0]
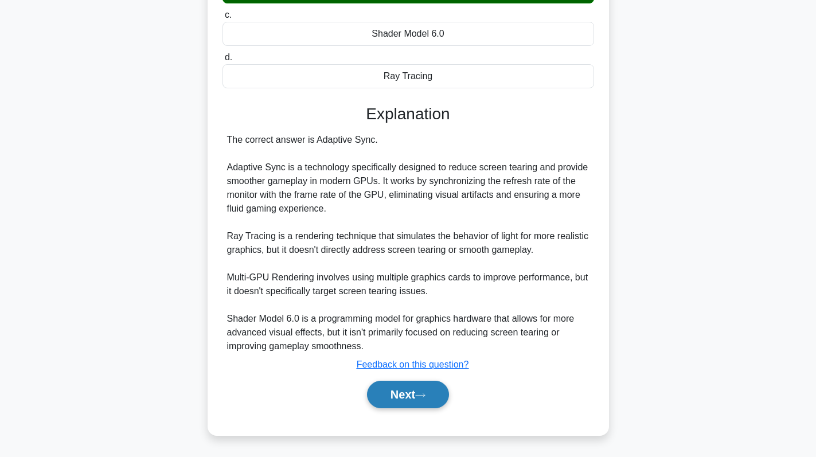
click at [387, 391] on button "Next" at bounding box center [408, 395] width 82 height 28
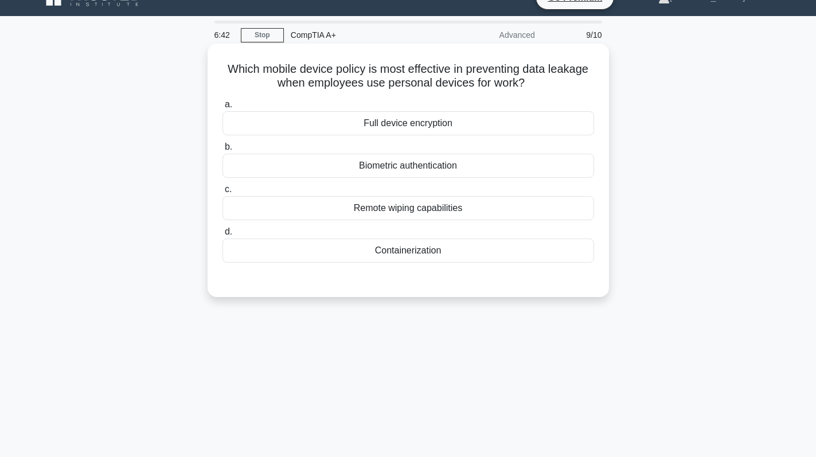
scroll to position [0, 0]
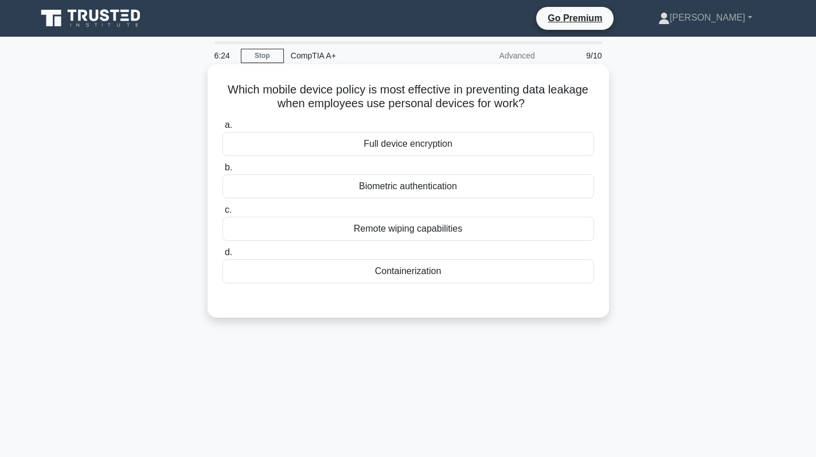
click at [449, 275] on div "Containerization" at bounding box center [407, 271] width 371 height 24
click at [222, 256] on input "d. Containerization" at bounding box center [222, 252] width 0 height 7
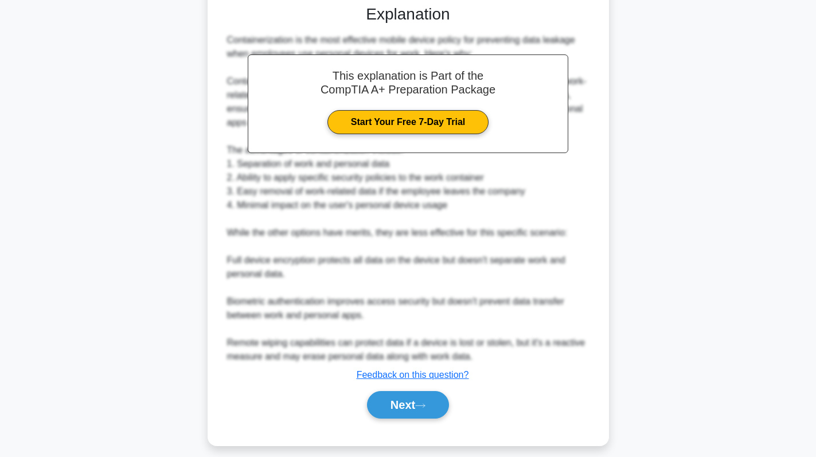
scroll to position [305, 0]
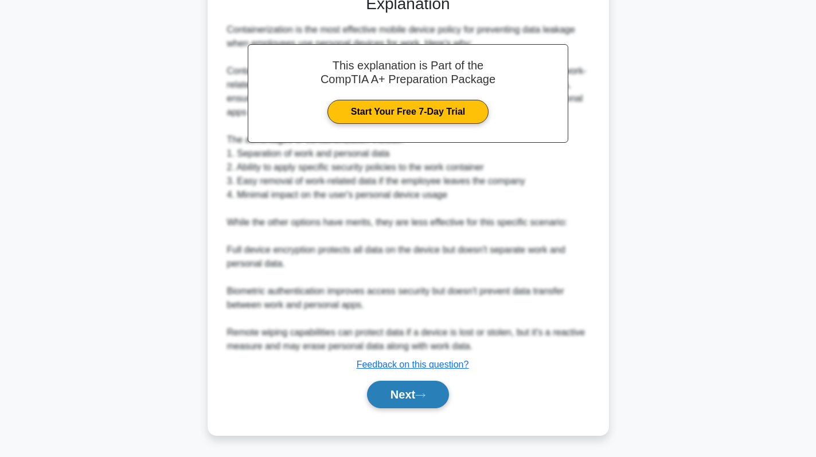
click at [394, 397] on button "Next" at bounding box center [408, 395] width 82 height 28
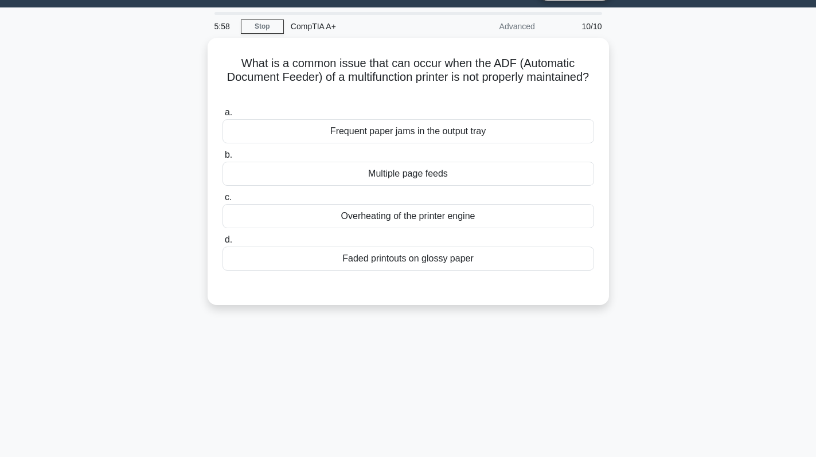
scroll to position [0, 0]
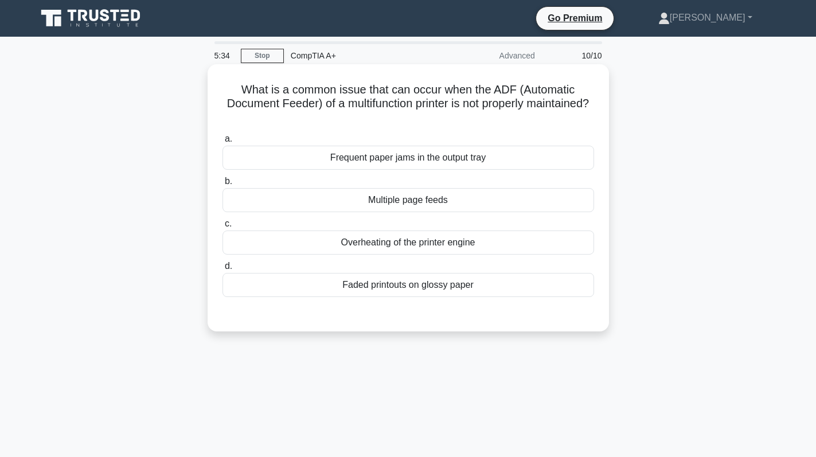
click at [504, 170] on div "Frequent paper jams in the output tray" at bounding box center [407, 158] width 371 height 24
click at [222, 143] on input "a. Frequent paper jams in the output tray" at bounding box center [222, 138] width 0 height 7
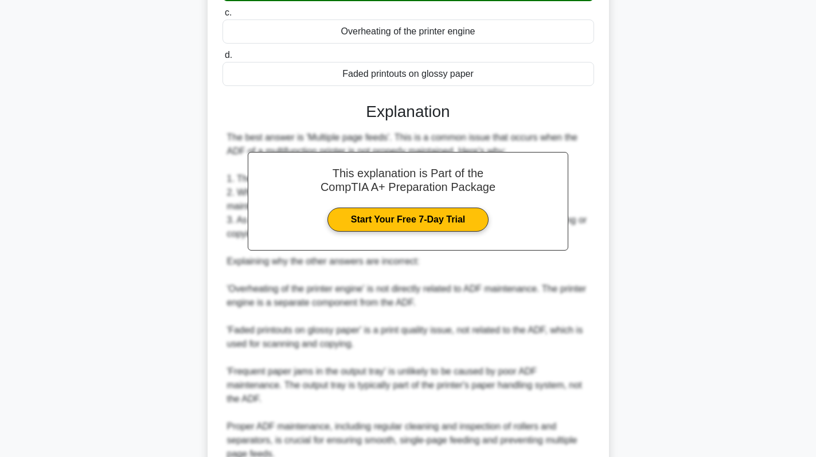
scroll to position [320, 0]
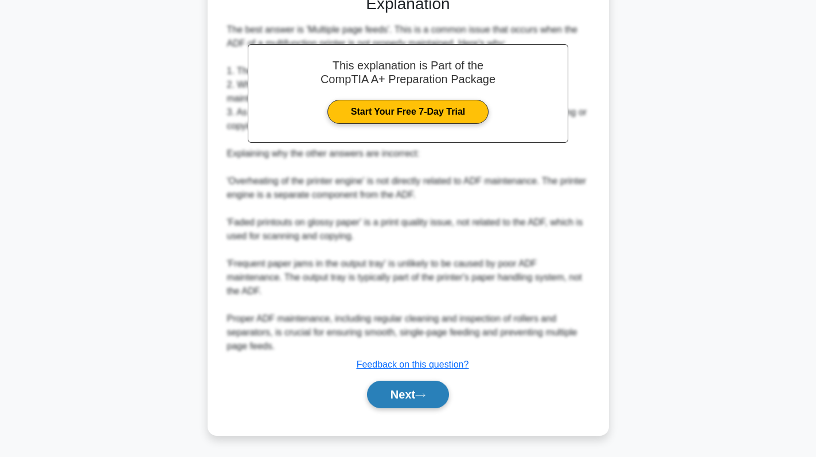
click at [414, 402] on button "Next" at bounding box center [408, 395] width 82 height 28
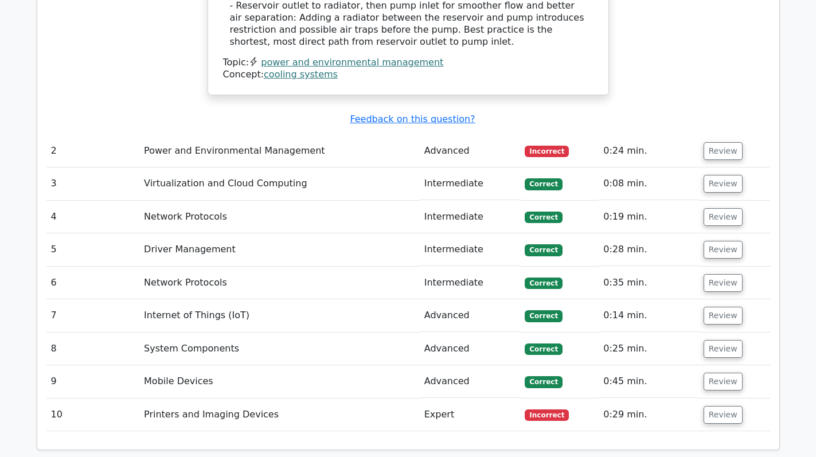
scroll to position [1548, 0]
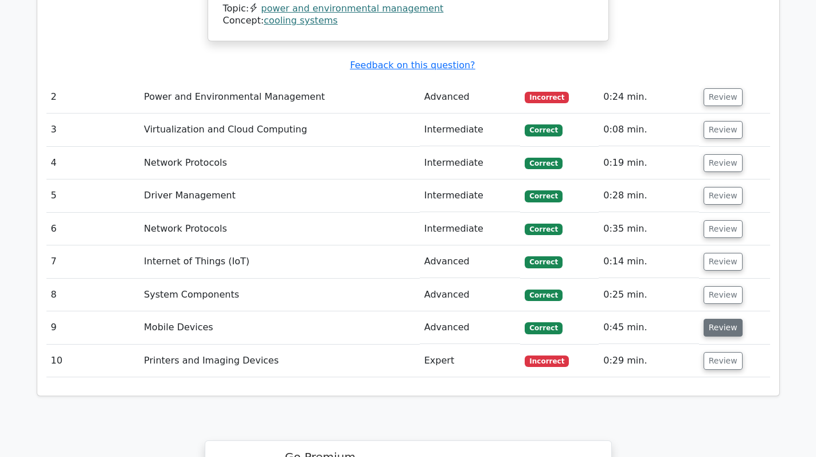
click at [708, 319] on button "Review" at bounding box center [722, 328] width 39 height 18
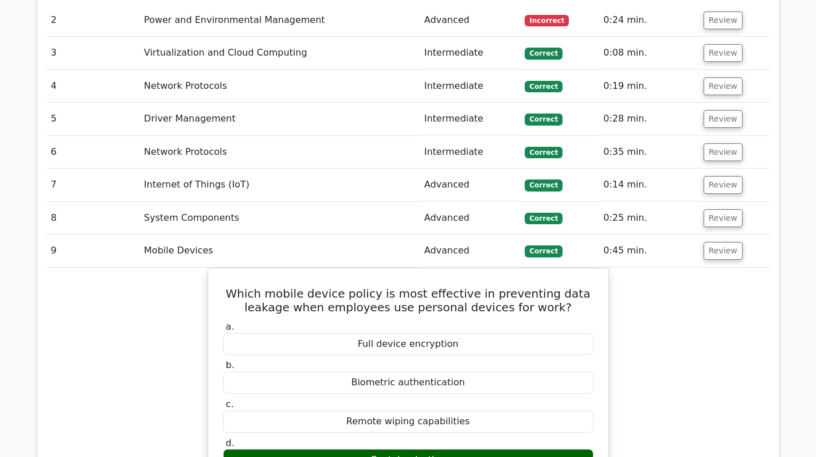
scroll to position [1605, 0]
